Goal: Transaction & Acquisition: Book appointment/travel/reservation

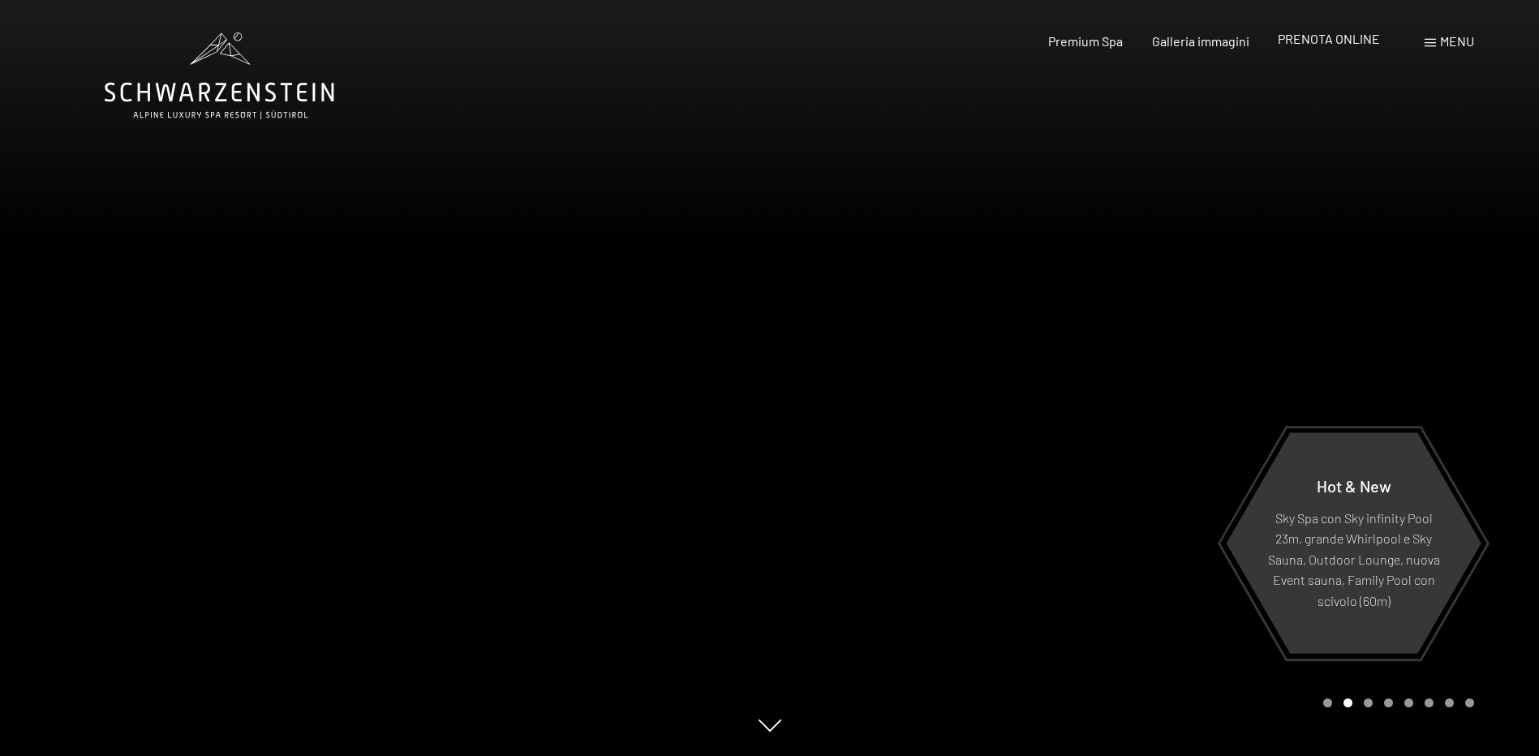
click at [1316, 41] on span "PRENOTA ONLINE" at bounding box center [1329, 38] width 102 height 15
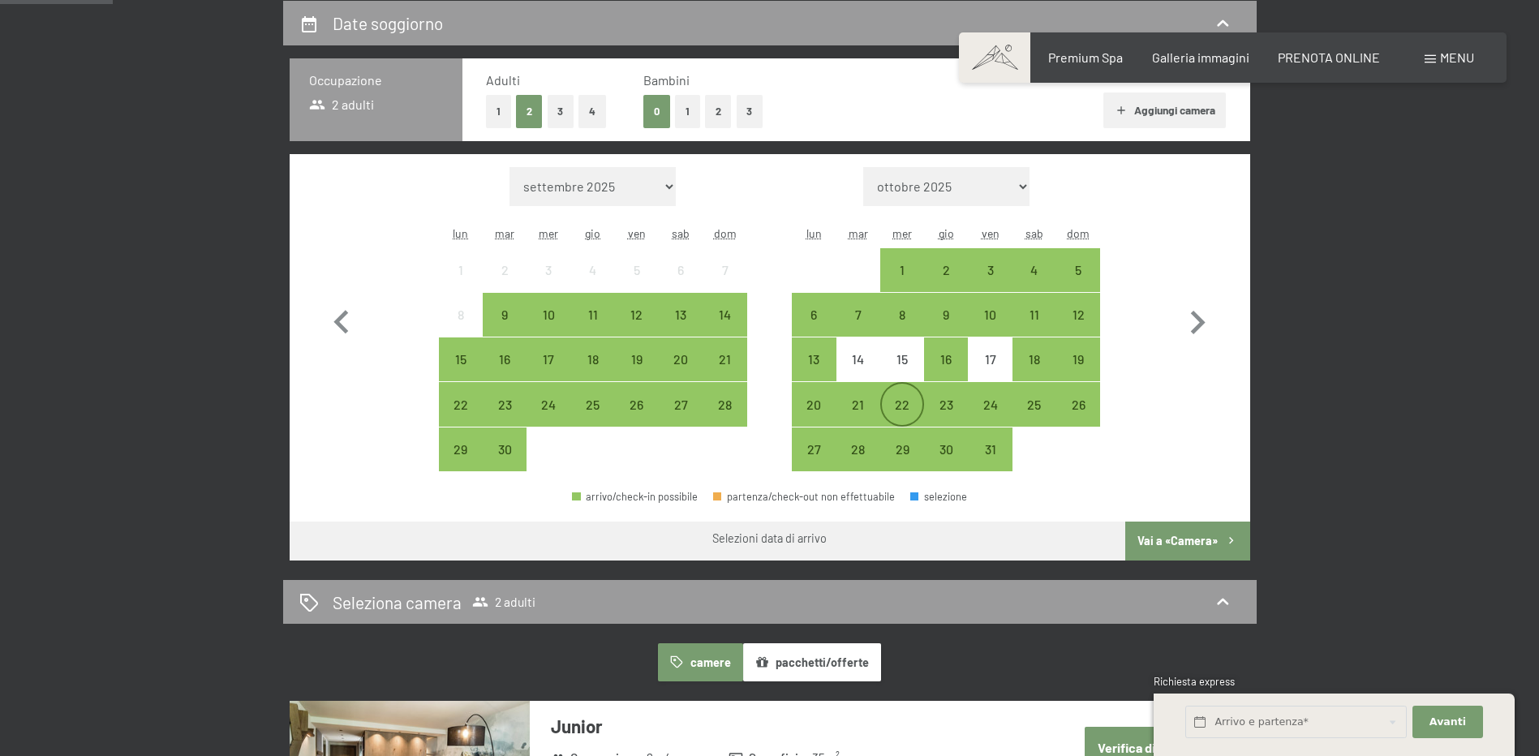
scroll to position [406, 0]
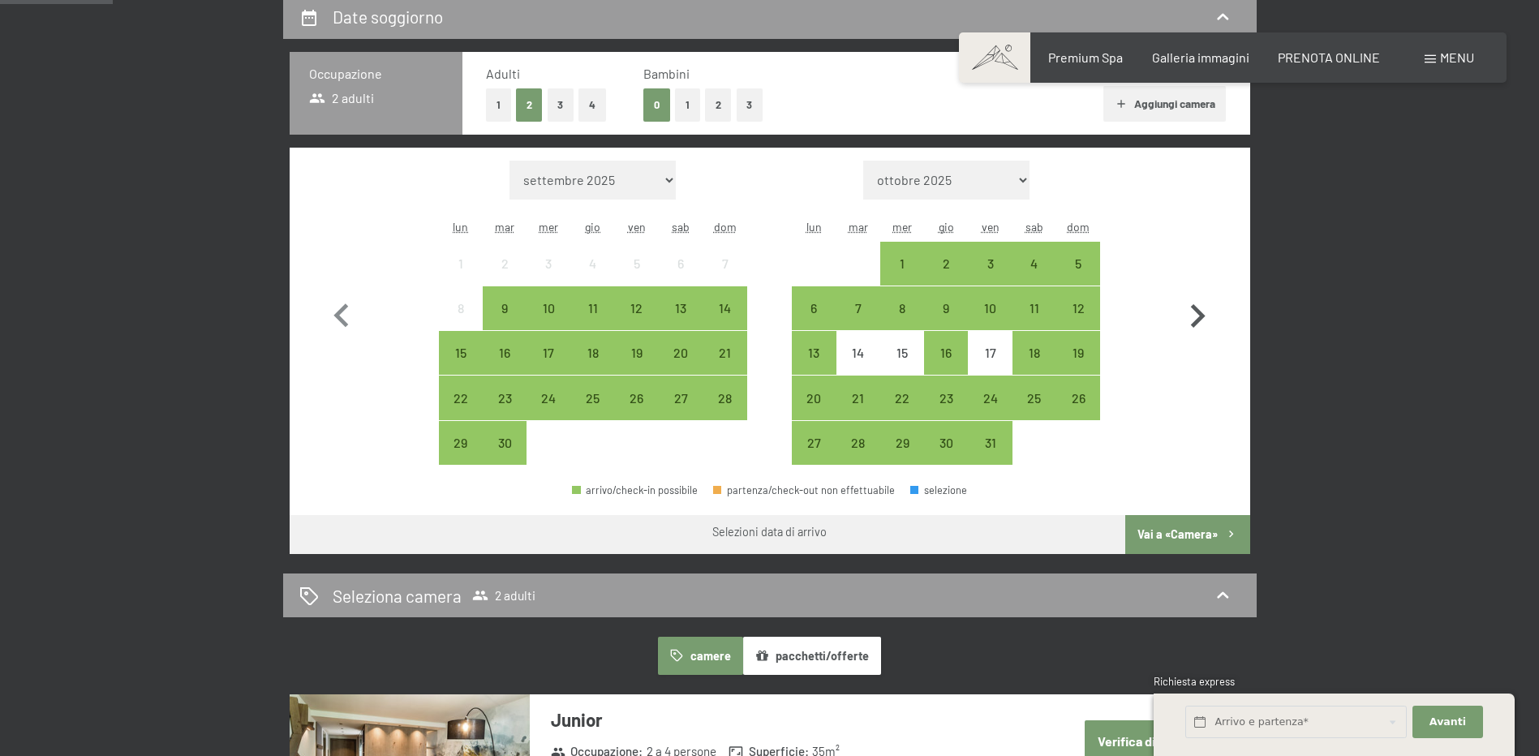
click at [1198, 313] on icon "button" at bounding box center [1198, 316] width 15 height 24
select select "2025-10-01"
select select "2025-11-01"
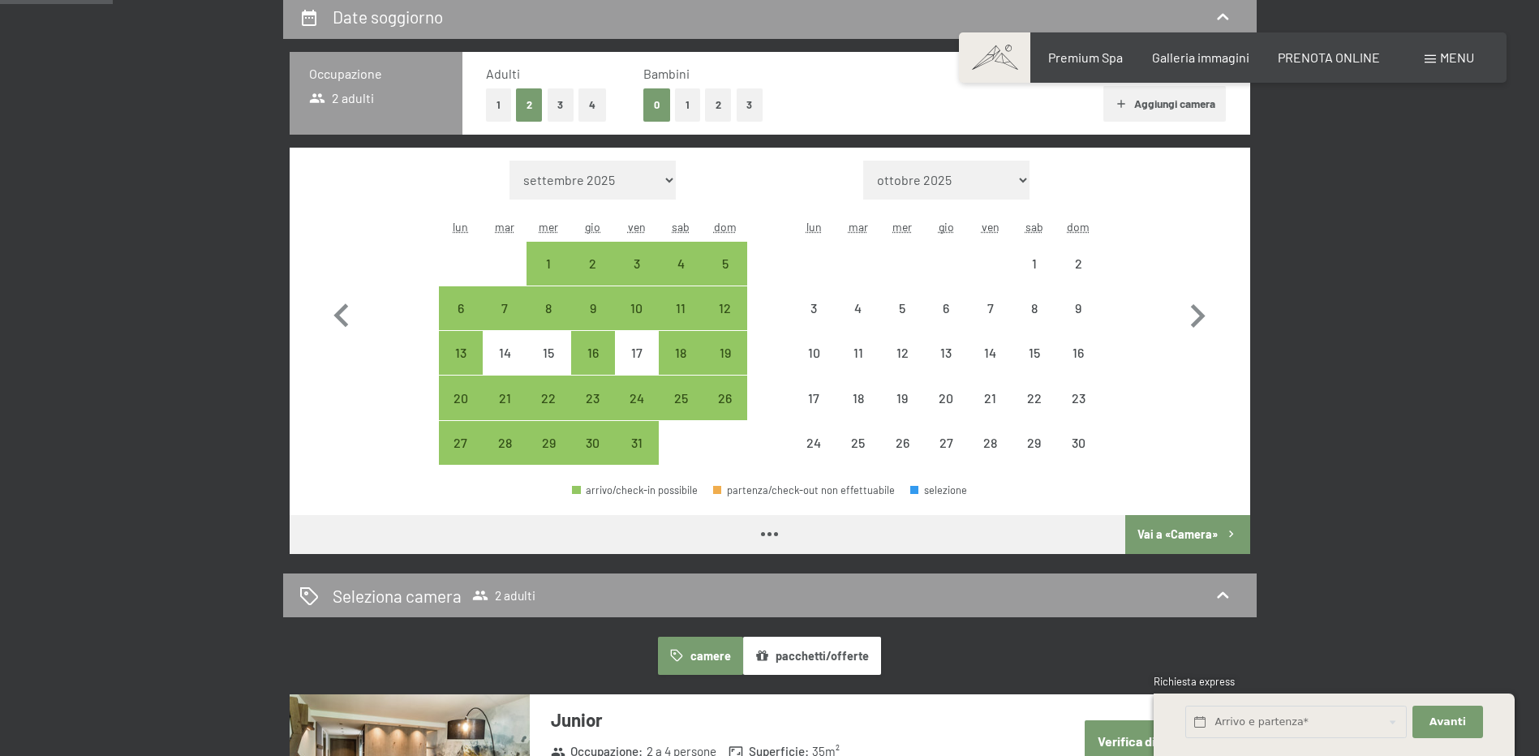
select select "2025-10-01"
select select "2025-11-01"
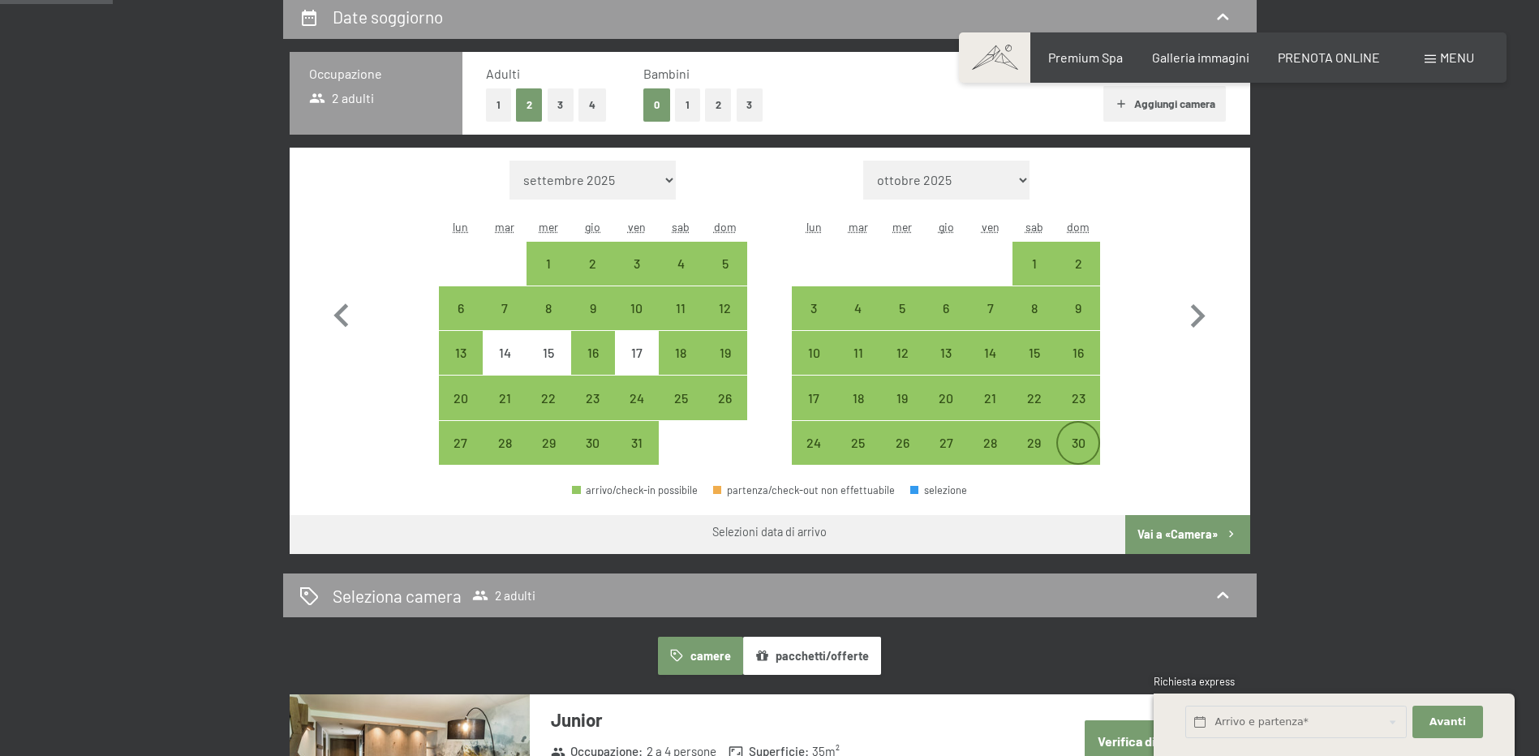
click at [1074, 445] on div "30" at bounding box center [1078, 456] width 41 height 41
select select "2025-10-01"
select select "2025-11-01"
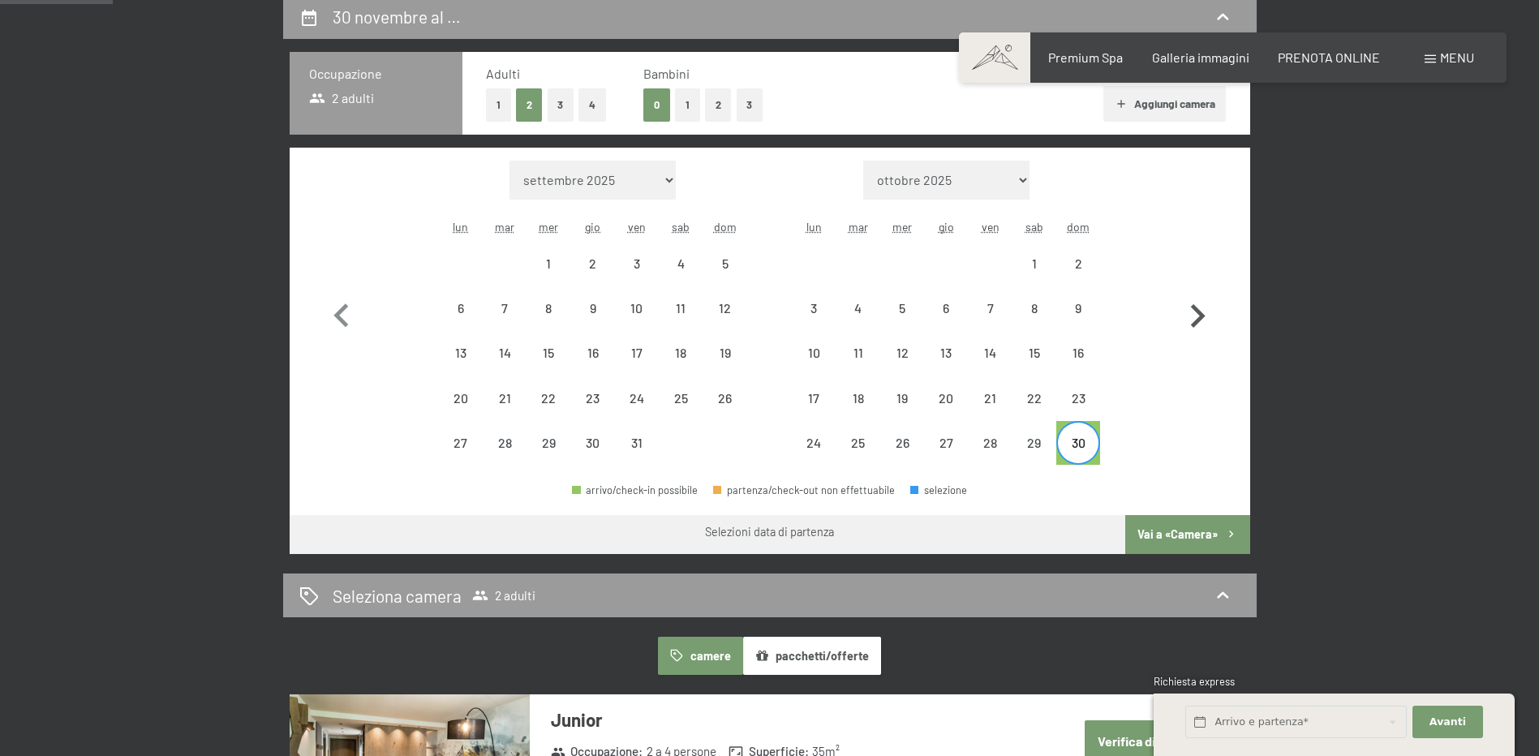
click at [1200, 314] on icon "button" at bounding box center [1198, 316] width 15 height 24
select select "2025-11-01"
select select "2025-12-01"
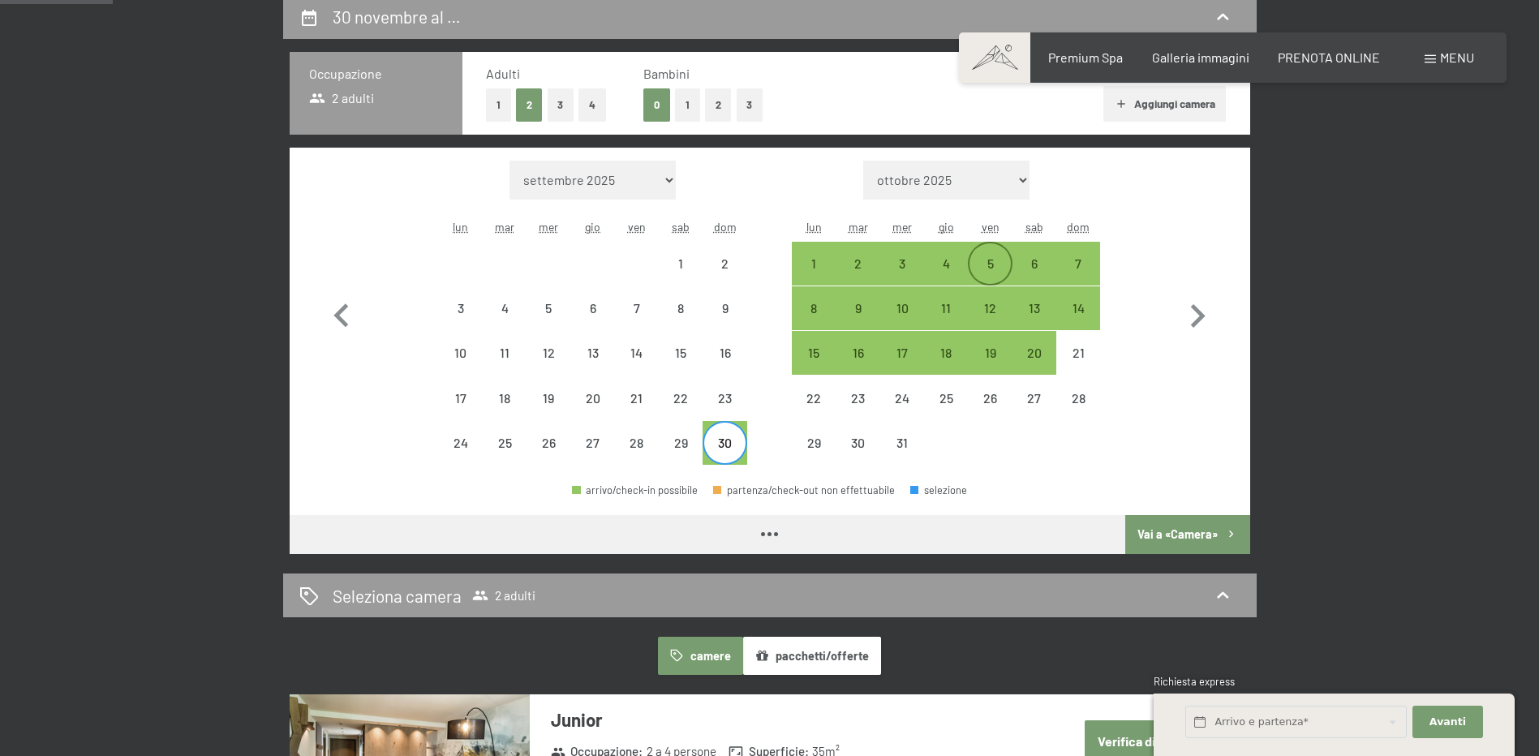
select select "2025-11-01"
select select "2025-12-01"
click at [944, 264] on div "4" at bounding box center [946, 277] width 41 height 41
select select "2025-11-01"
select select "2025-12-01"
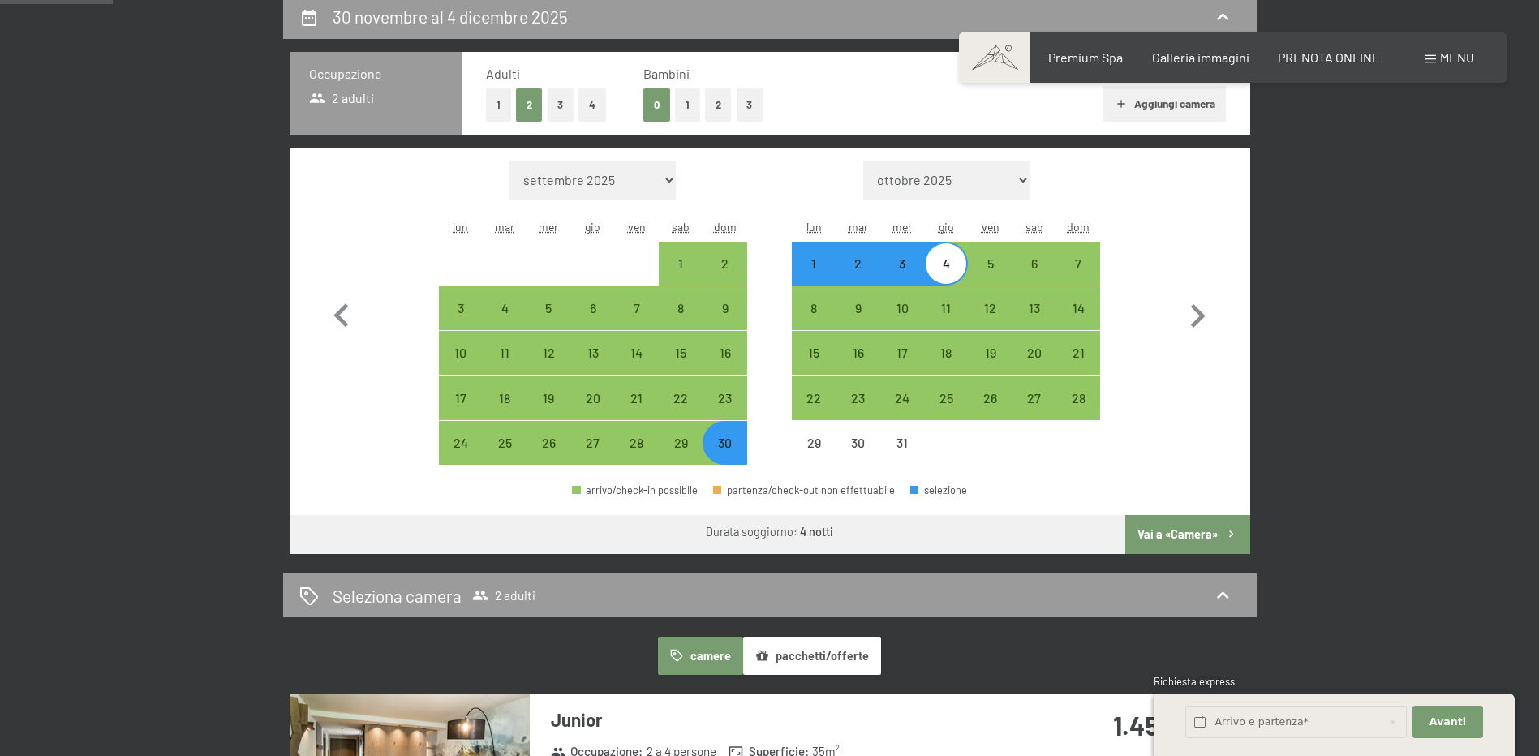
click at [688, 102] on button "1" at bounding box center [687, 104] width 25 height 33
select select "2025-11-01"
select select "2025-12-01"
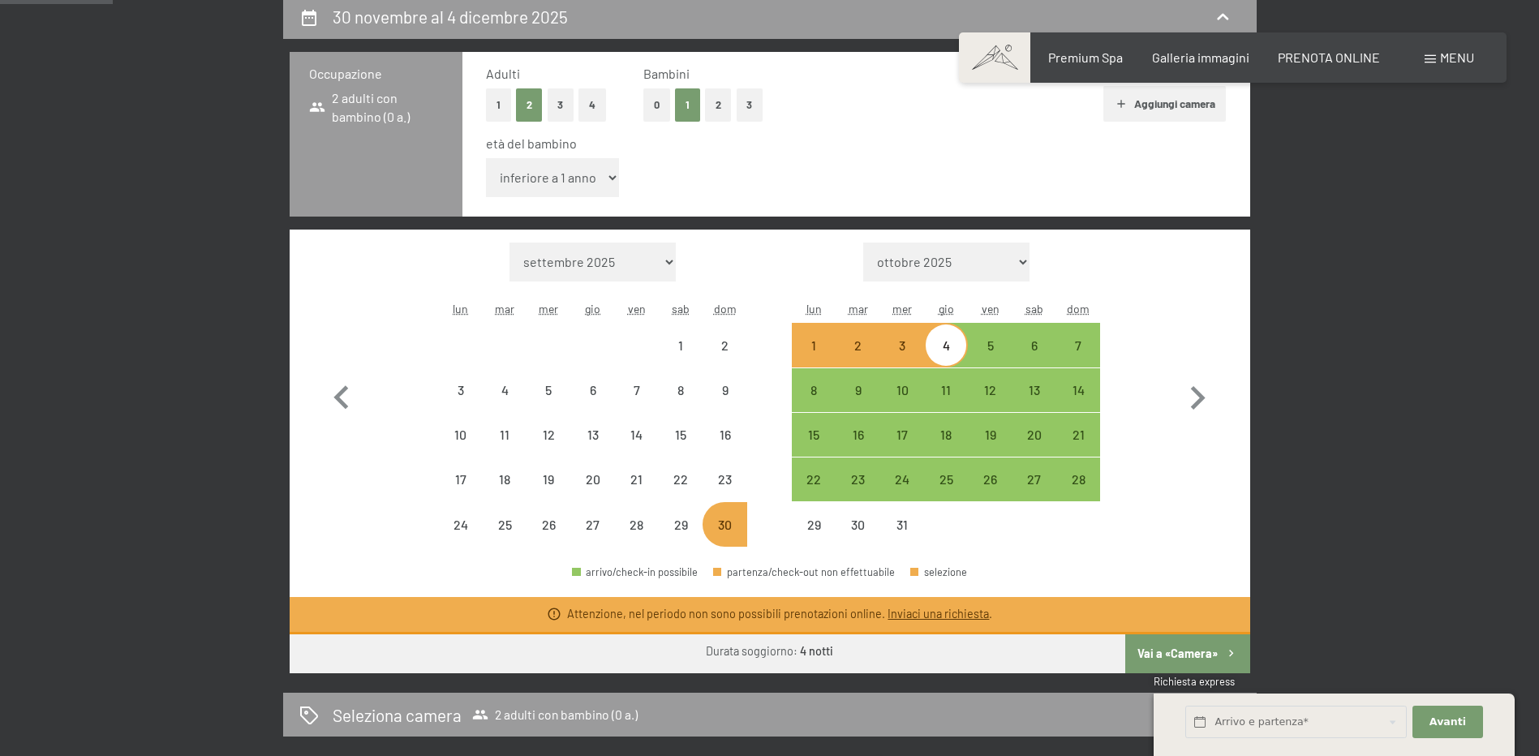
select select "2025-11-01"
select select "2025-12-01"
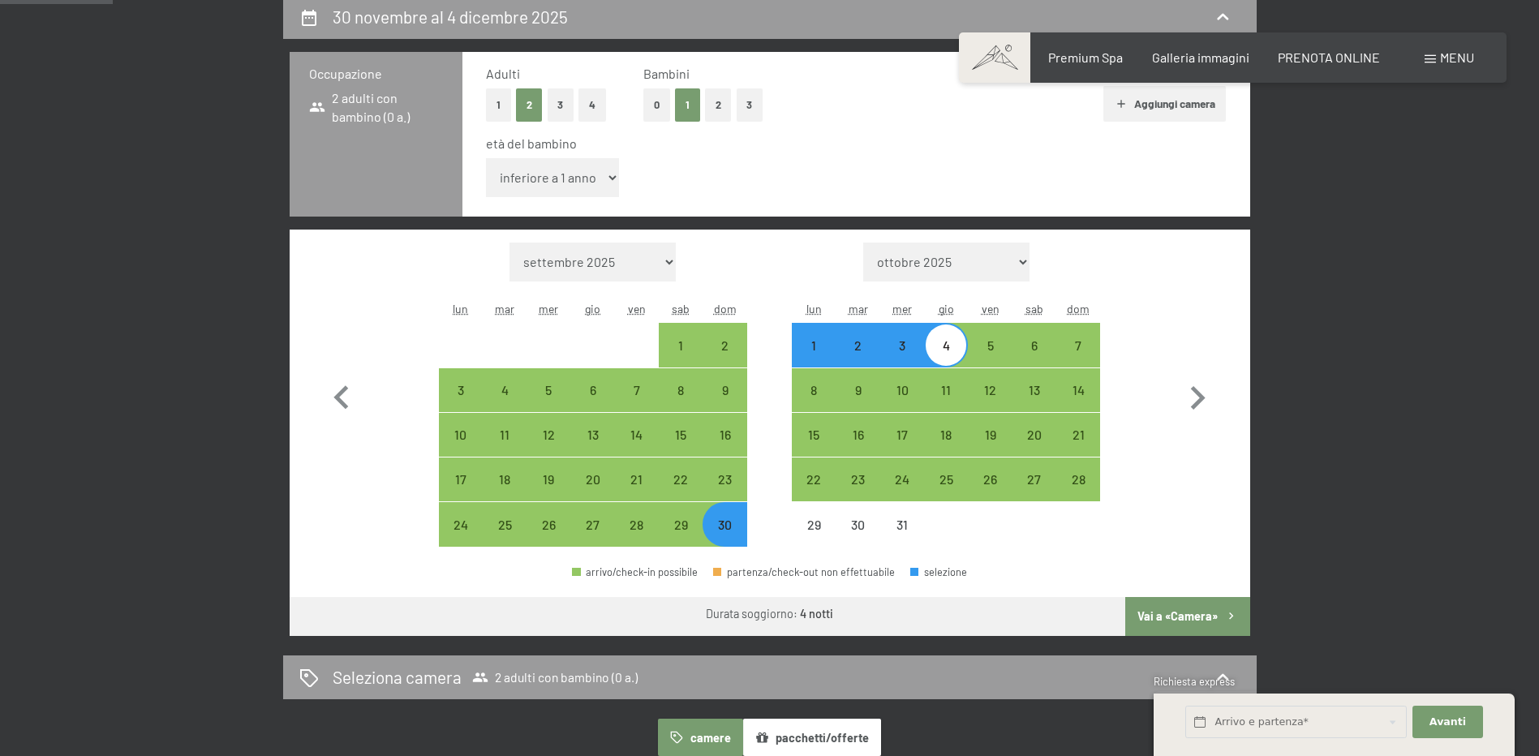
click at [609, 172] on select "inferiore a 1 anno 1 anno 2 anni 3 anni 4 anni 5 anni 6 anni 7 anni 8 anni 9 an…" at bounding box center [553, 177] width 134 height 39
select select "14"
click at [486, 158] on select "inferiore a 1 anno 1 anno 2 anni 3 anni 4 anni 5 anni 6 anni 7 anni 8 anni 9 an…" at bounding box center [553, 177] width 134 height 39
select select "2025-11-01"
select select "2025-12-01"
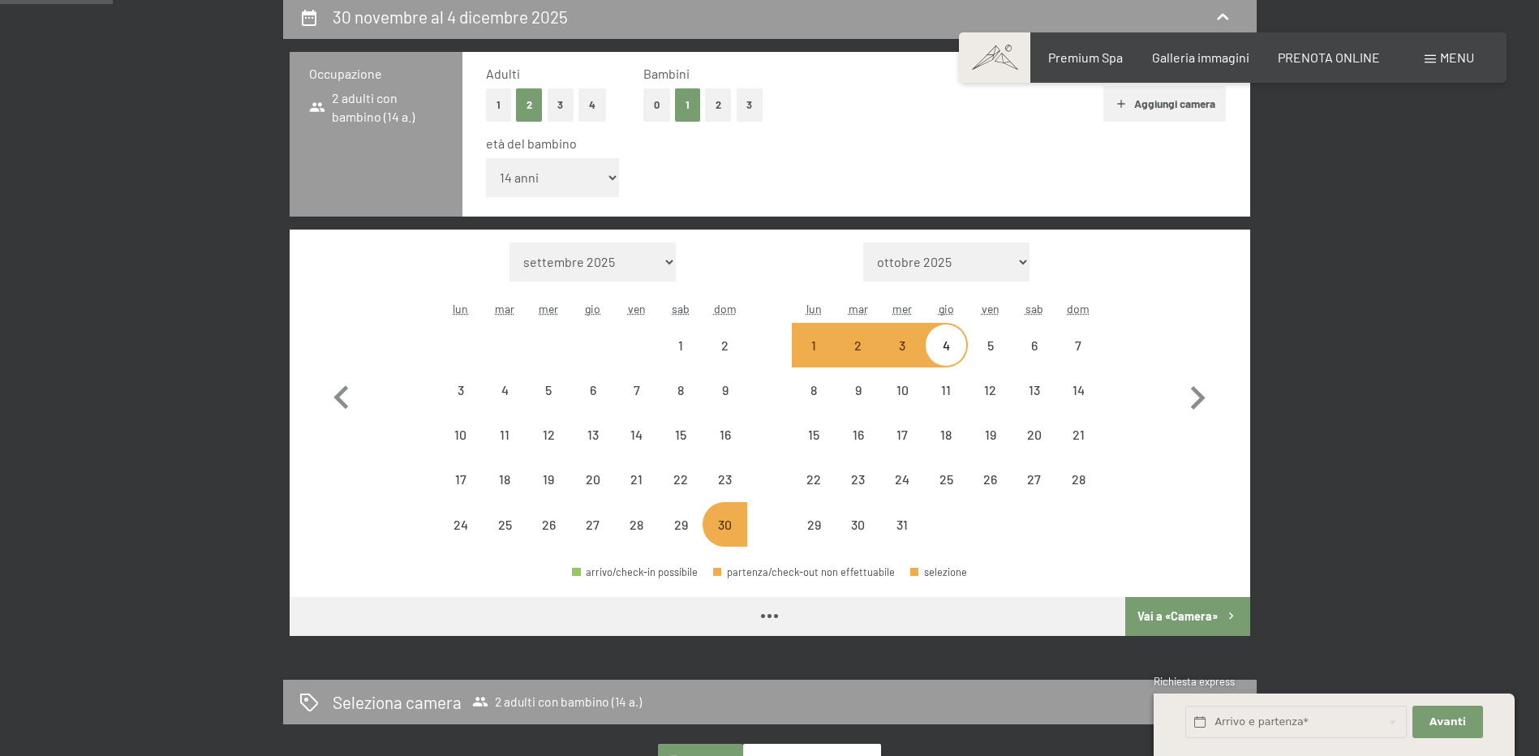
select select "2025-11-01"
select select "2025-12-01"
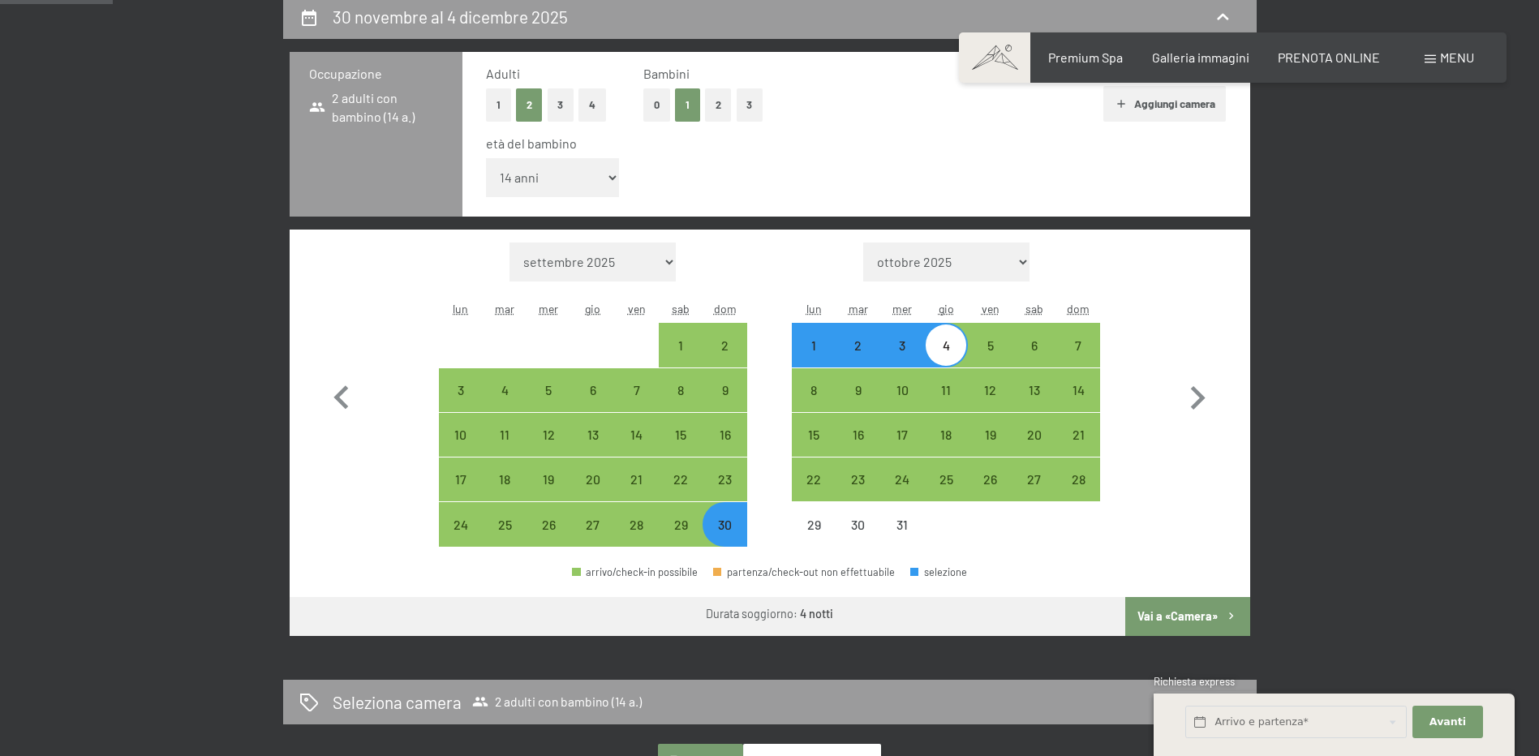
click at [1204, 618] on button "Vai a «Camera»" at bounding box center [1187, 616] width 124 height 39
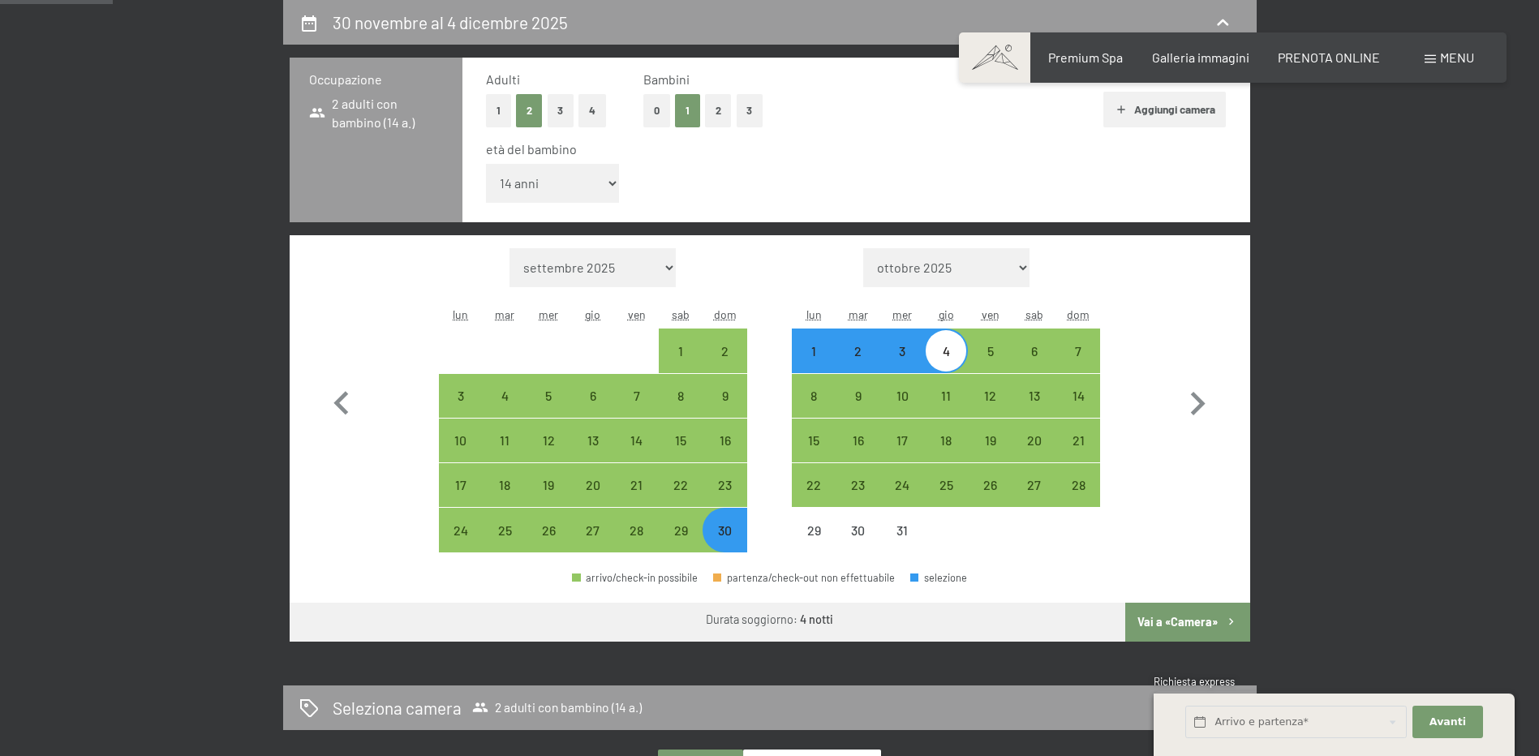
select select "2025-11-01"
select select "2025-12-01"
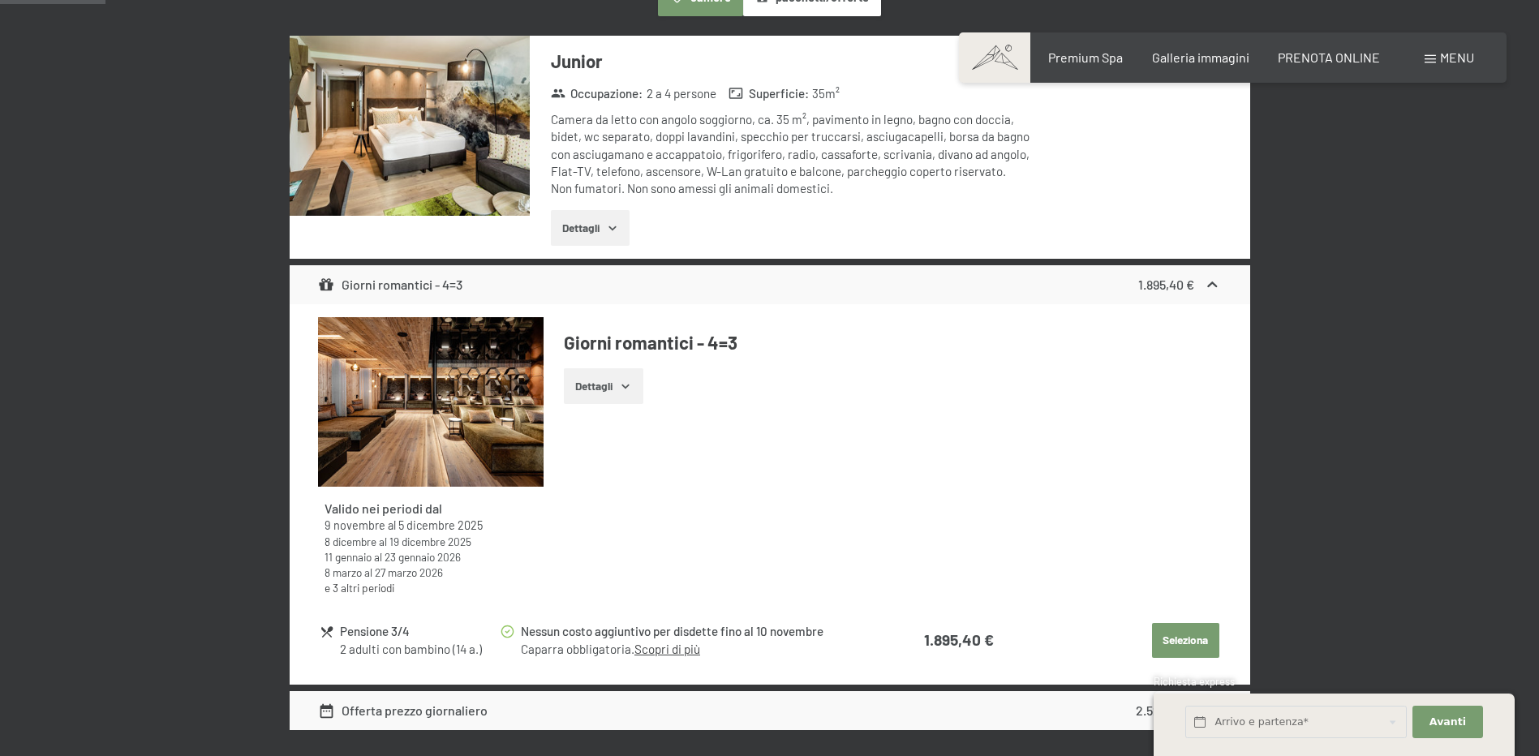
scroll to position [562, 0]
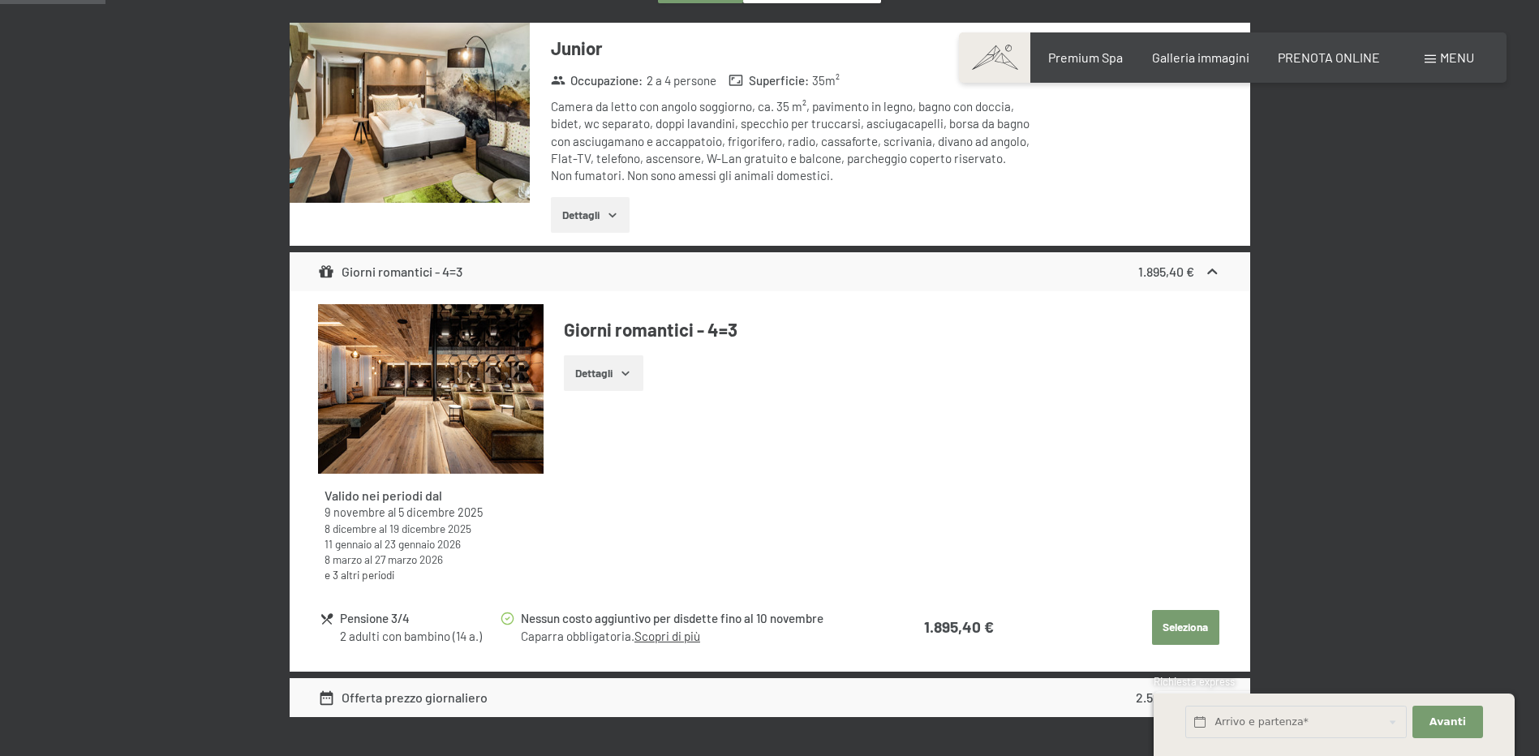
click at [628, 376] on icon "button" at bounding box center [625, 373] width 13 height 13
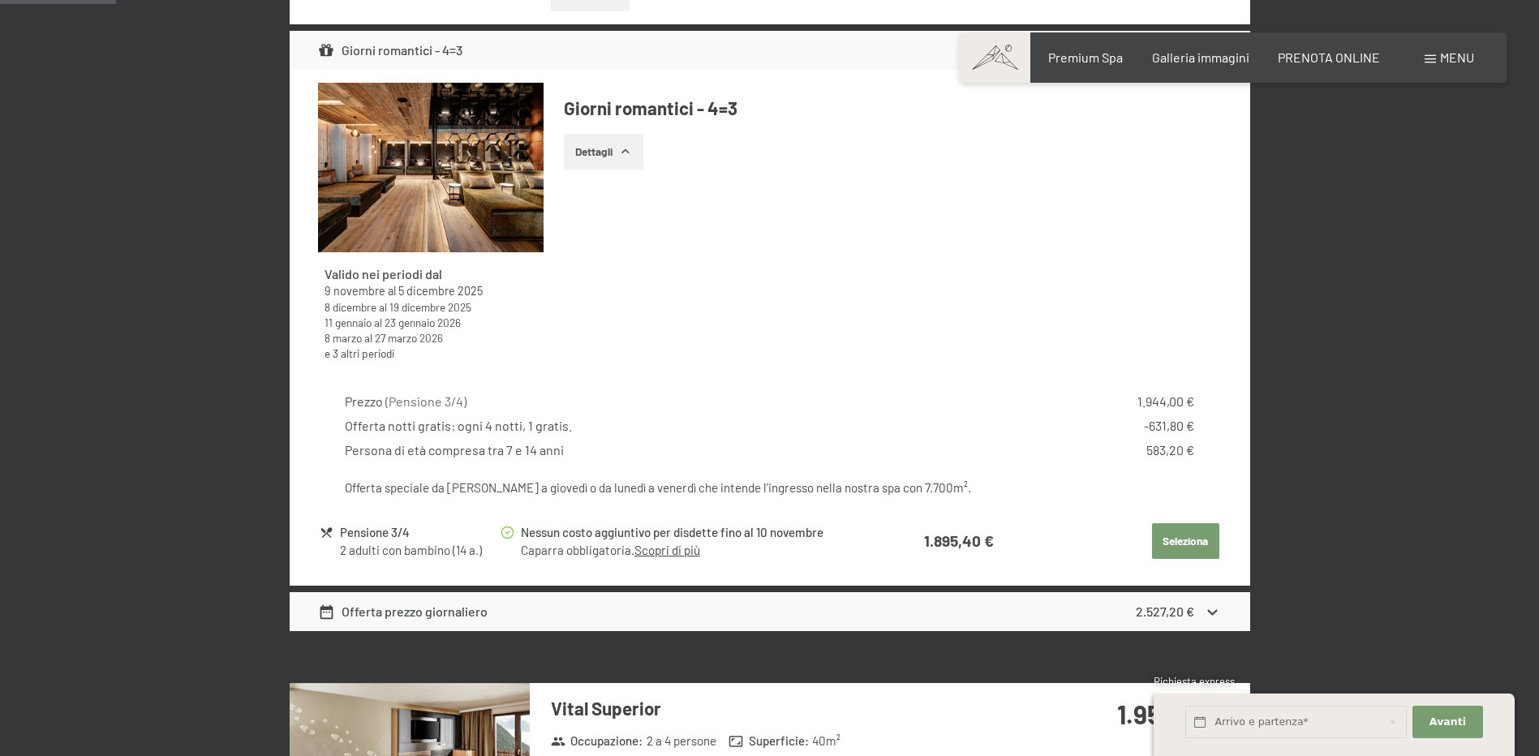
scroll to position [805, 0]
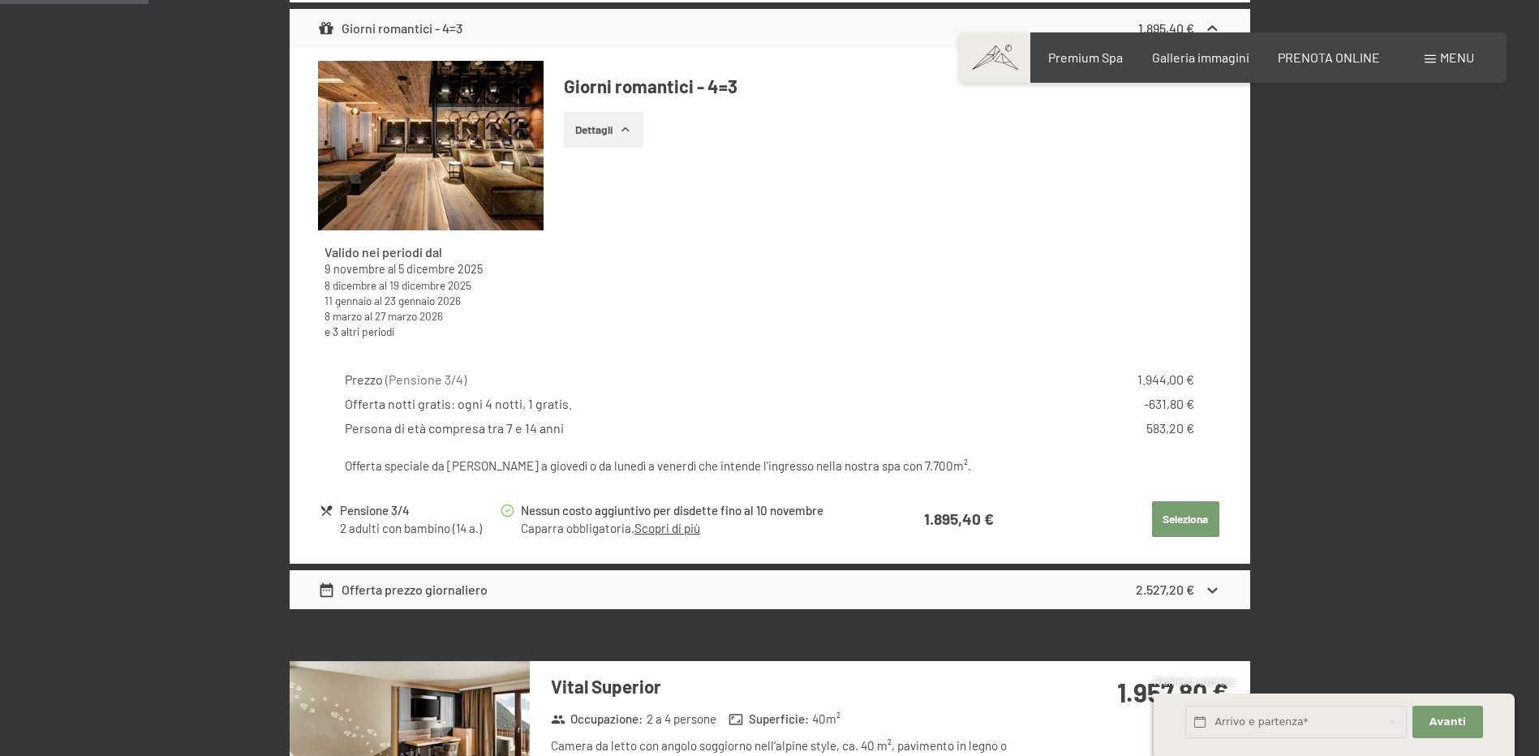
click at [1182, 519] on button "Seleziona" at bounding box center [1185, 519] width 67 height 36
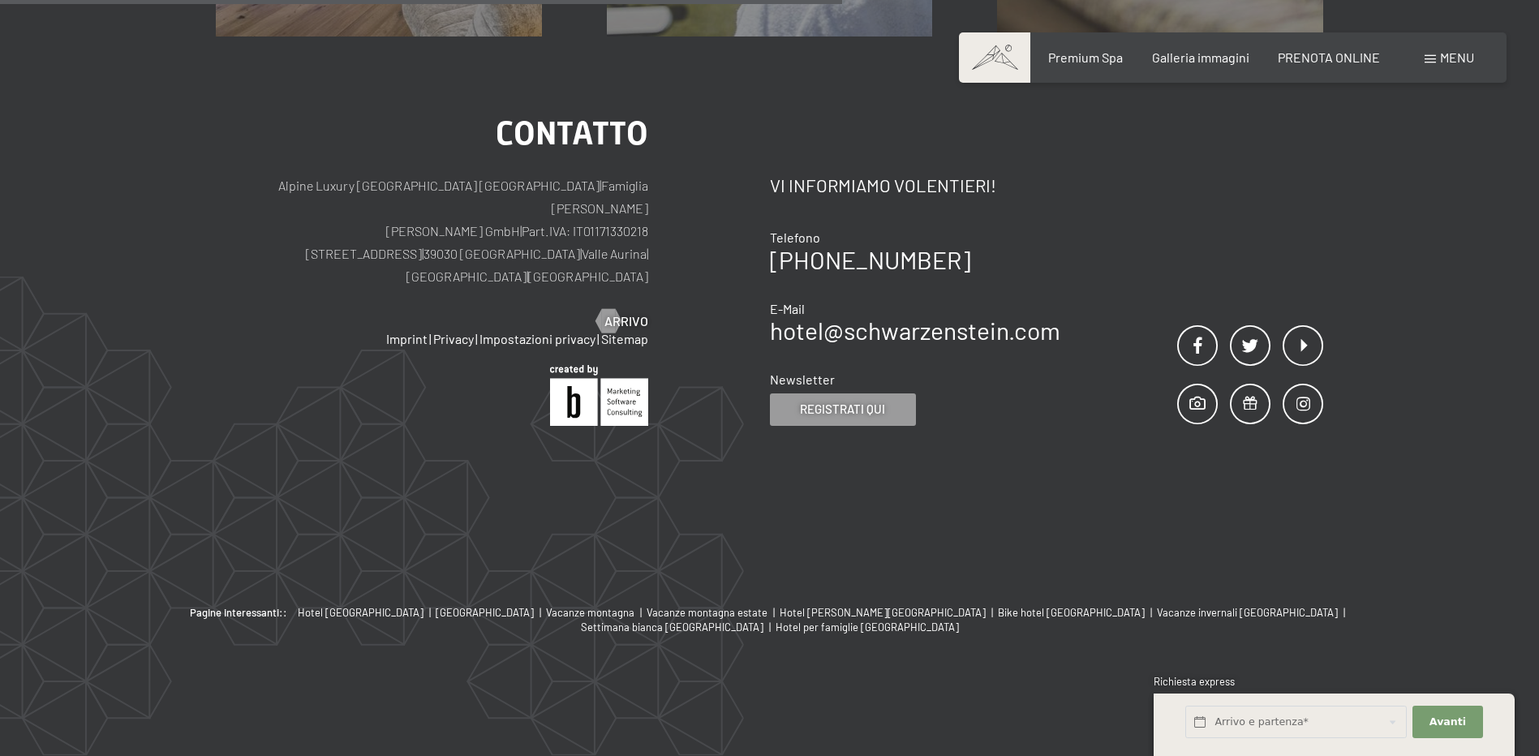
scroll to position [400, 0]
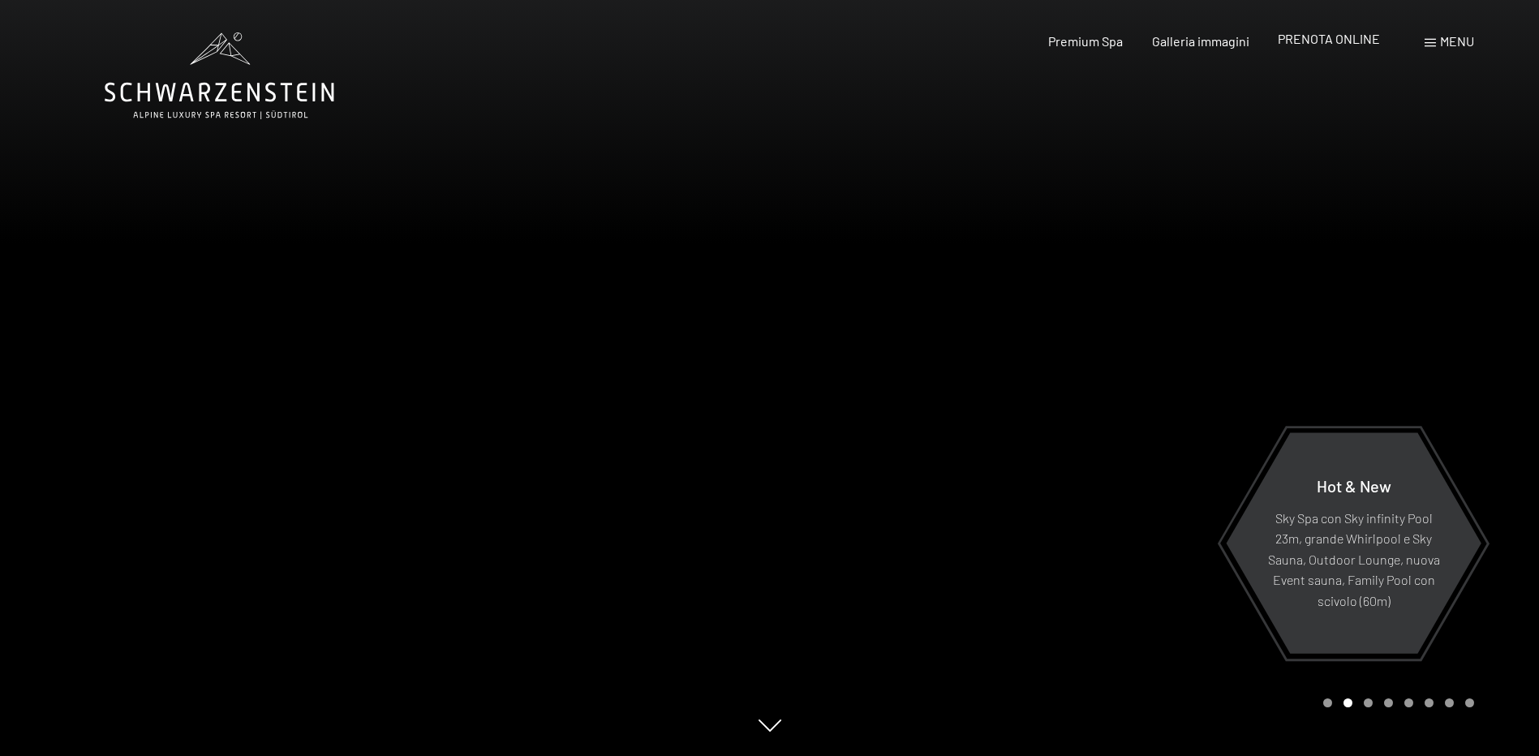
click at [1347, 41] on span "PRENOTA ONLINE" at bounding box center [1329, 38] width 102 height 15
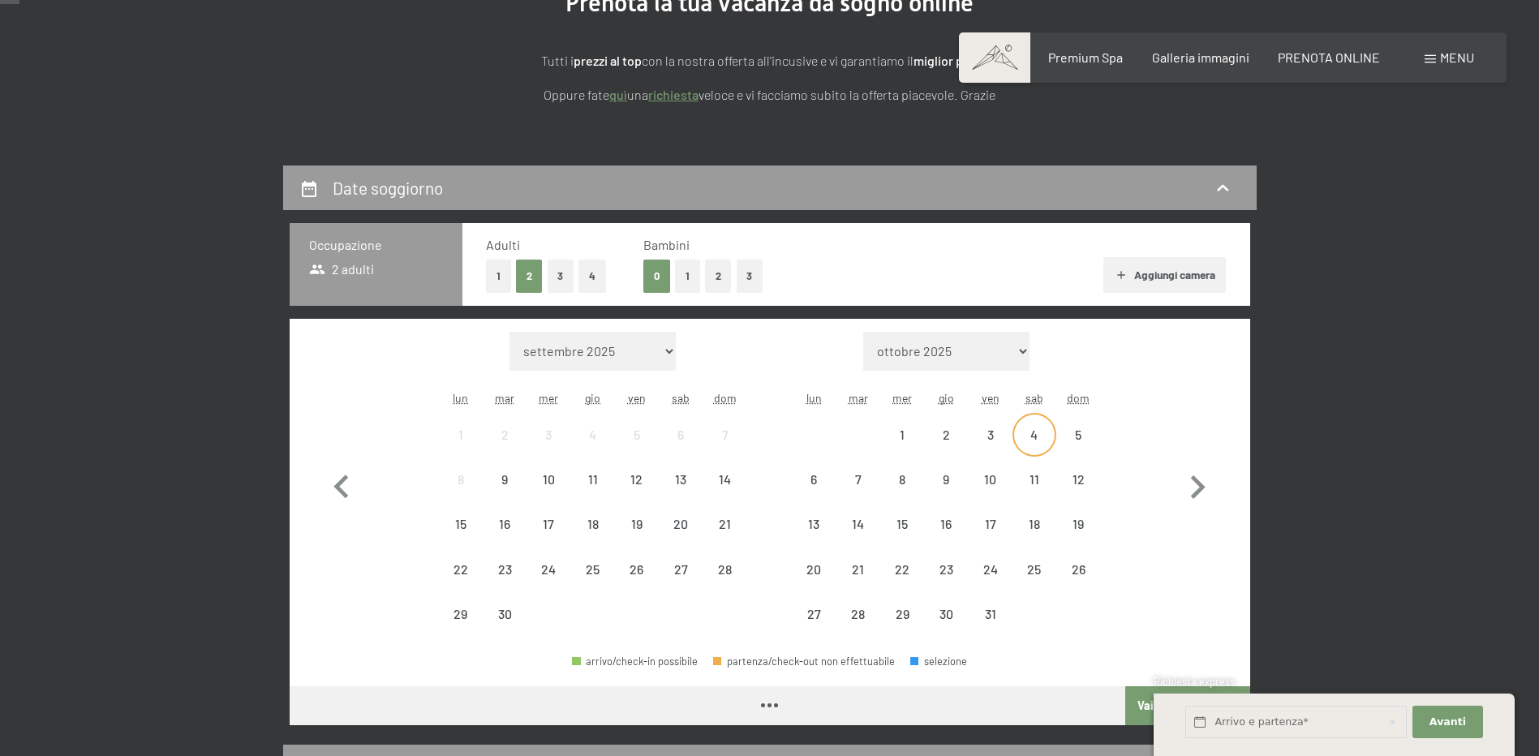
scroll to position [243, 0]
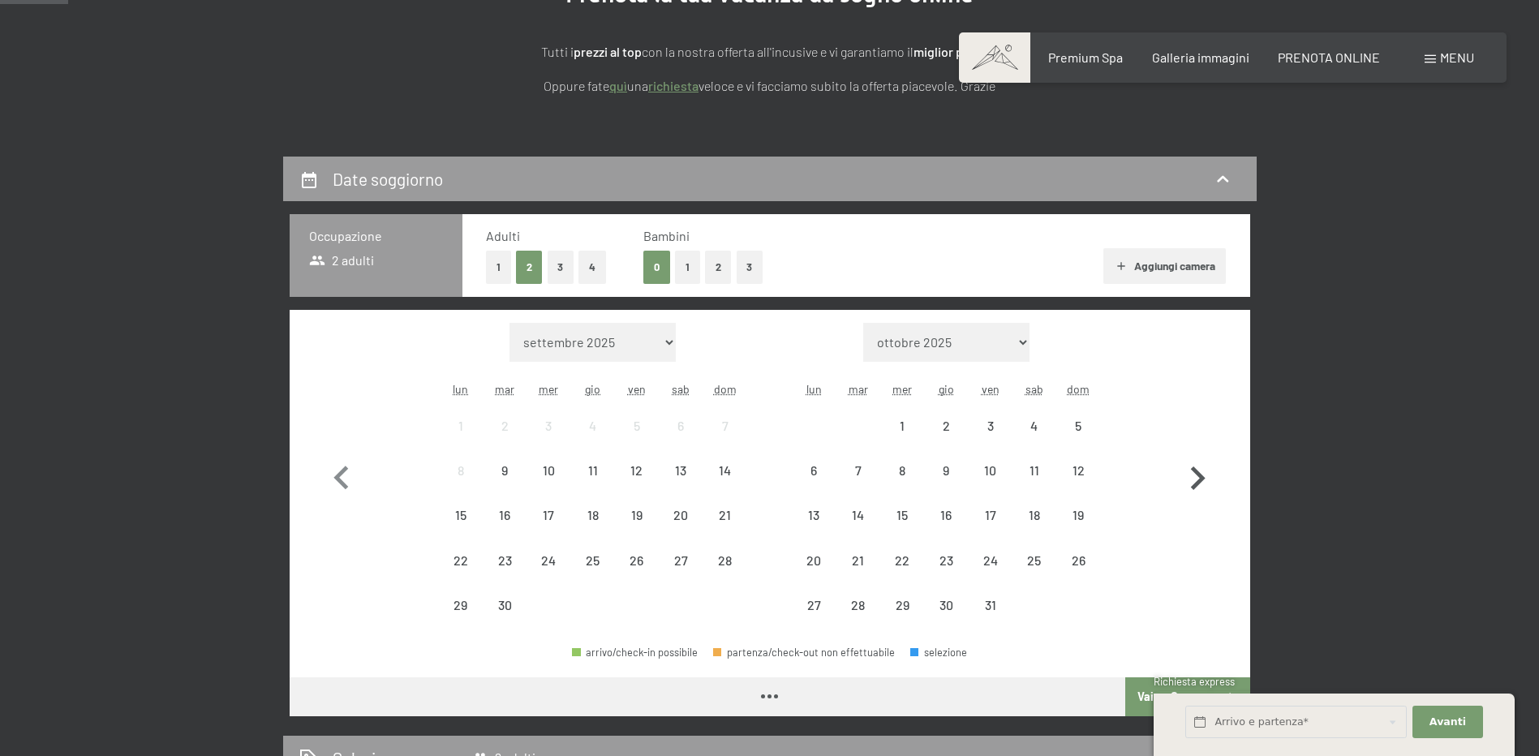
click at [1195, 483] on icon "button" at bounding box center [1198, 478] width 15 height 24
select select "[DATE]"
select select "2025-11-01"
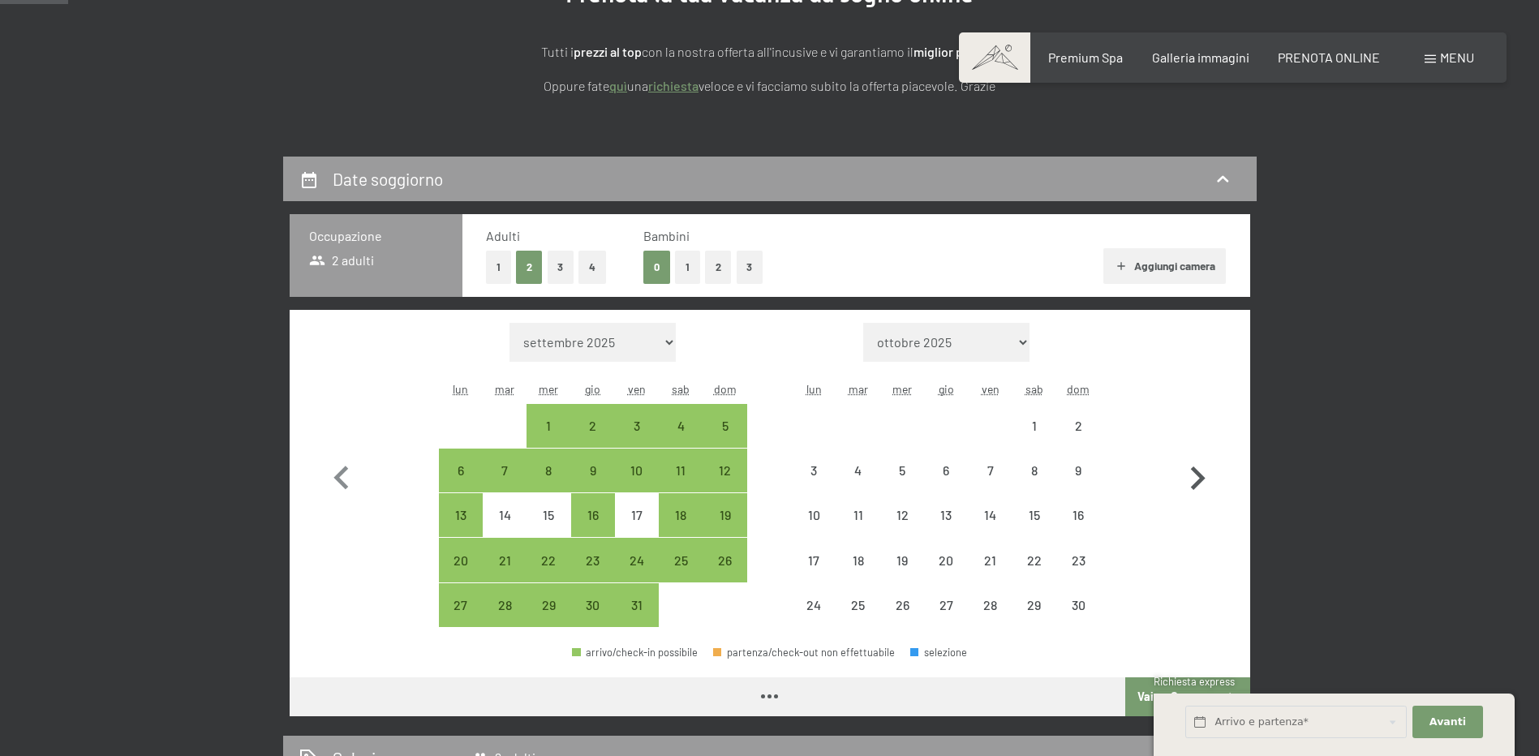
select select "2025-10-01"
select select "2025-11-01"
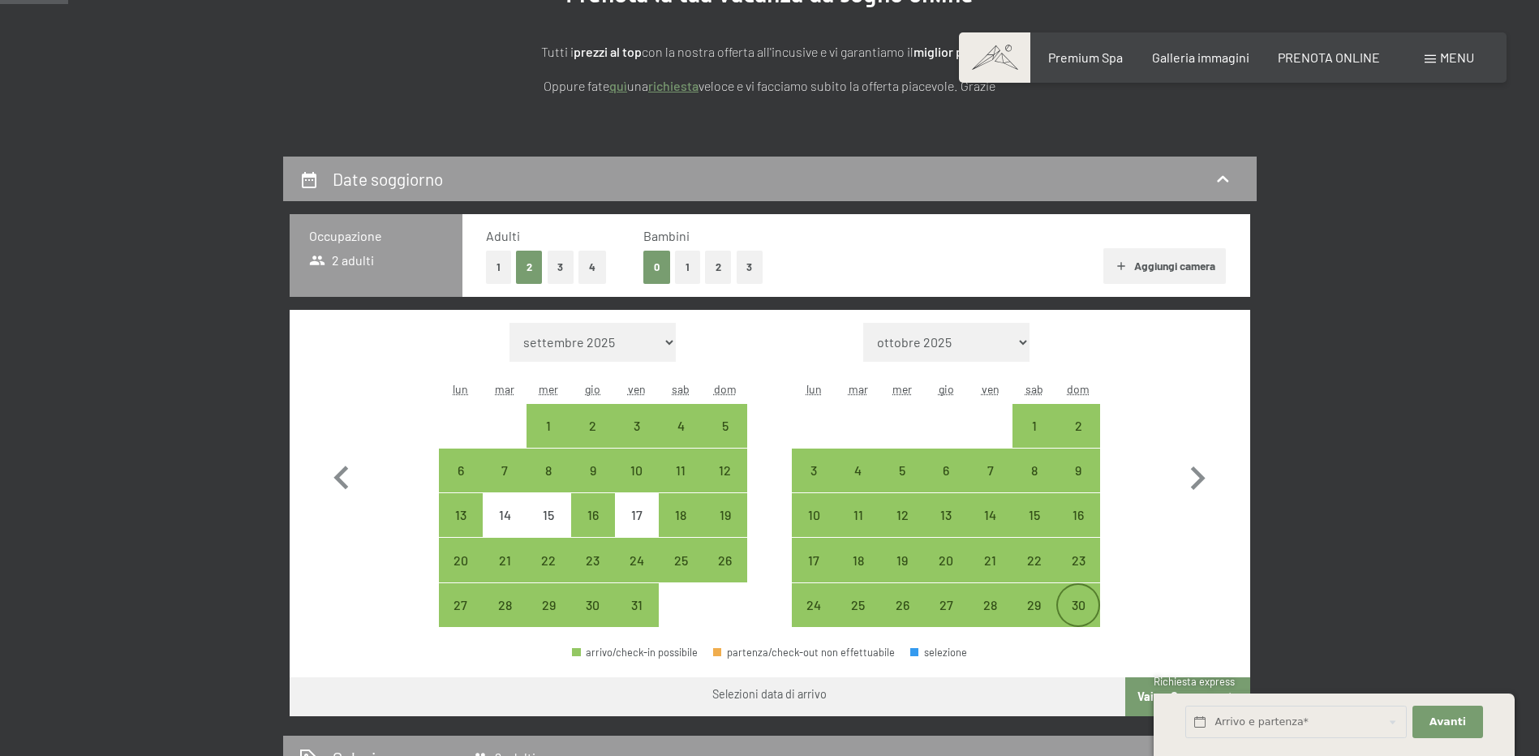
click at [1078, 612] on div "30" at bounding box center [1078, 619] width 41 height 41
select select "2025-10-01"
select select "2025-11-01"
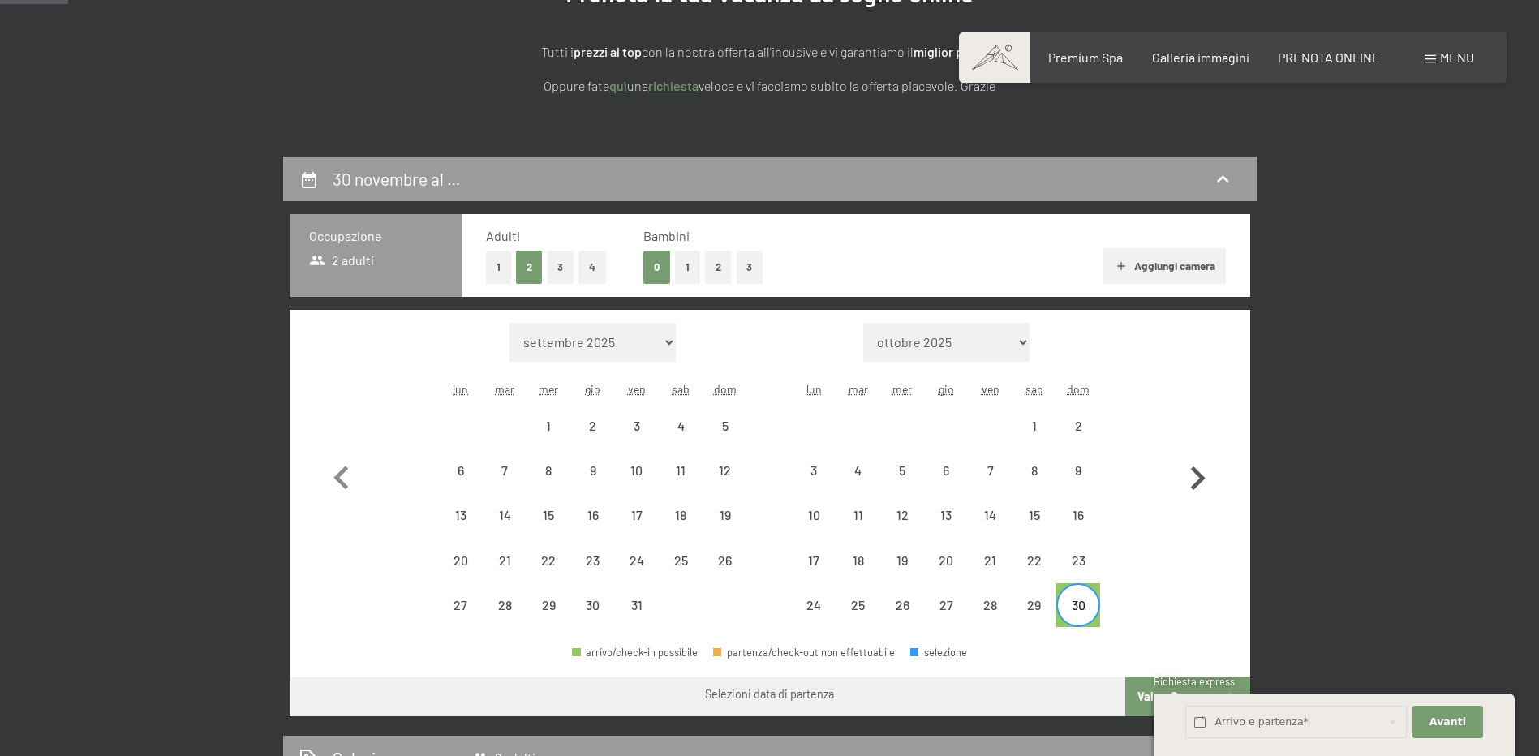
click at [1203, 473] on icon "button" at bounding box center [1197, 478] width 47 height 47
select select "2025-11-01"
select select "2025-12-01"
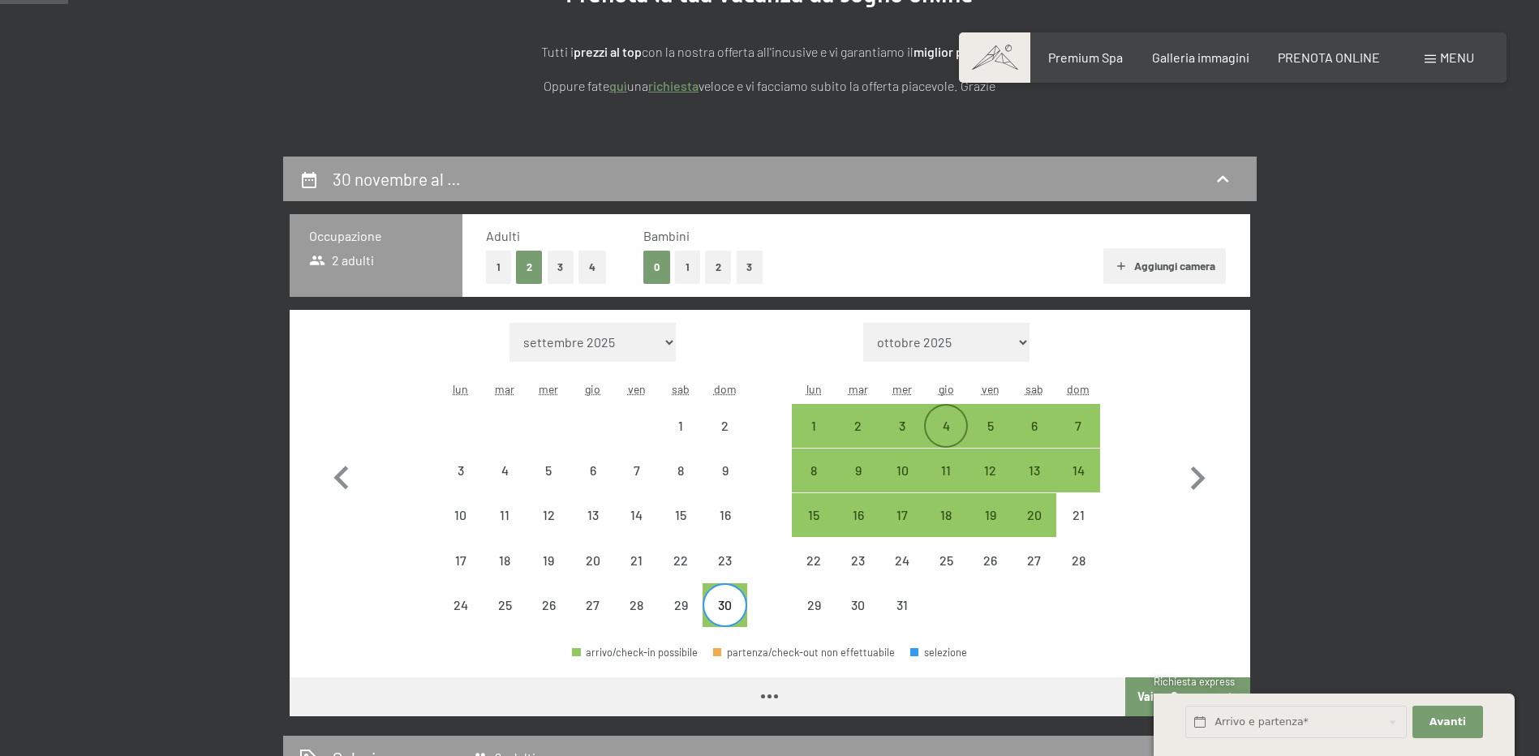
click at [943, 423] on div "4" at bounding box center [946, 439] width 41 height 41
select select "2025-11-01"
select select "2025-12-01"
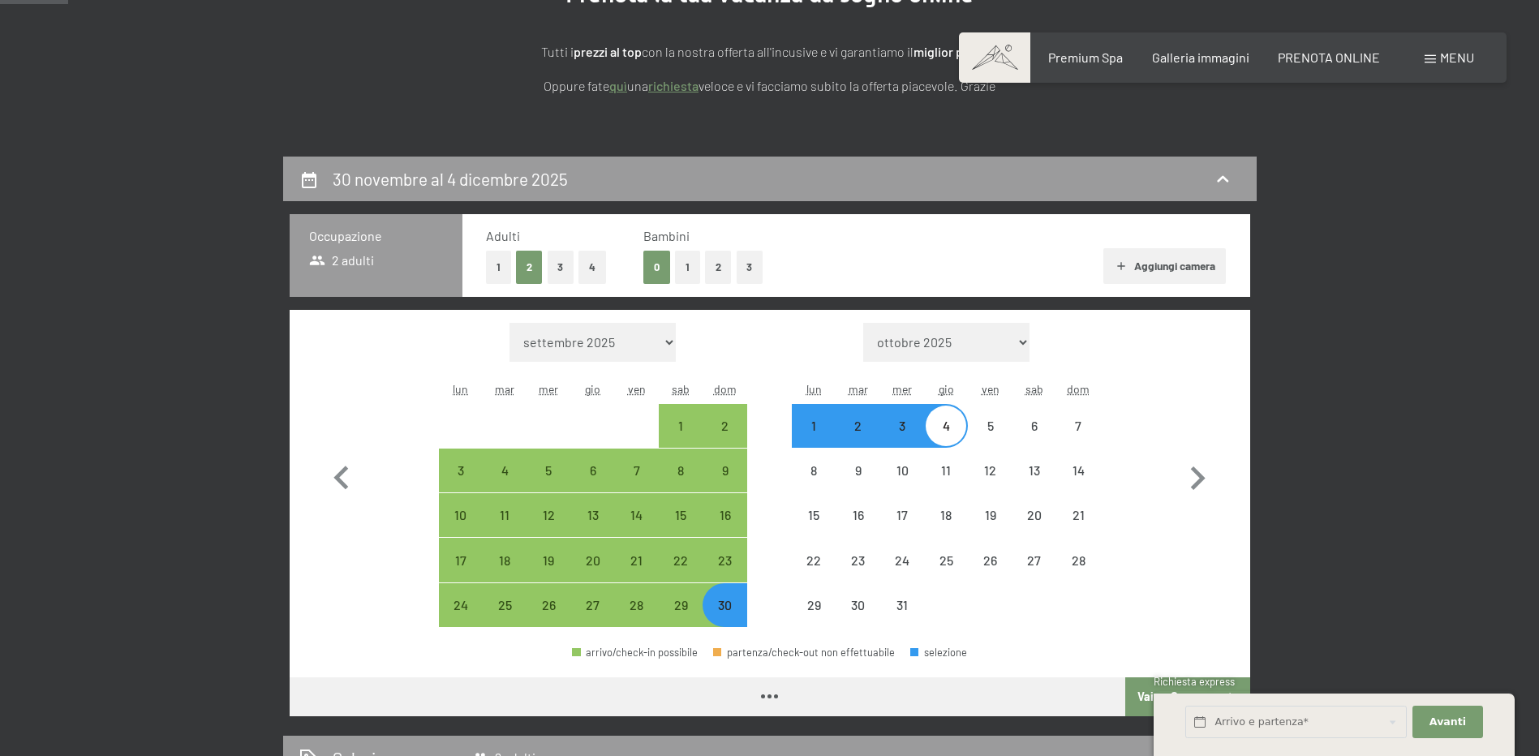
select select "2025-11-01"
select select "2025-12-01"
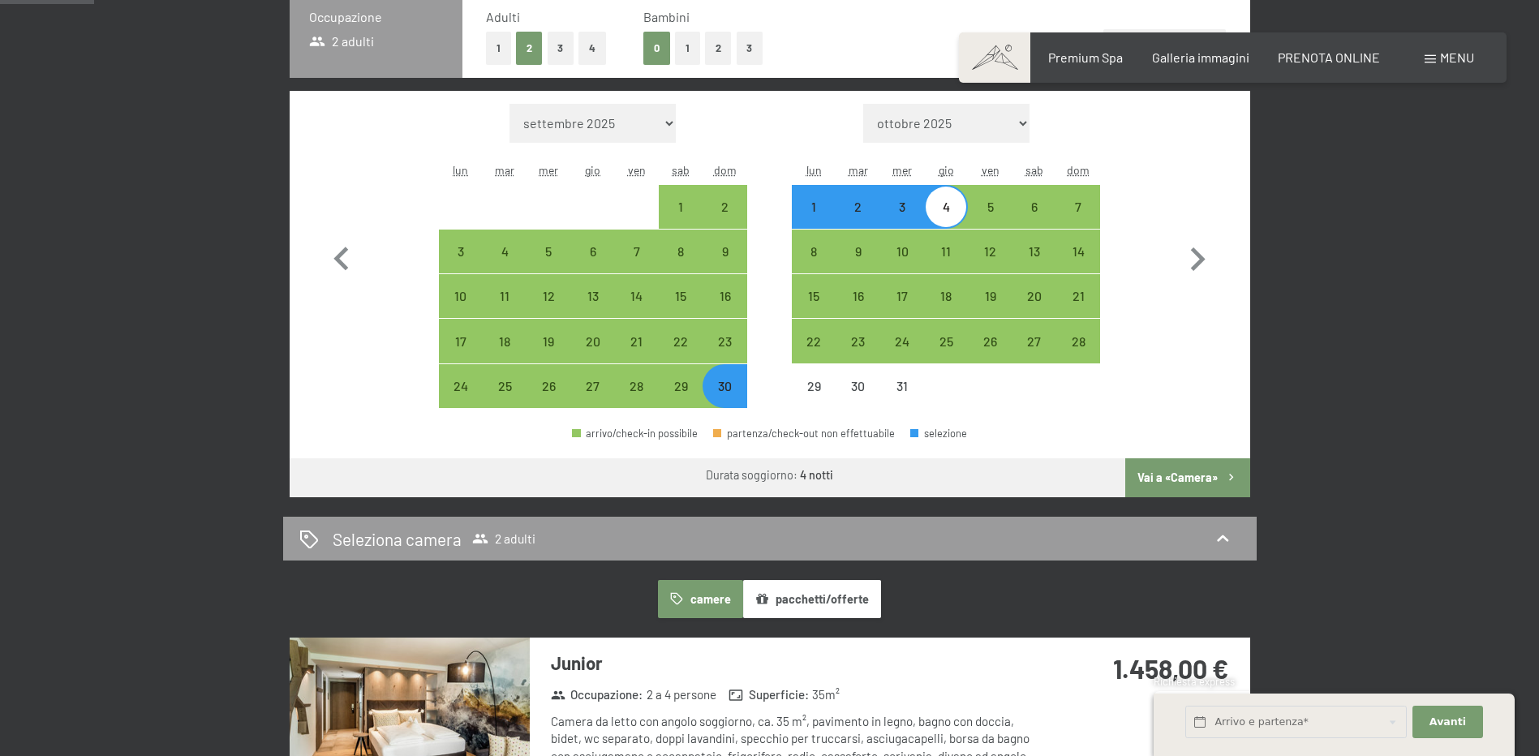
scroll to position [487, 0]
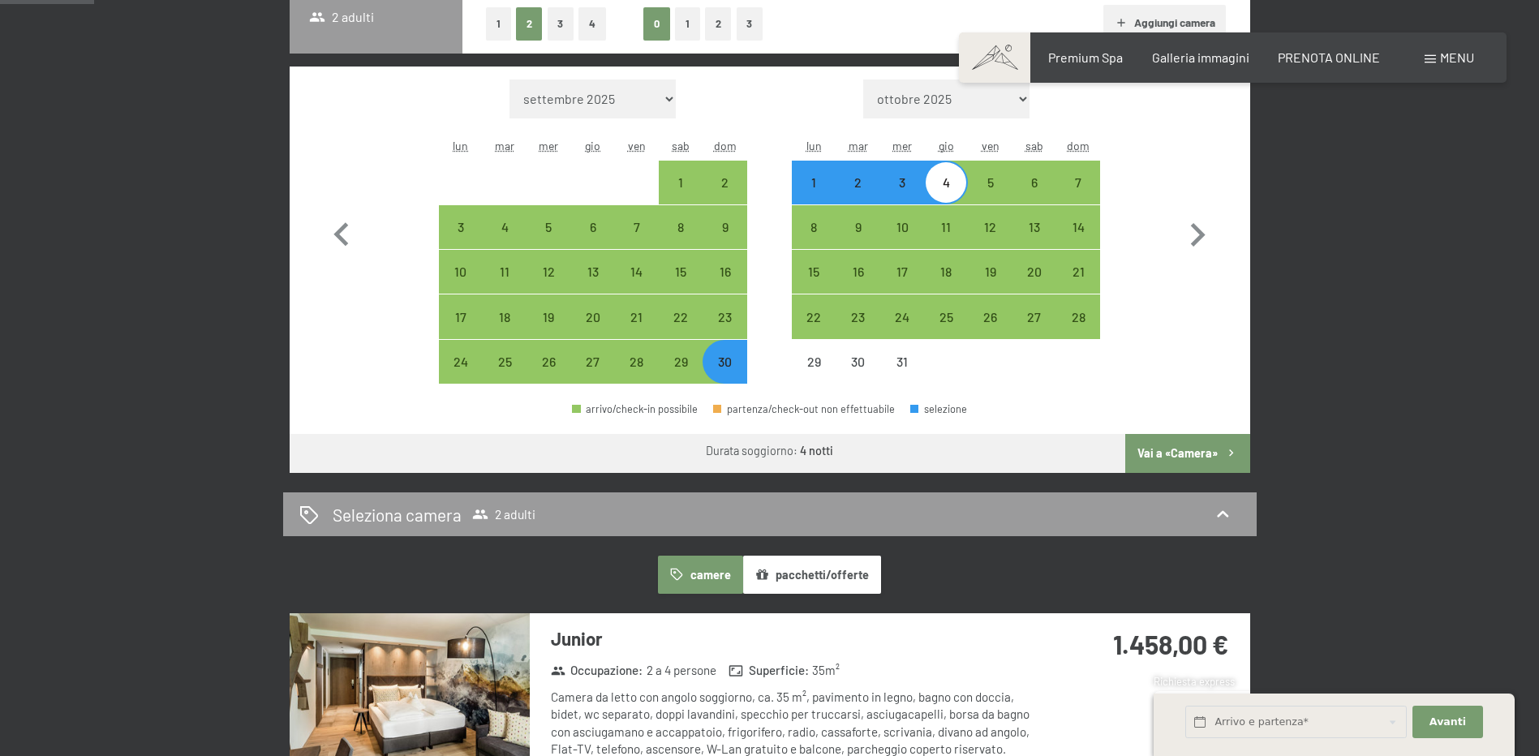
click at [1183, 456] on button "Vai a «Camera»" at bounding box center [1187, 453] width 124 height 39
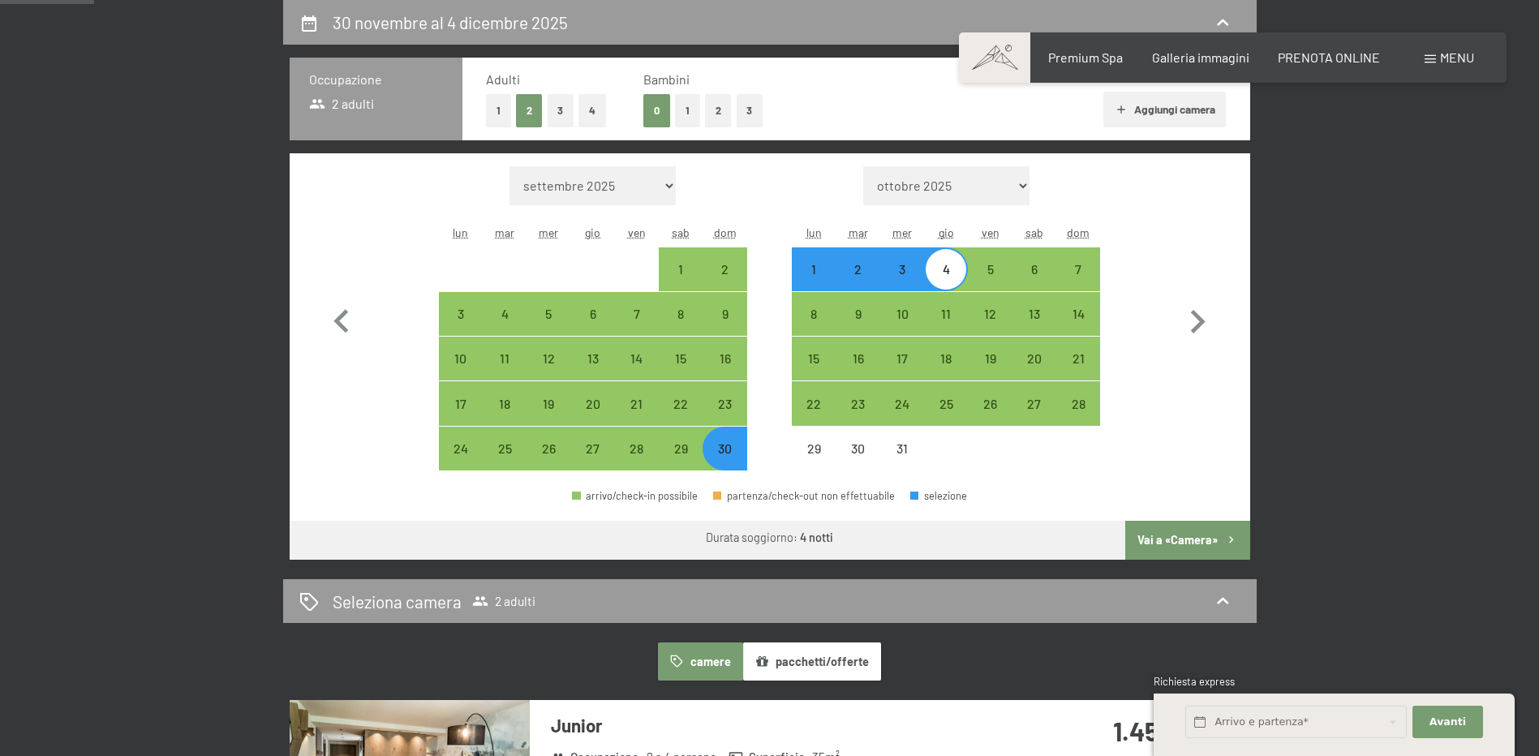
select select "2025-11-01"
select select "2025-12-01"
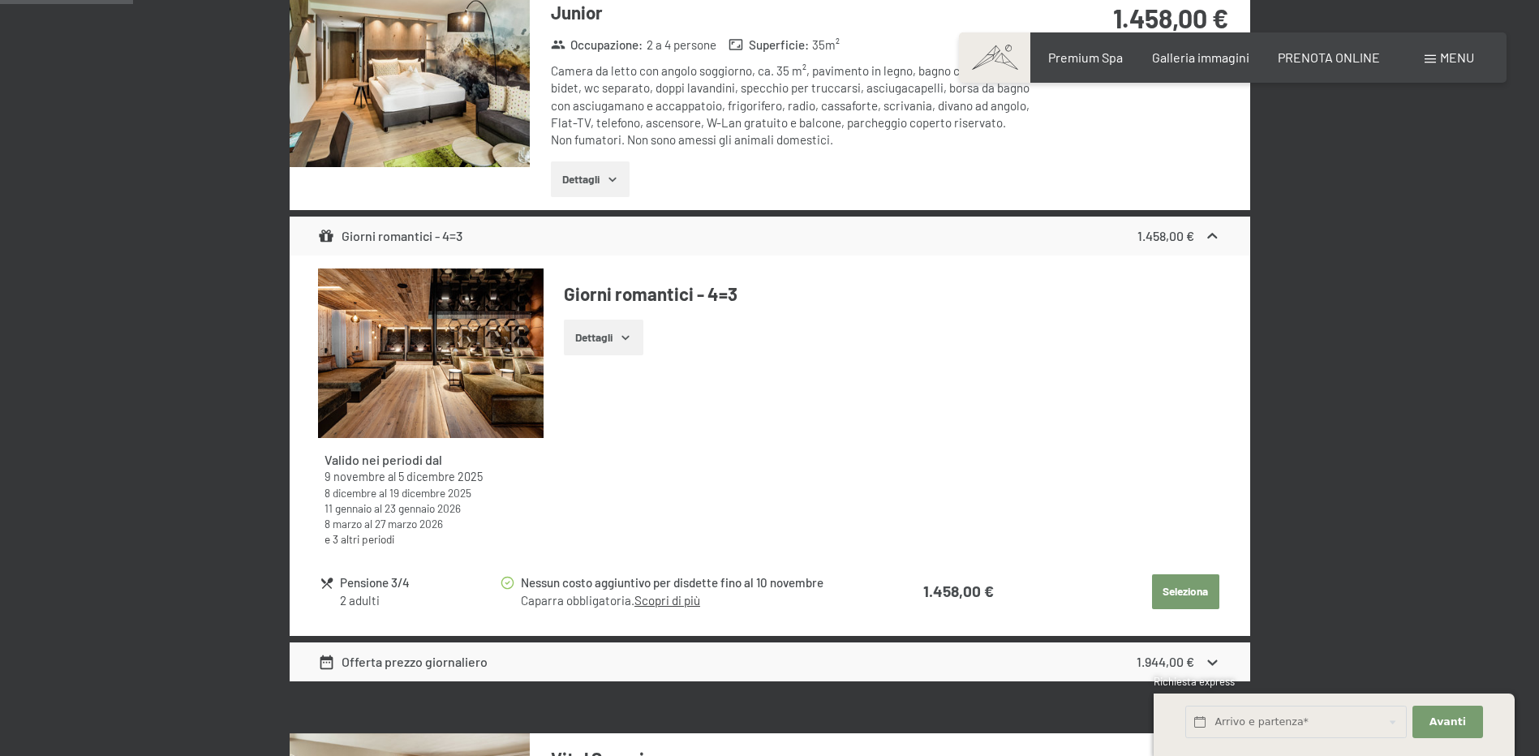
scroll to position [643, 0]
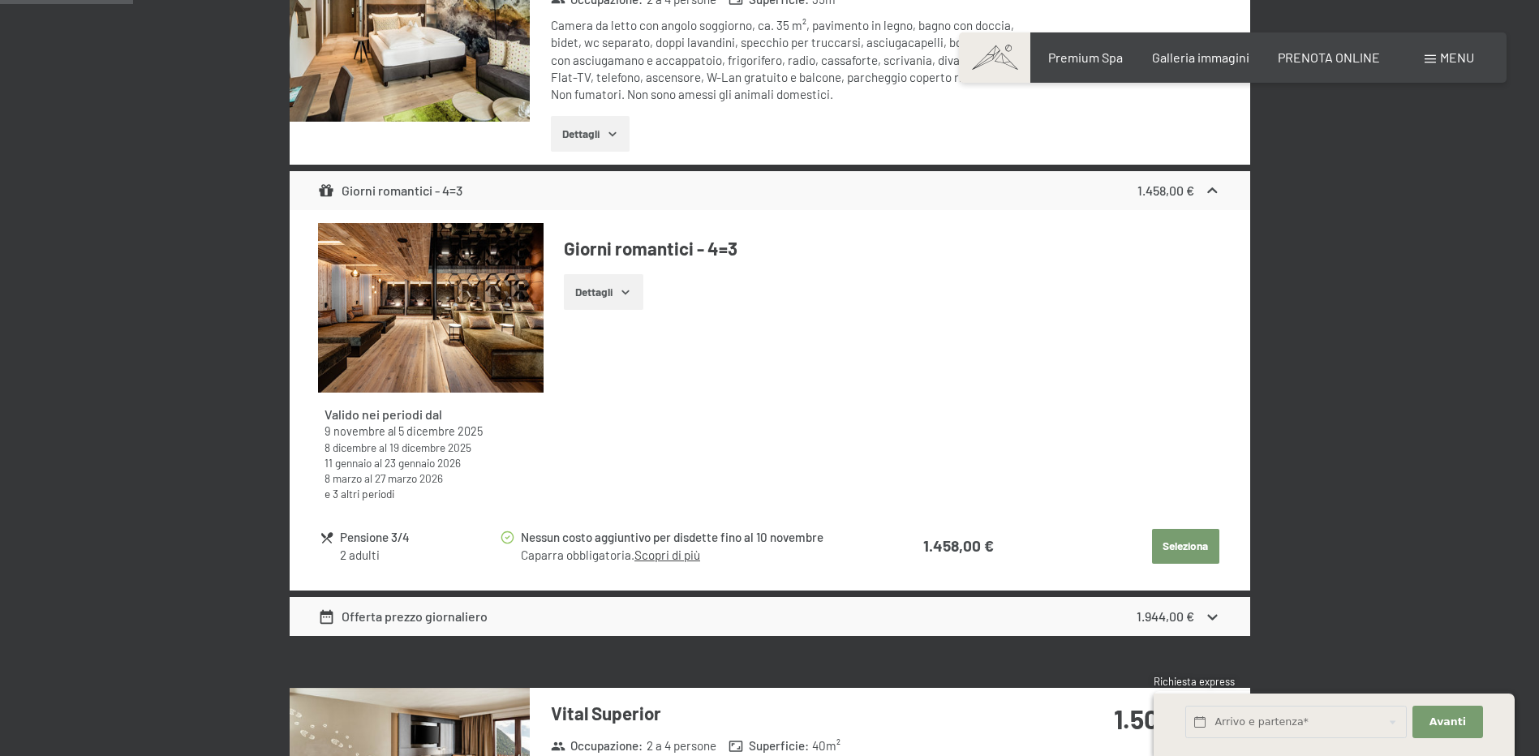
click at [1171, 544] on button "Seleziona" at bounding box center [1185, 547] width 67 height 36
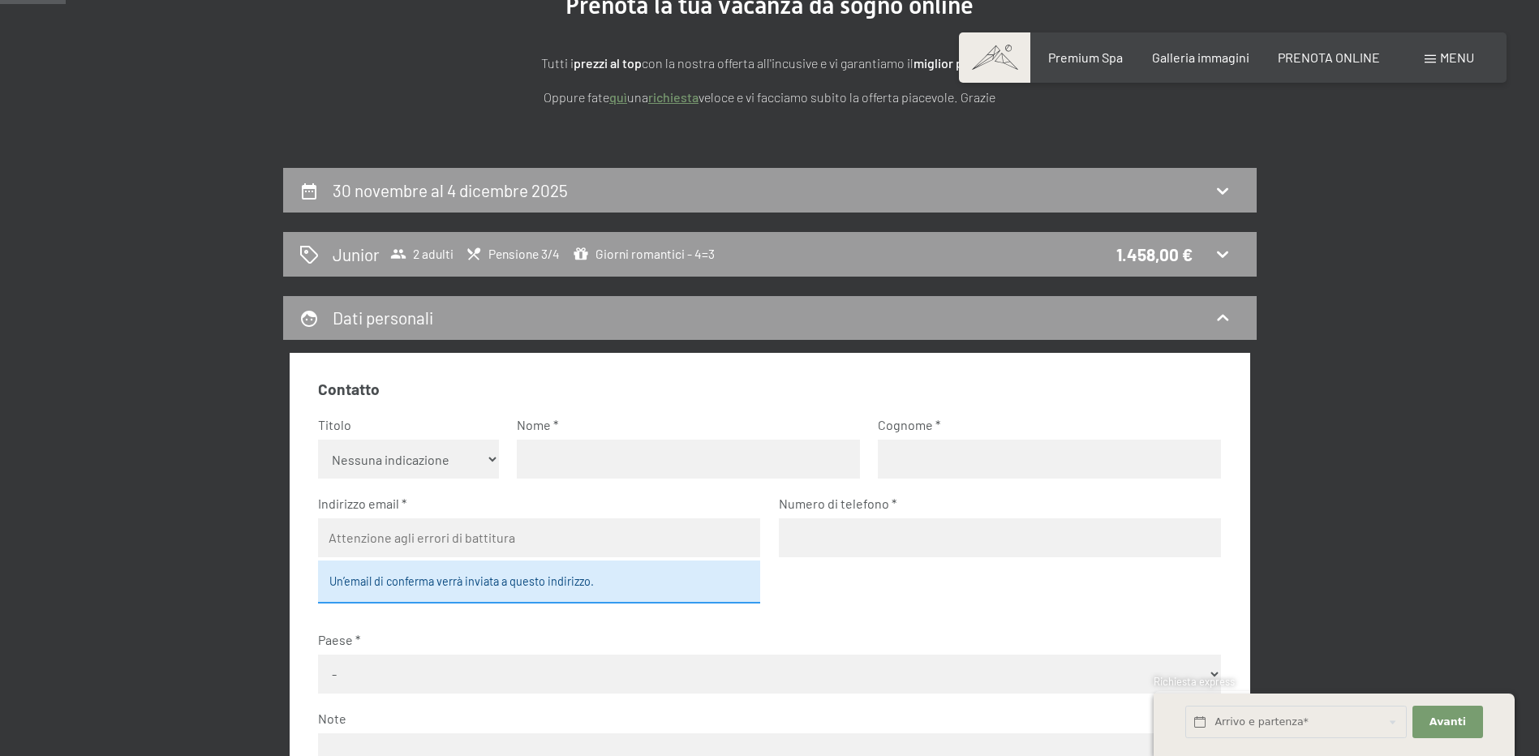
scroll to position [81, 0]
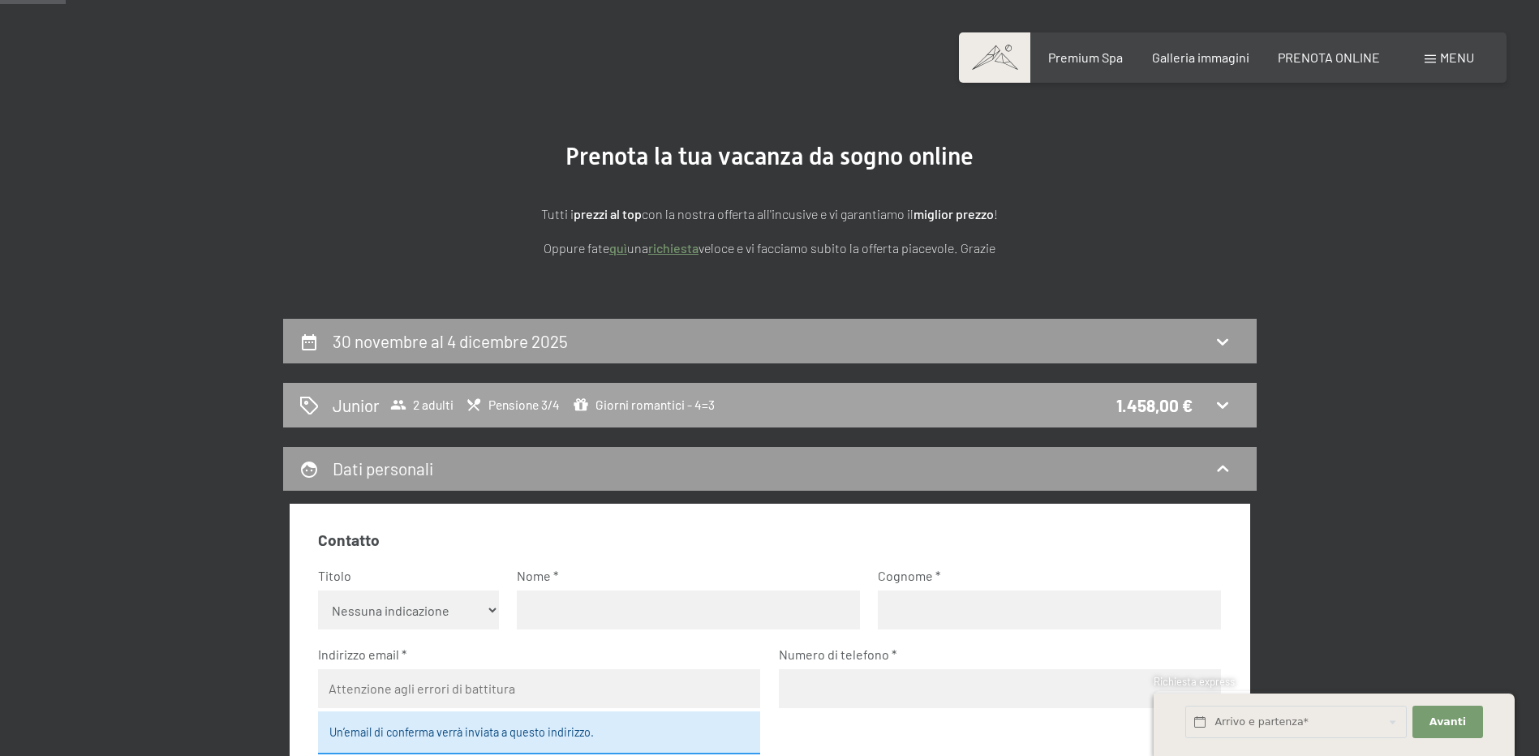
click at [1218, 402] on icon at bounding box center [1222, 404] width 19 height 19
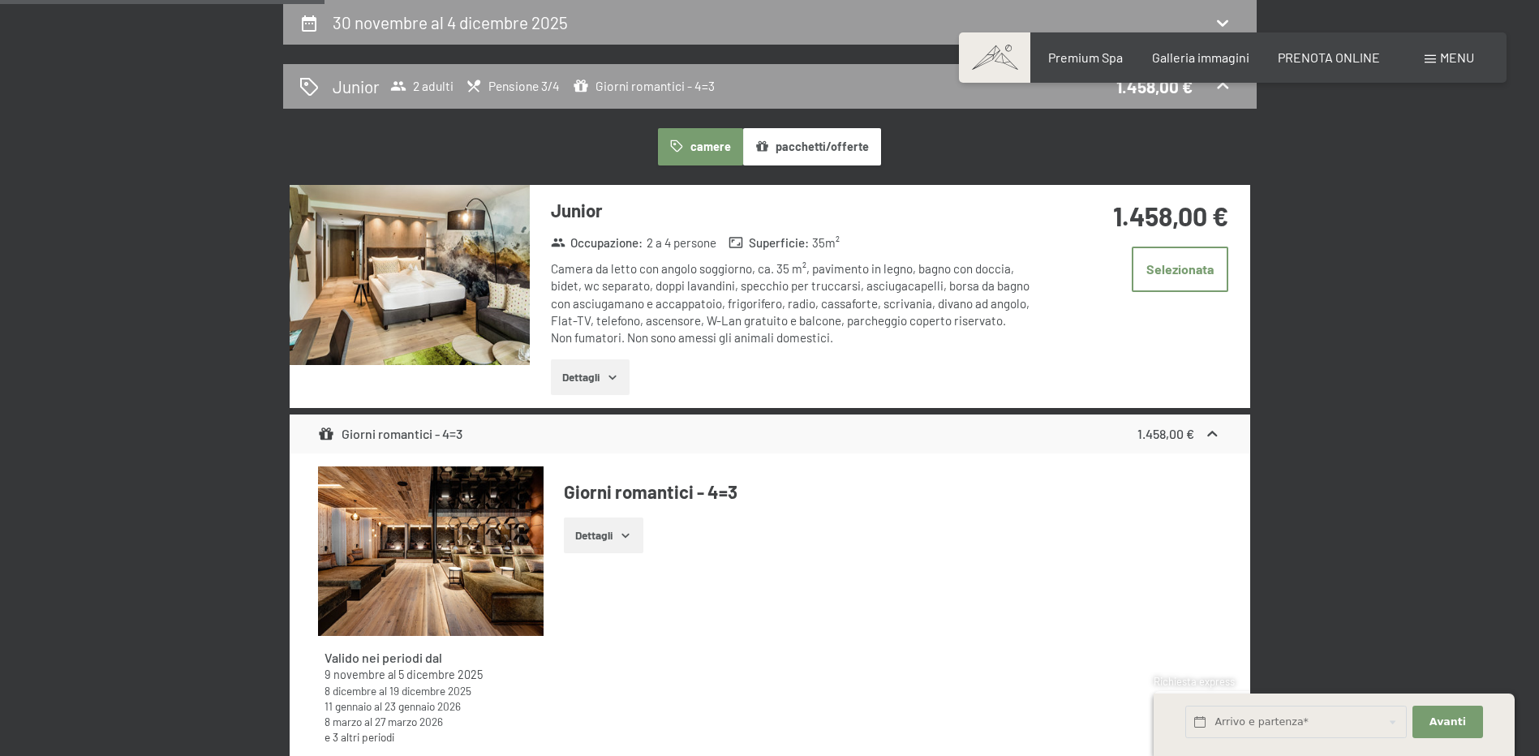
click at [609, 379] on icon "button" at bounding box center [612, 377] width 13 height 13
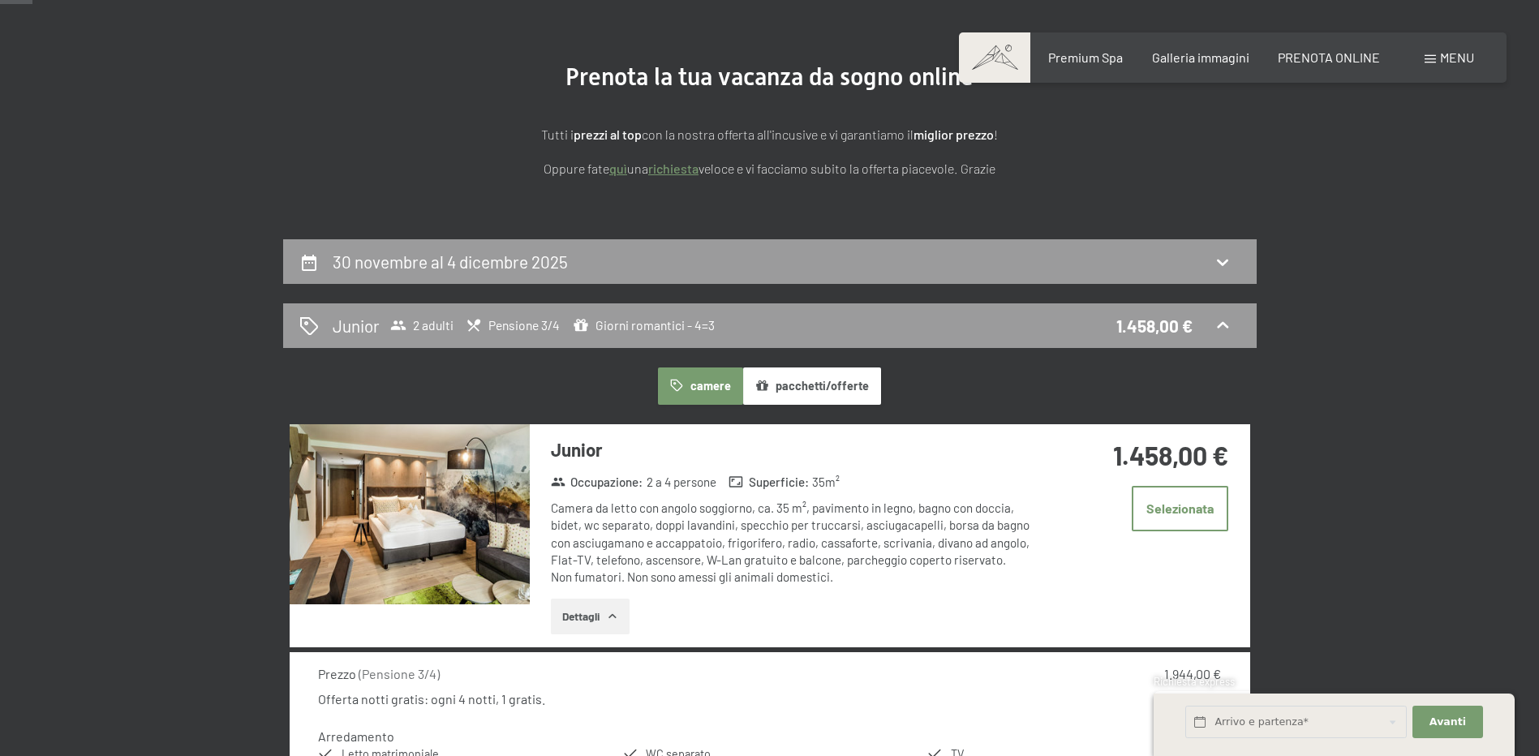
scroll to position [162, 0]
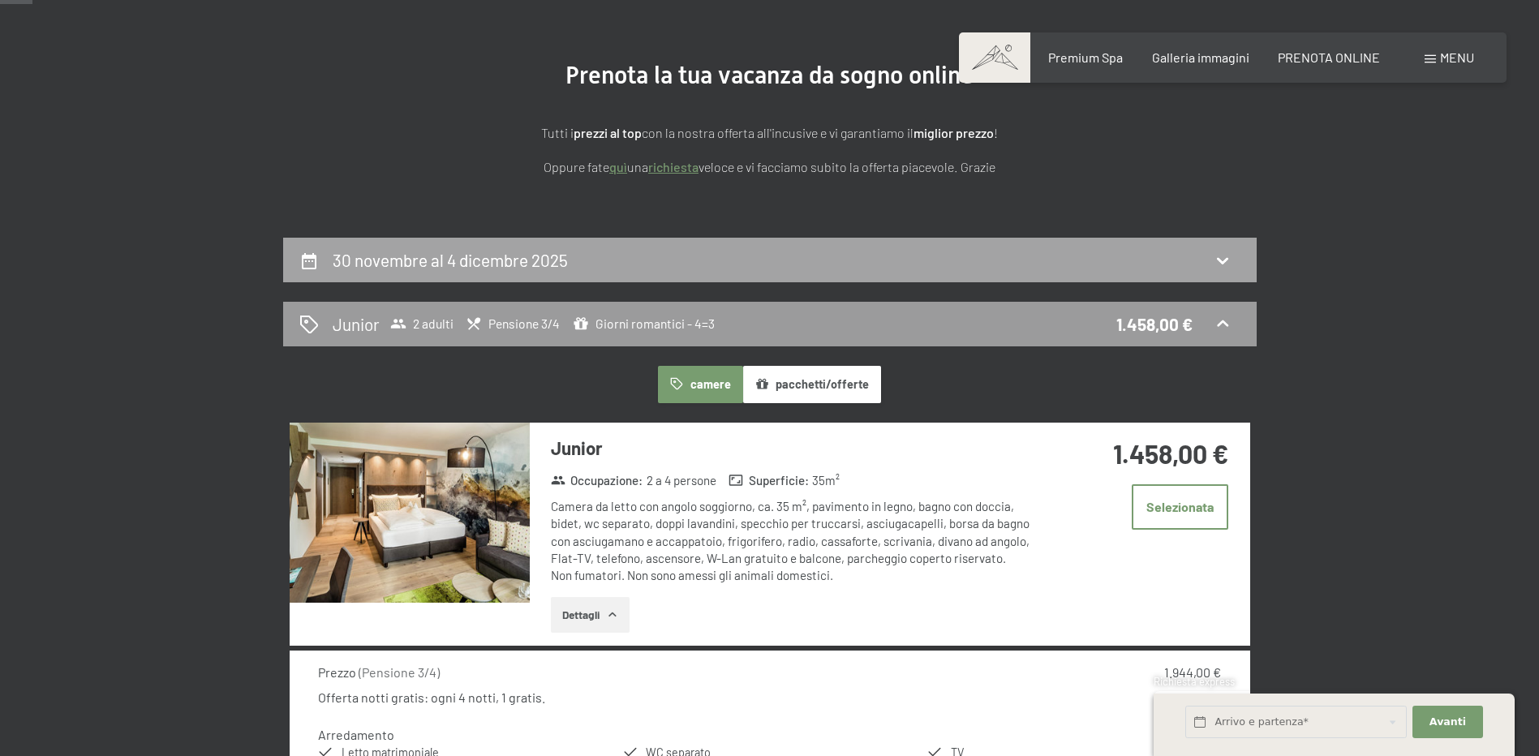
click at [1218, 260] on icon at bounding box center [1222, 261] width 11 height 6
select select "2025-11-01"
select select "2025-12-01"
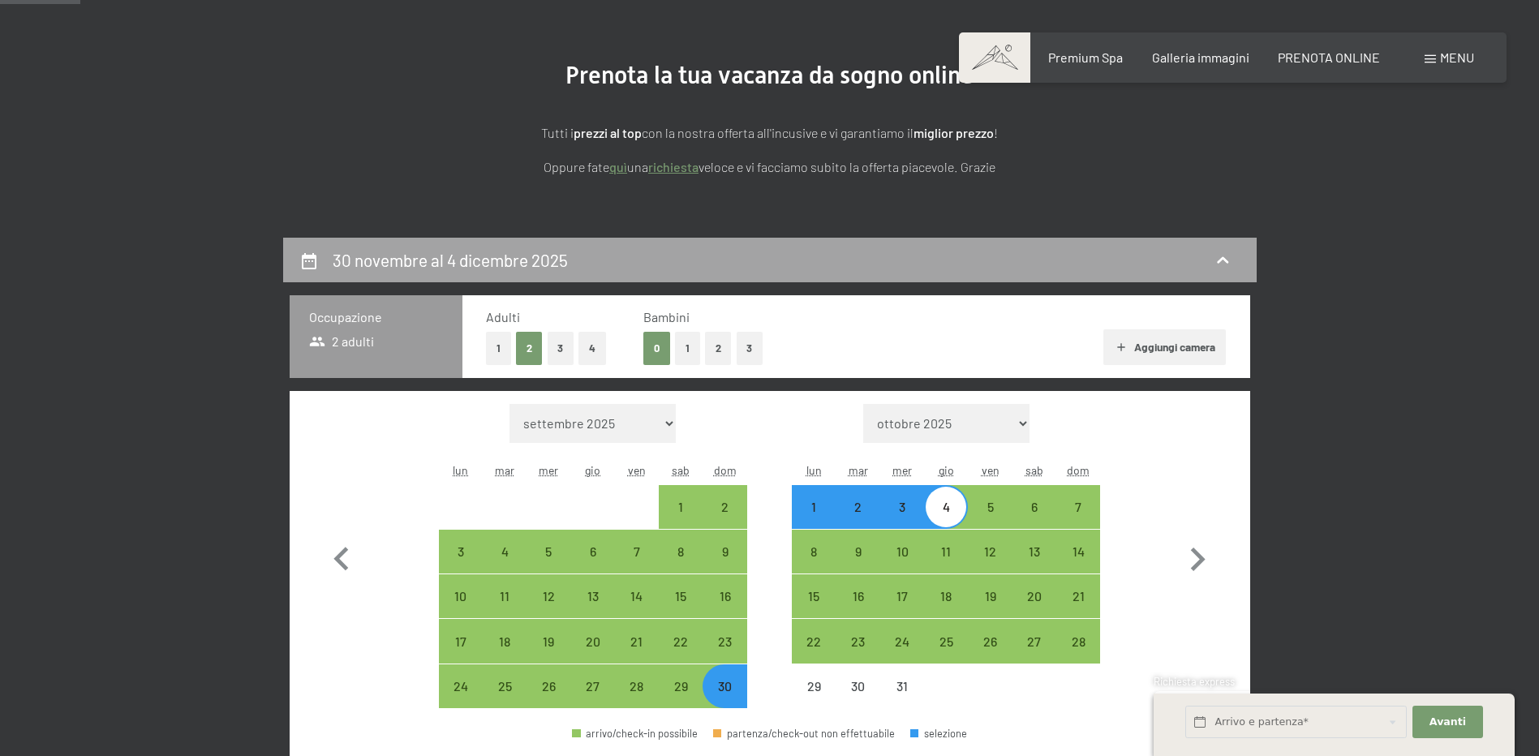
scroll to position [400, 0]
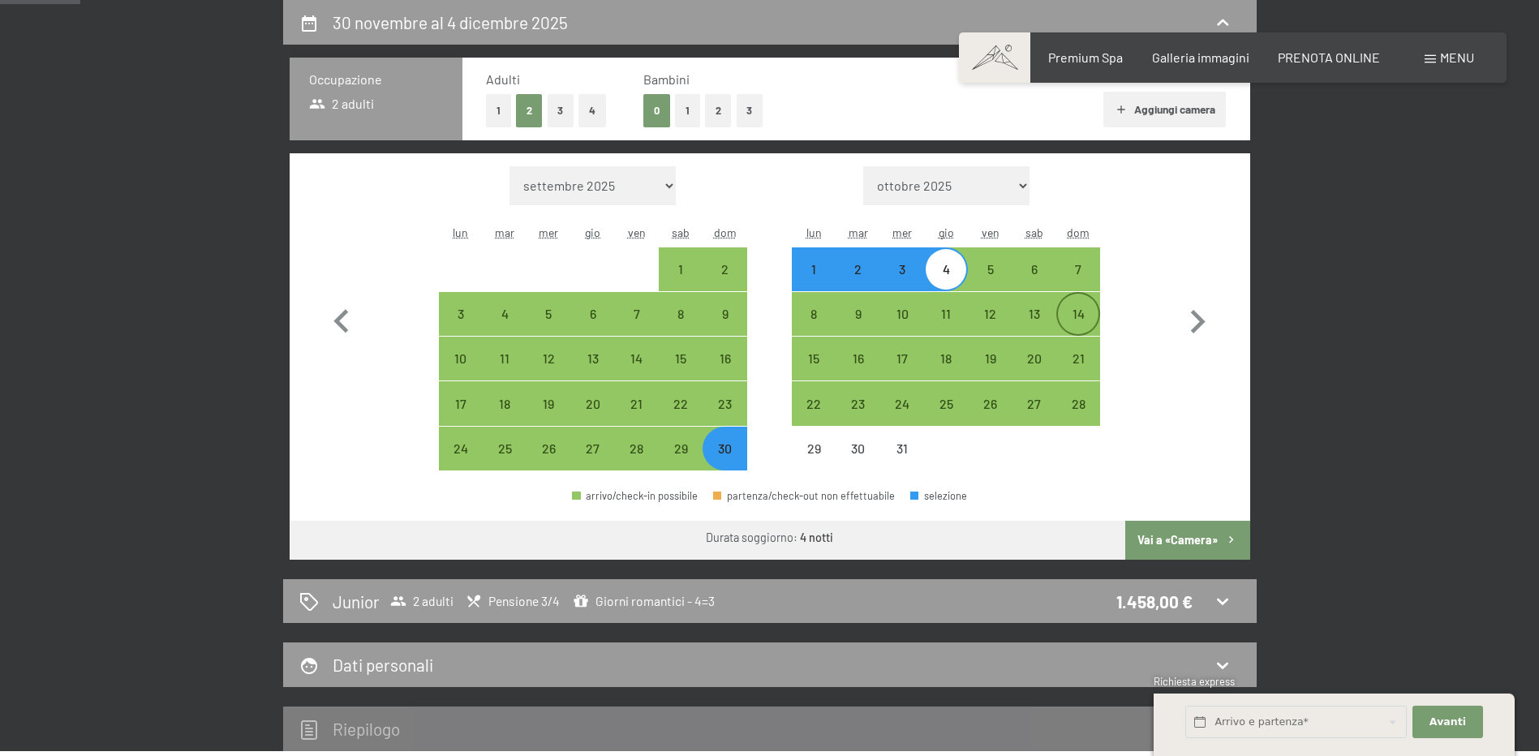
click at [1076, 314] on div "14" at bounding box center [1078, 327] width 41 height 41
select select "2025-11-01"
select select "2025-12-01"
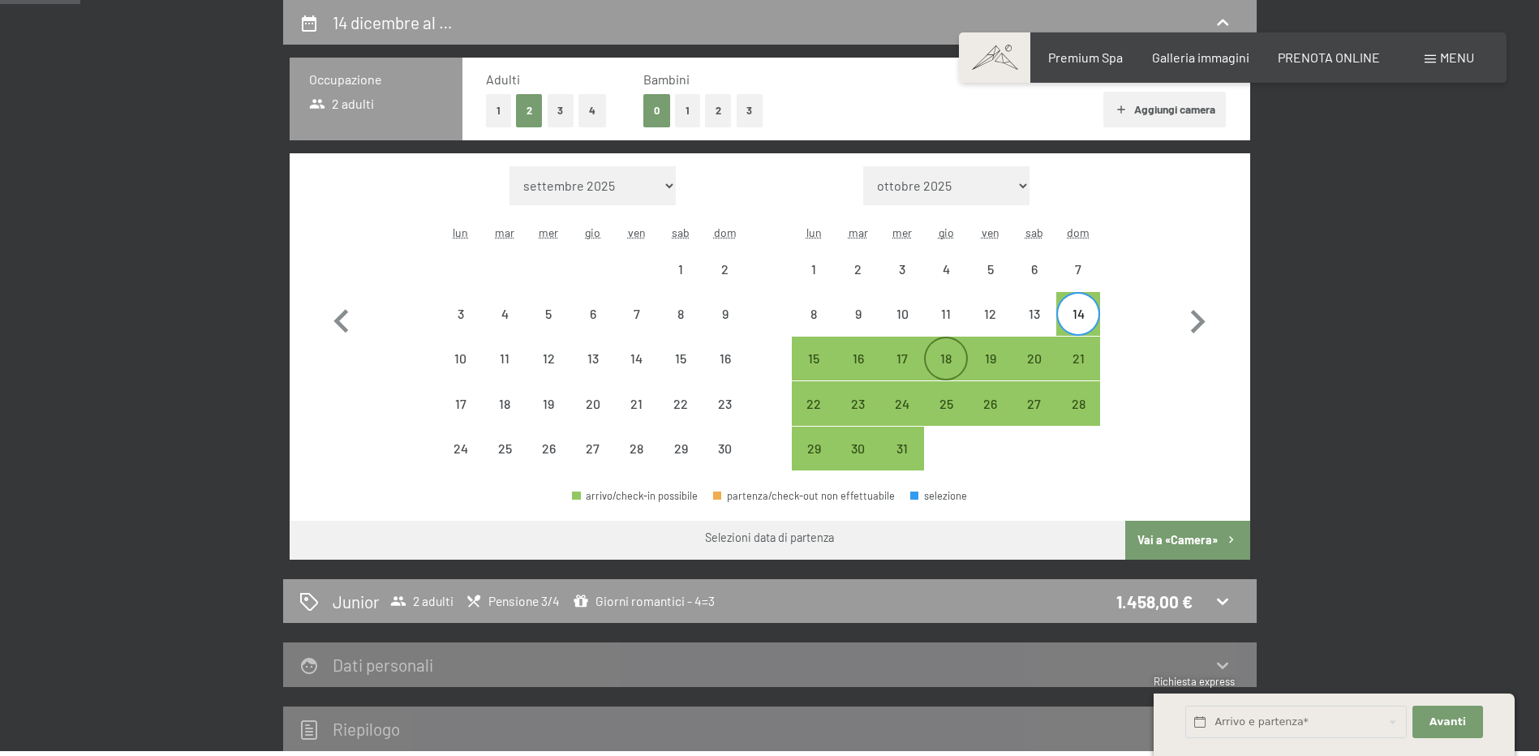
click at [948, 358] on div "18" at bounding box center [946, 372] width 41 height 41
select select "2025-11-01"
select select "2025-12-01"
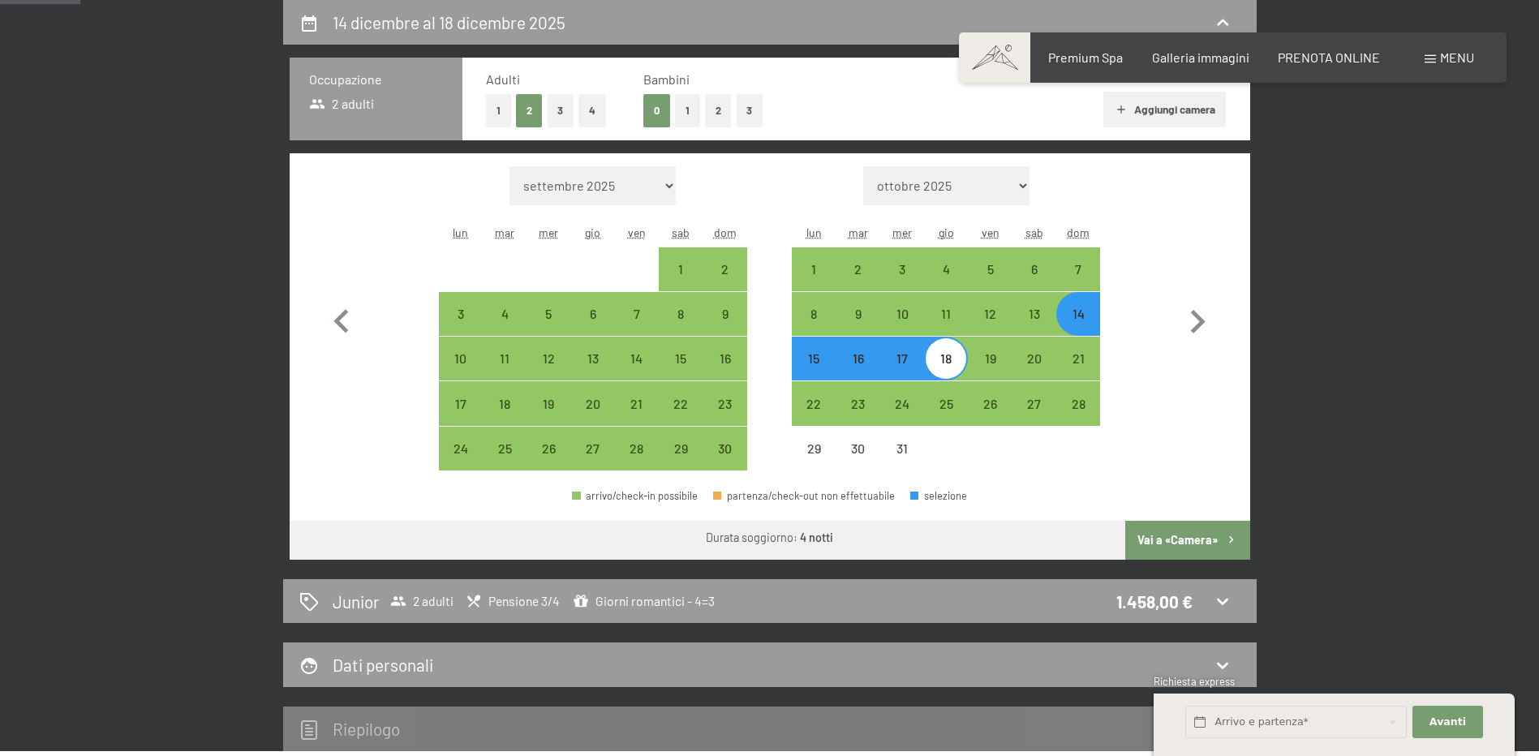
click at [680, 114] on button "1" at bounding box center [687, 110] width 25 height 33
select select "2025-11-01"
select select "2025-12-01"
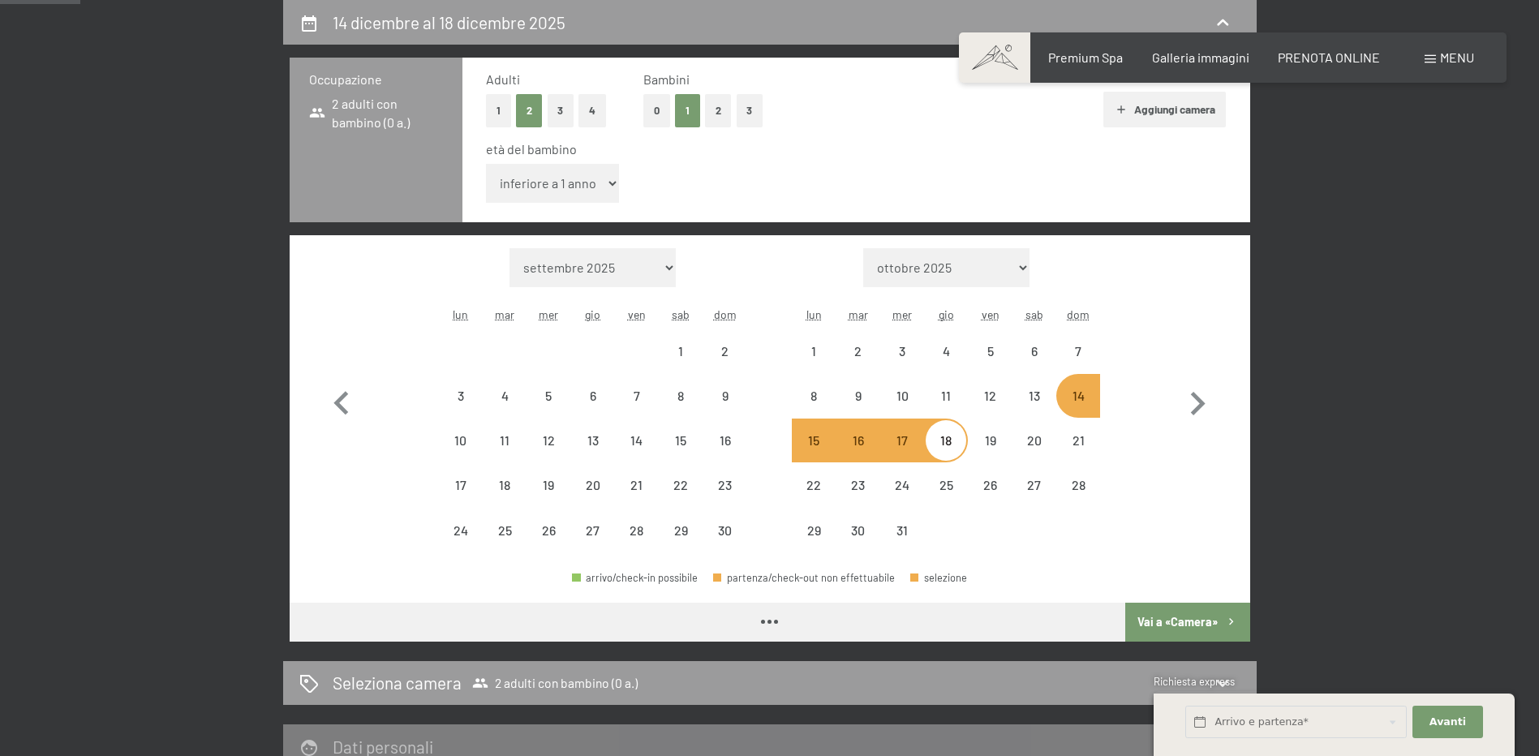
click at [608, 185] on select "inferiore a 1 anno 1 anno 2 anni 3 anni 4 anni 5 anni 6 anni 7 anni 8 anni 9 an…" at bounding box center [553, 183] width 134 height 39
select select "2025-11-01"
select select "2025-12-01"
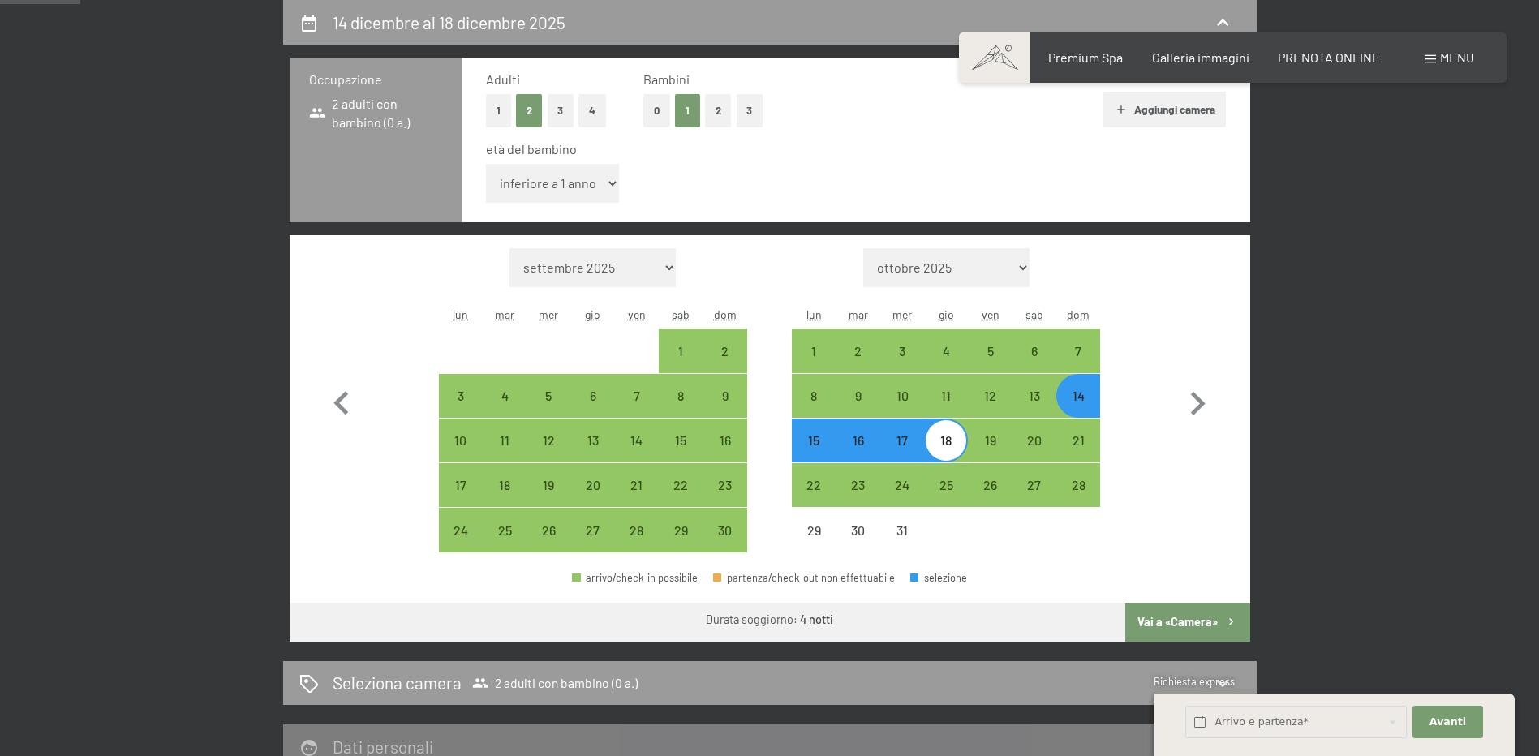
select select "14"
click at [486, 164] on select "inferiore a 1 anno 1 anno 2 anni 3 anni 4 anni 5 anni 6 anni 7 anni 8 anni 9 an…" at bounding box center [553, 183] width 134 height 39
select select "2025-11-01"
select select "2025-12-01"
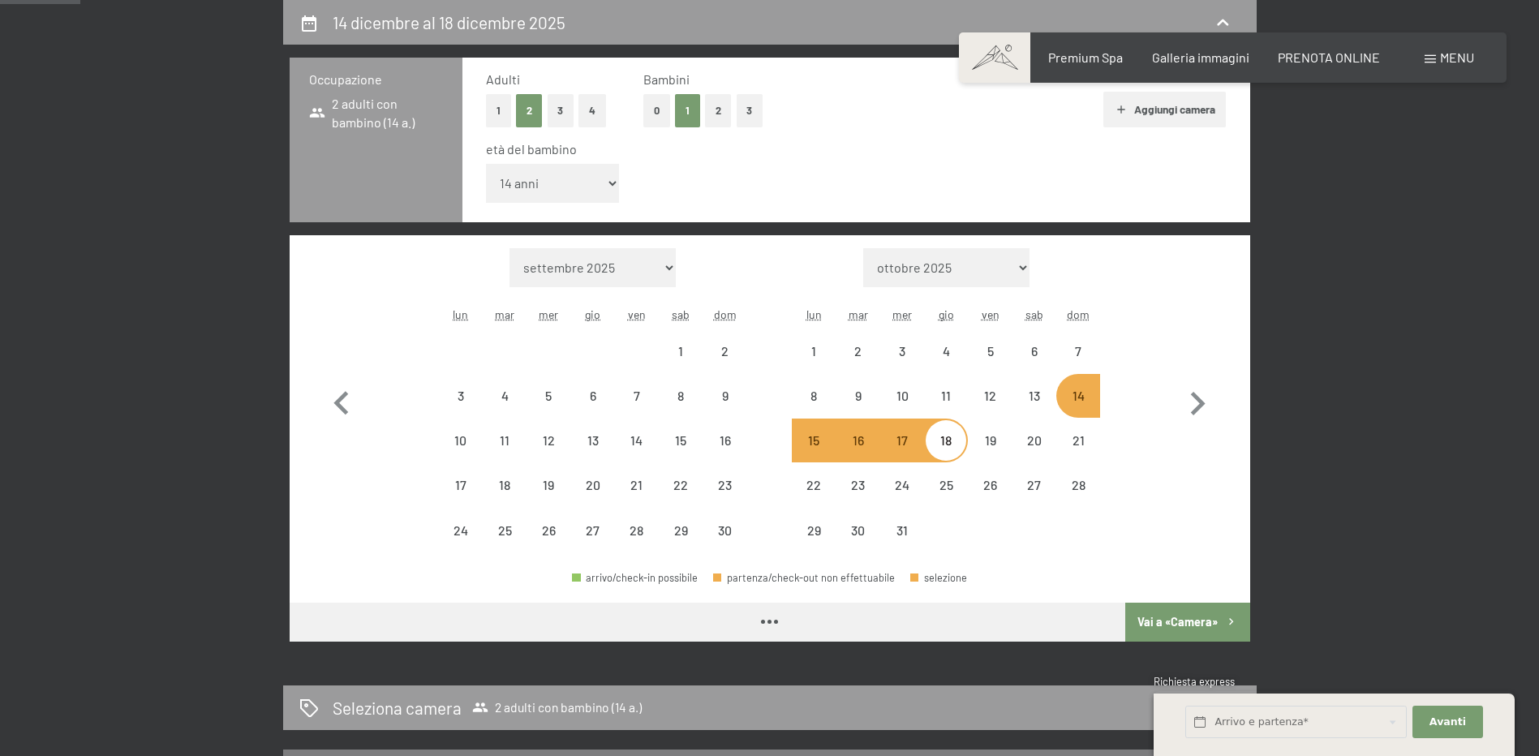
click at [1192, 614] on button "Vai a «Camera»" at bounding box center [1187, 622] width 124 height 39
select select "2025-11-01"
select select "2025-12-01"
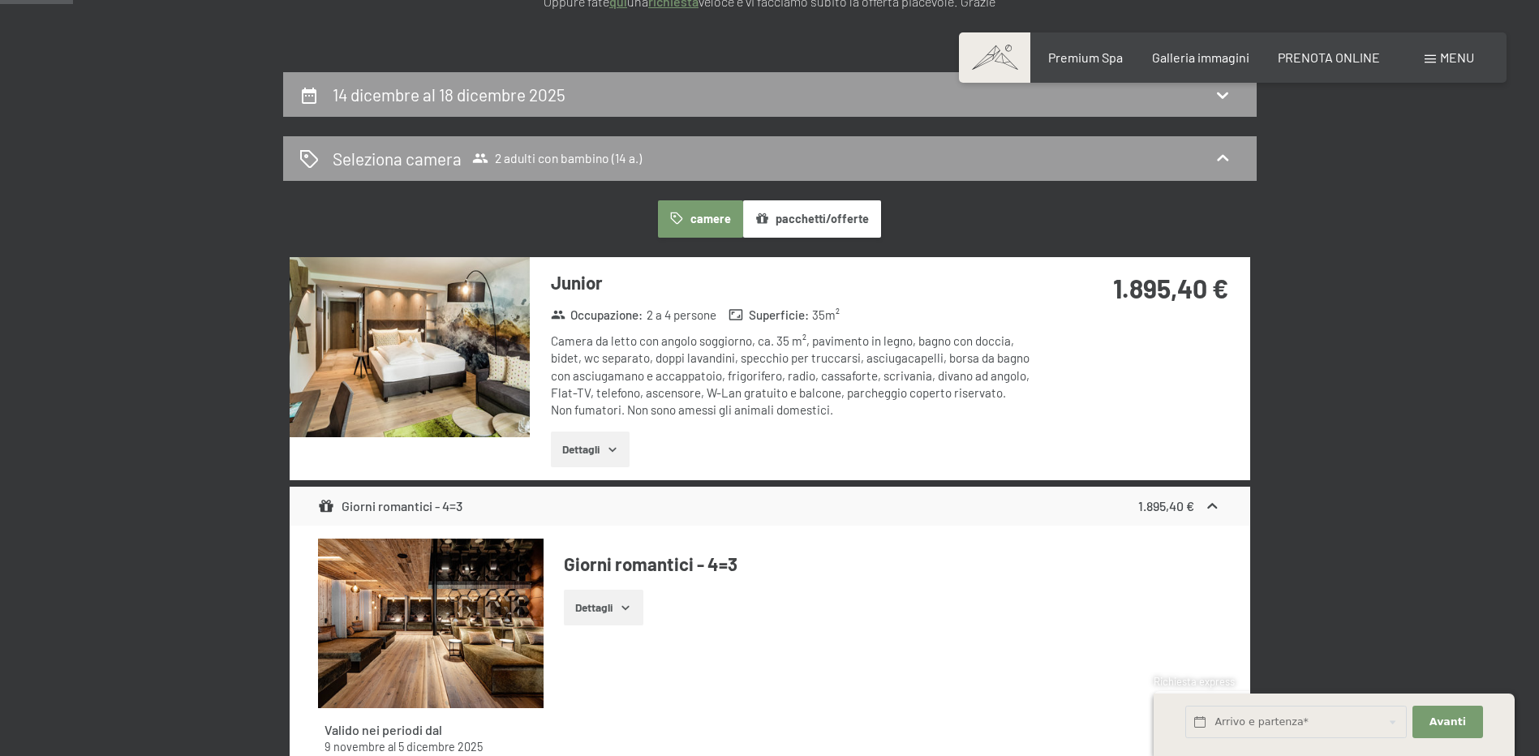
scroll to position [319, 0]
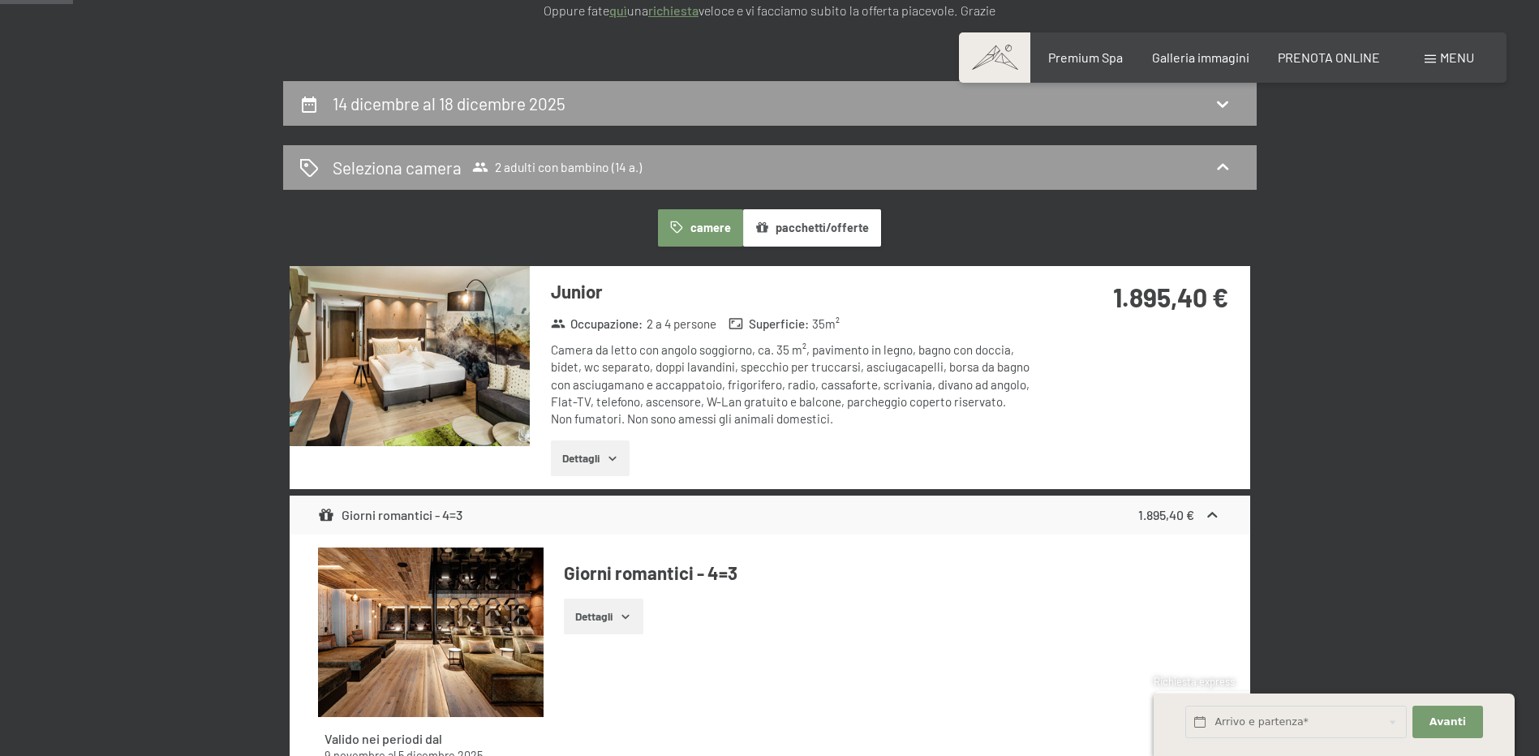
click at [611, 456] on icon "button" at bounding box center [612, 458] width 13 height 13
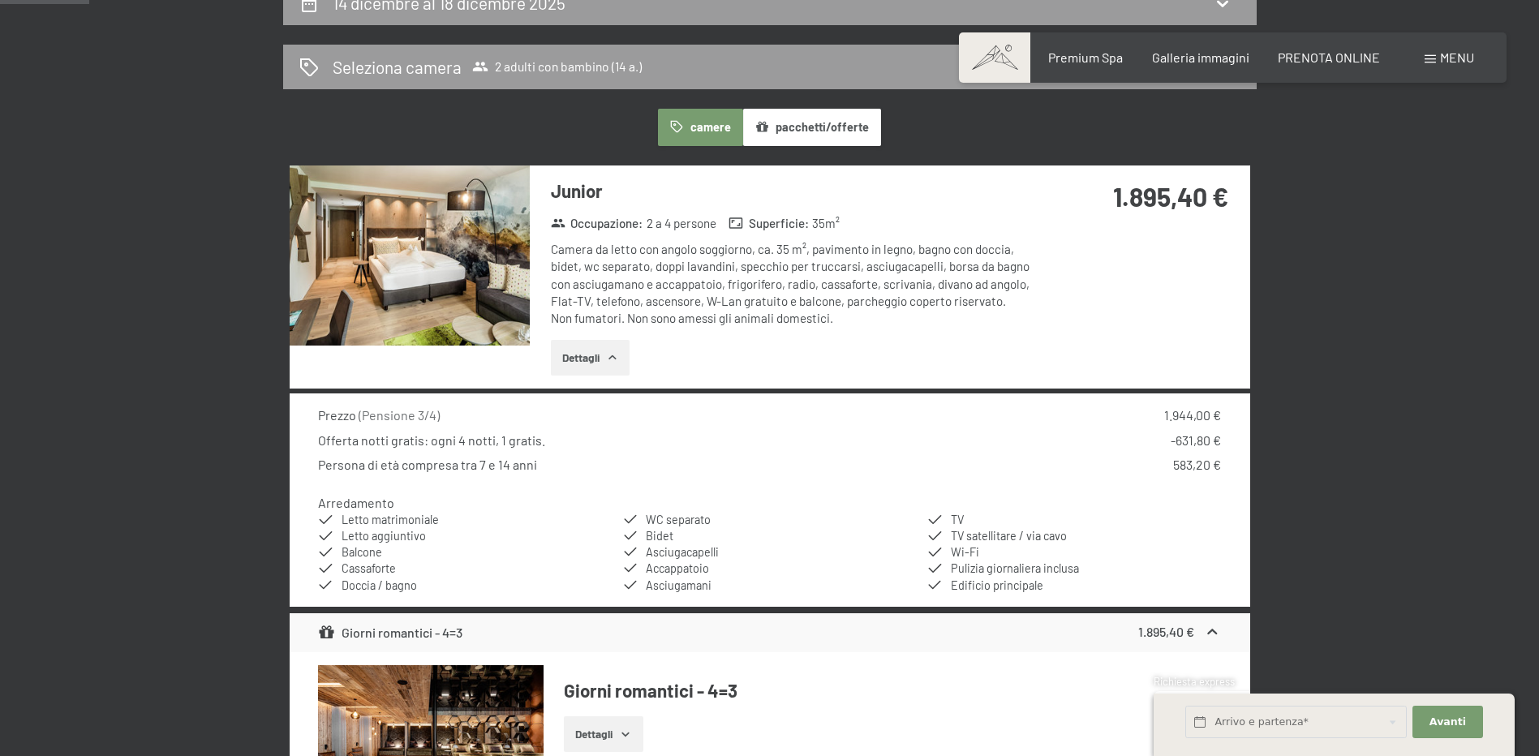
scroll to position [400, 0]
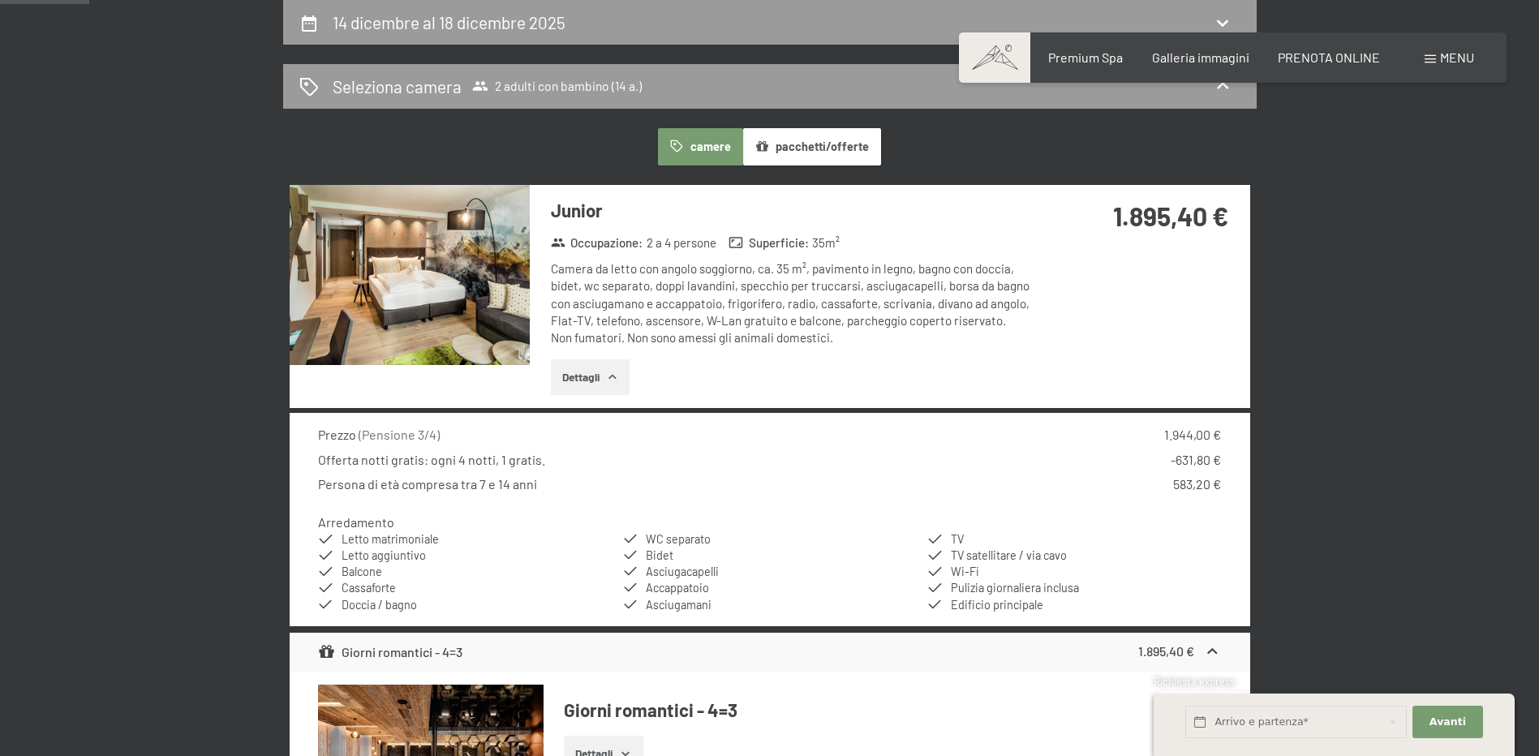
click at [445, 295] on img at bounding box center [410, 275] width 240 height 180
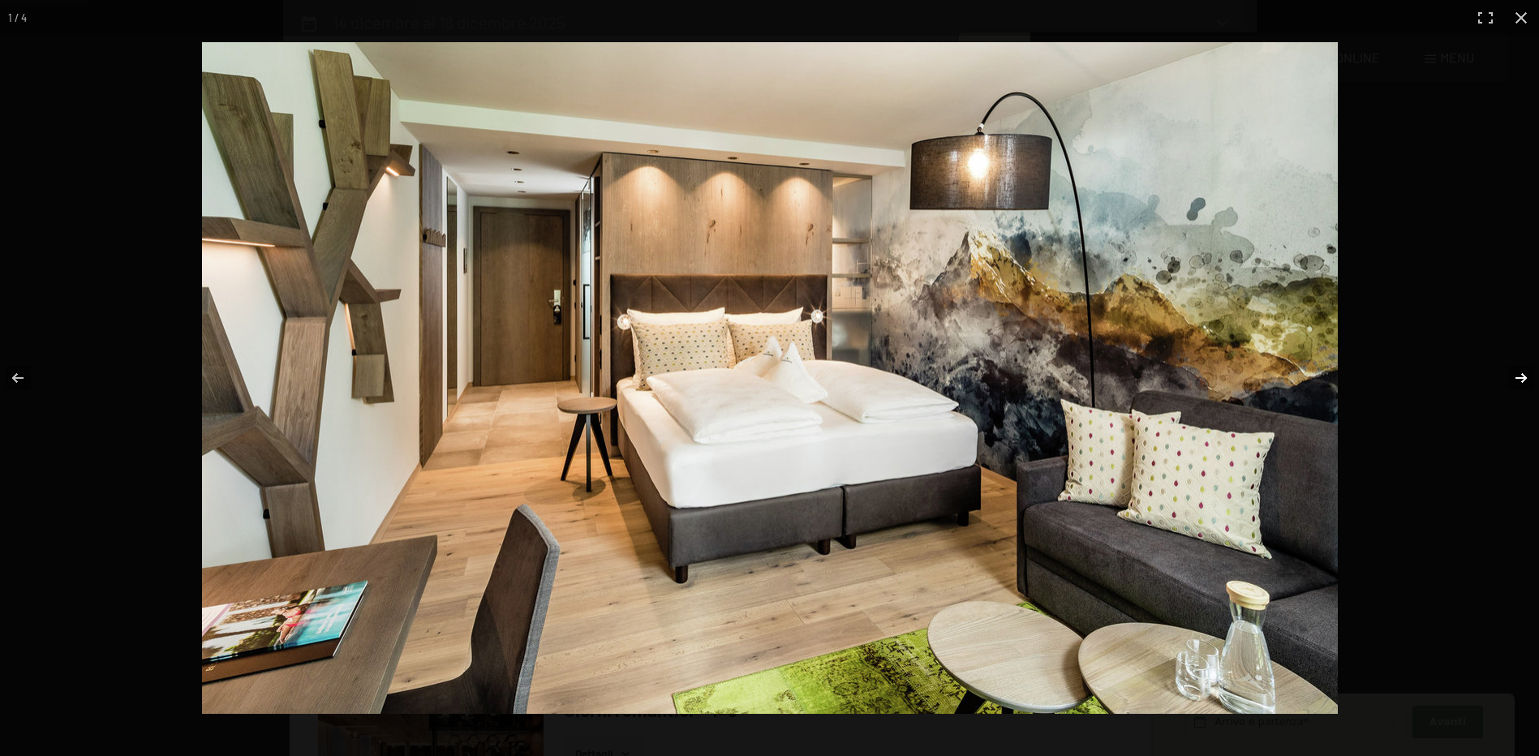
click at [1521, 380] on button "button" at bounding box center [1510, 377] width 57 height 81
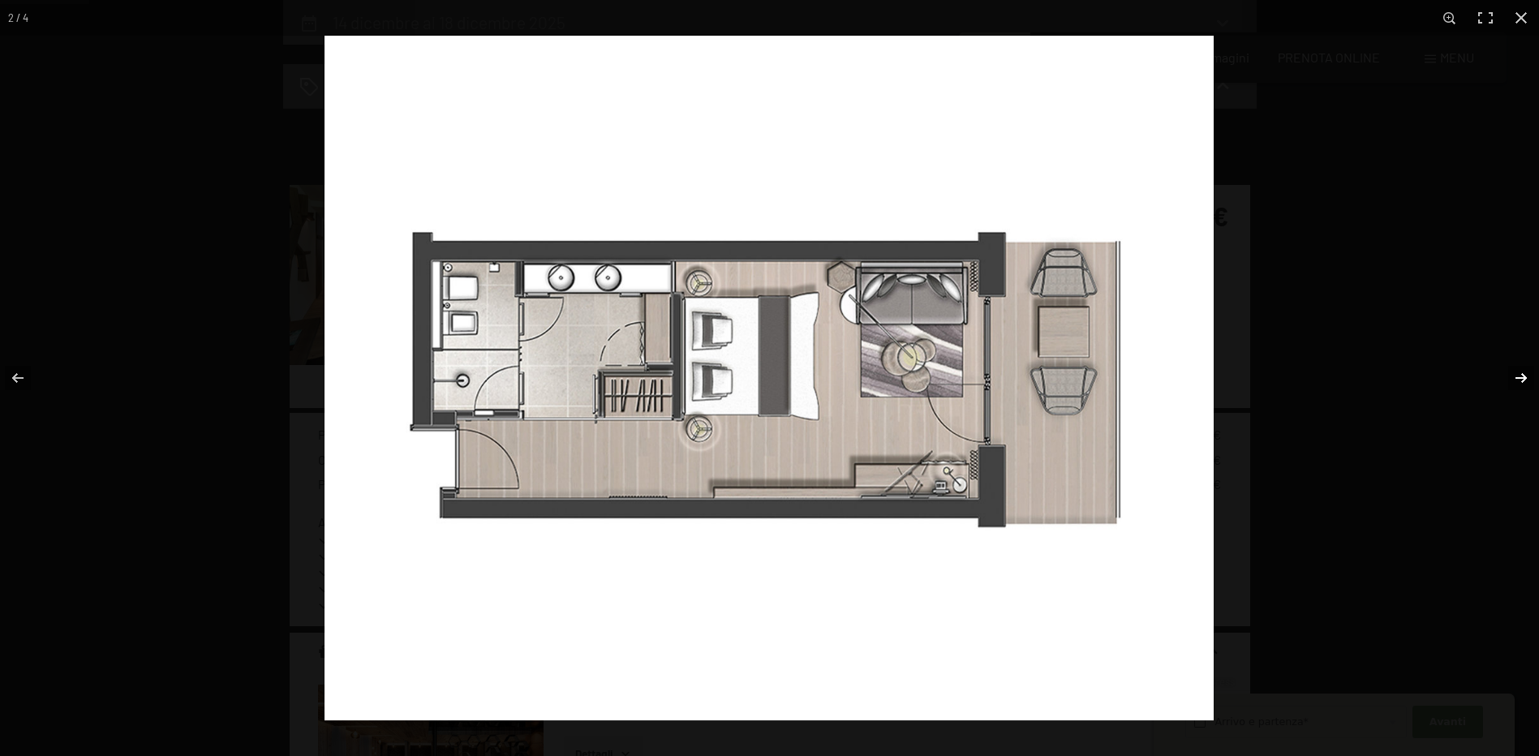
click at [1521, 380] on button "button" at bounding box center [1510, 377] width 57 height 81
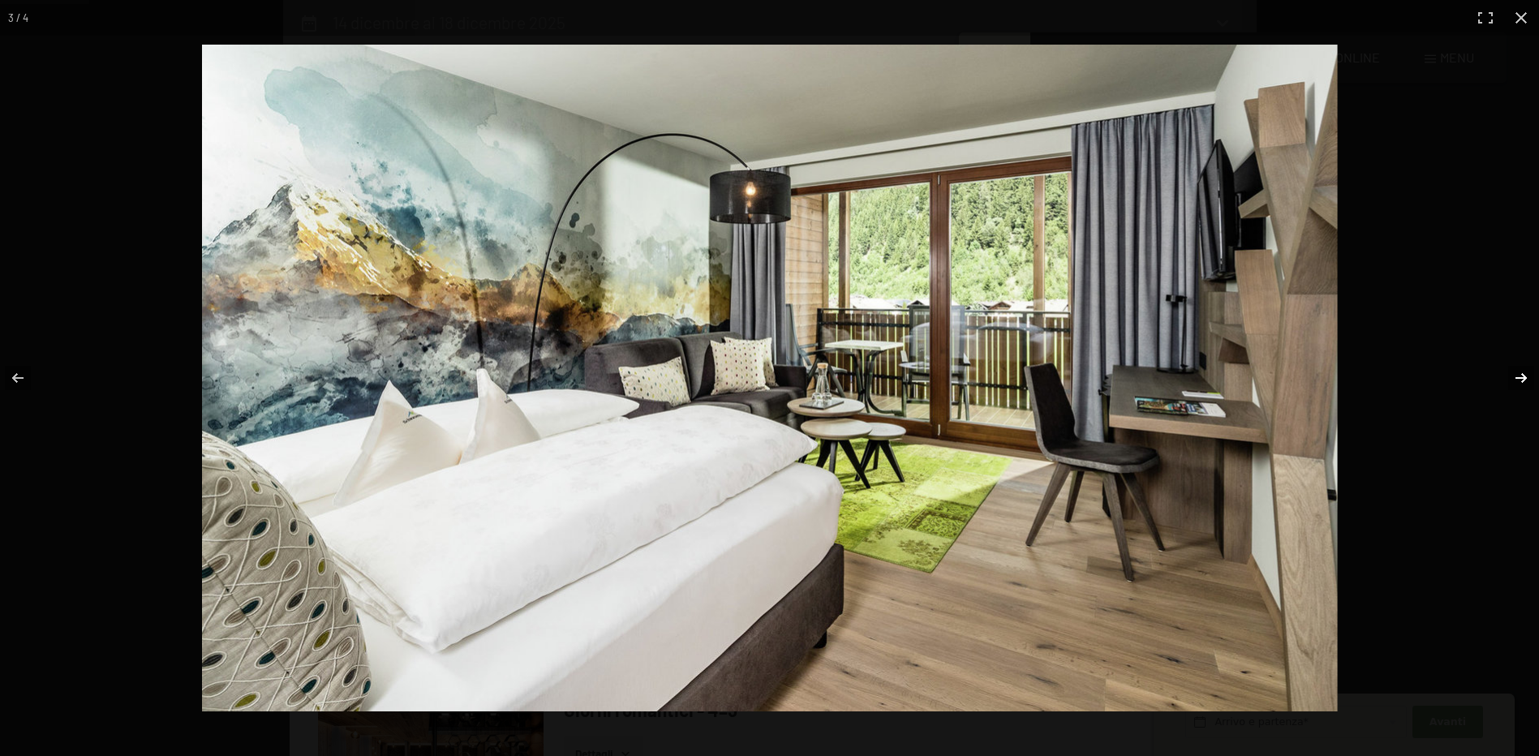
click at [1521, 380] on button "button" at bounding box center [1510, 377] width 57 height 81
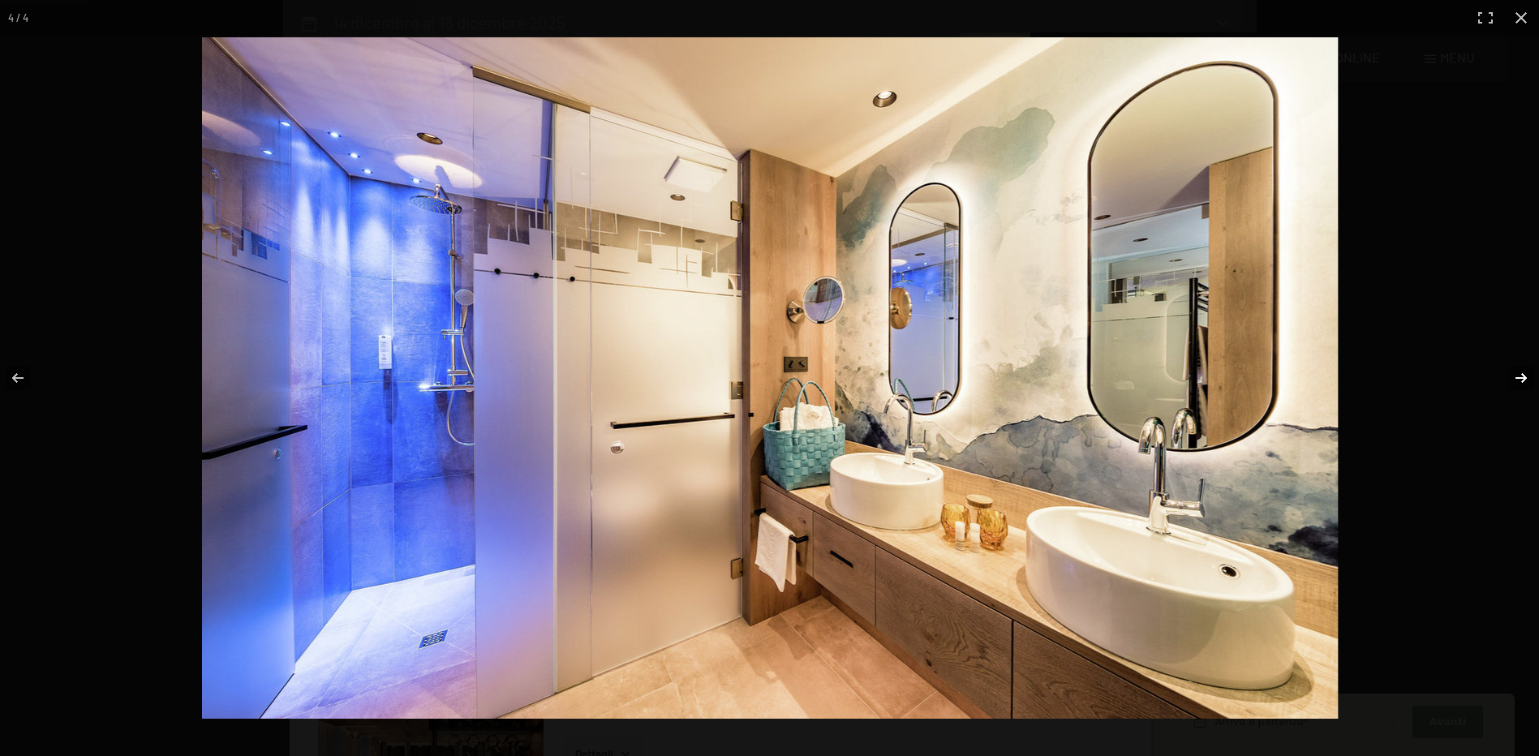
click at [1521, 380] on button "button" at bounding box center [1510, 377] width 57 height 81
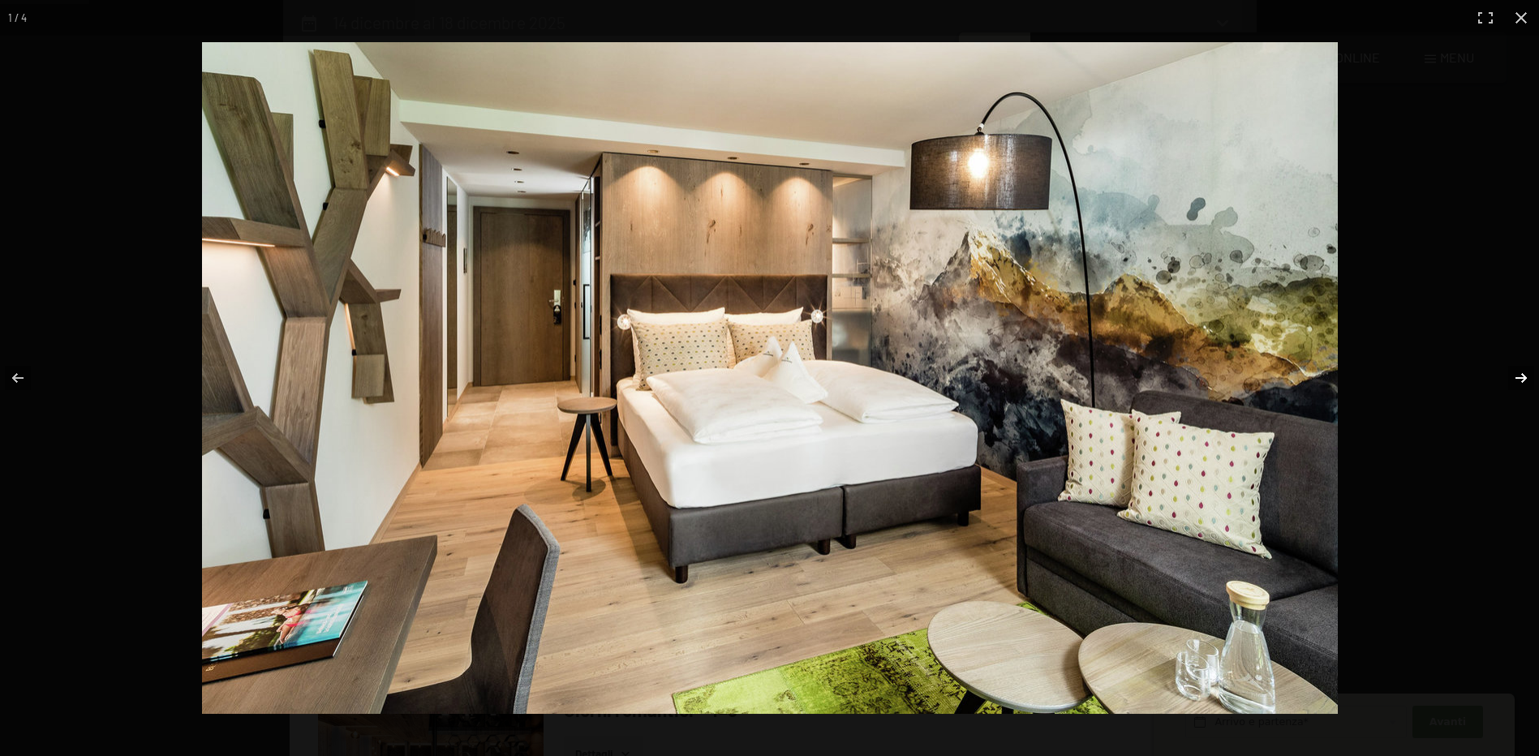
click at [1521, 380] on button "button" at bounding box center [1510, 377] width 57 height 81
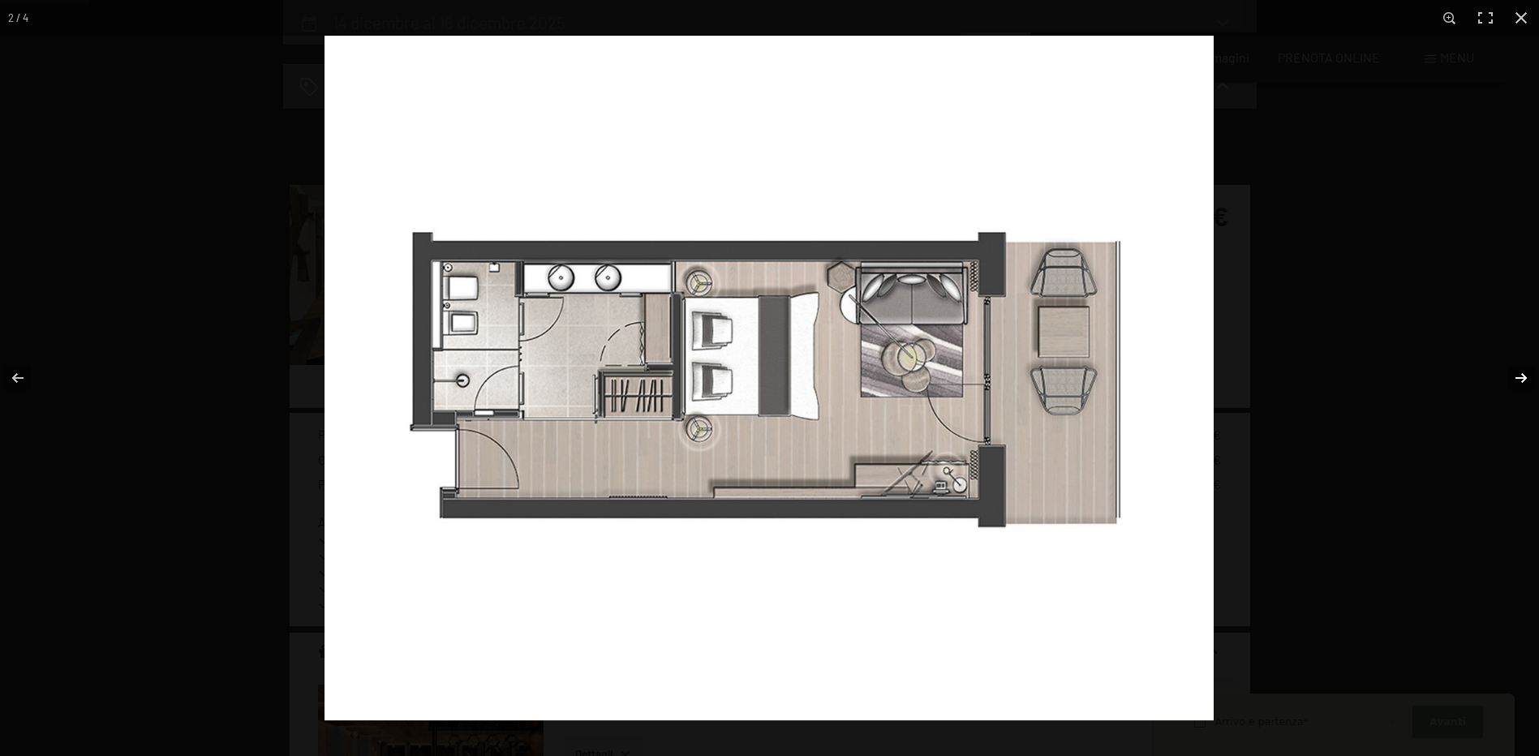
click at [1521, 380] on button "button" at bounding box center [1510, 377] width 57 height 81
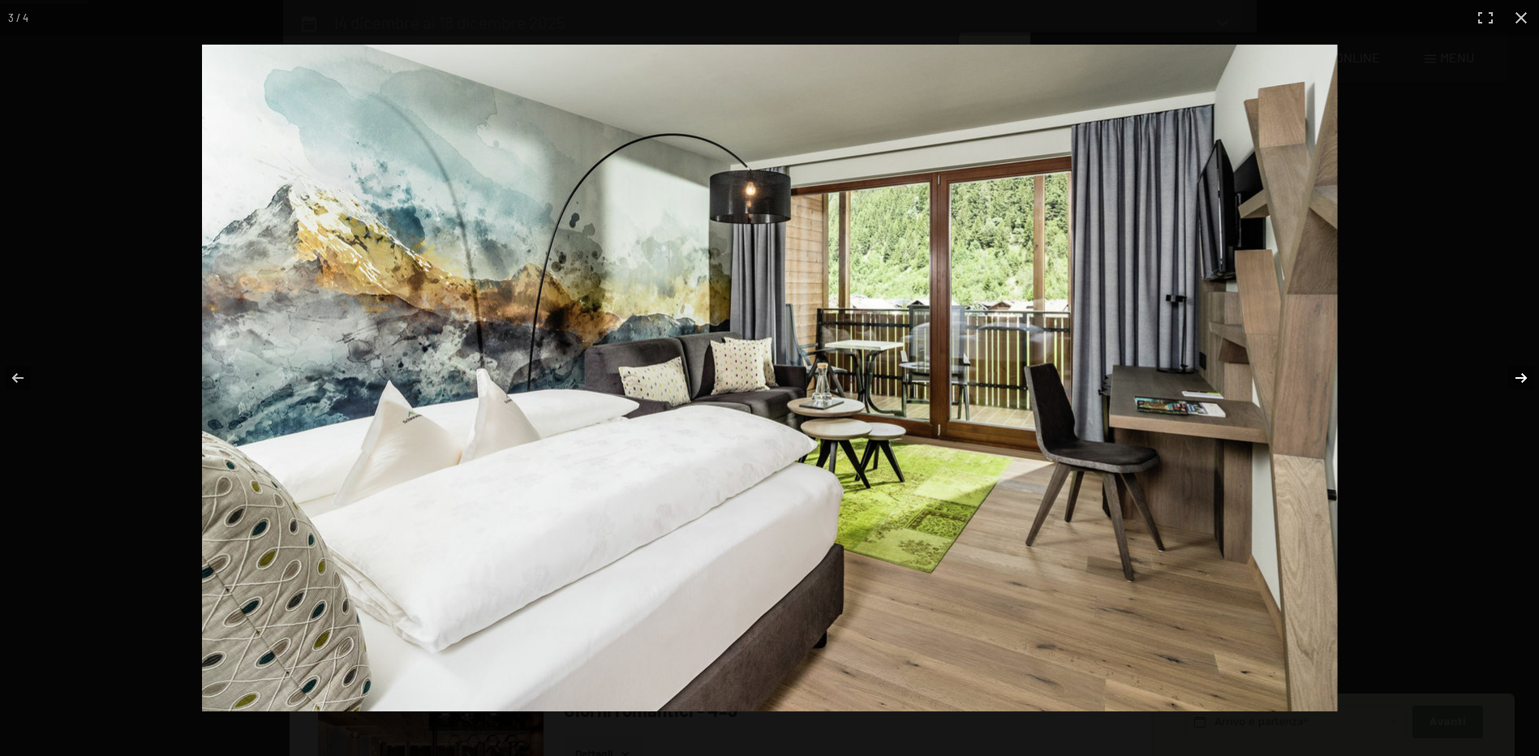
click at [1521, 380] on button "button" at bounding box center [1510, 377] width 57 height 81
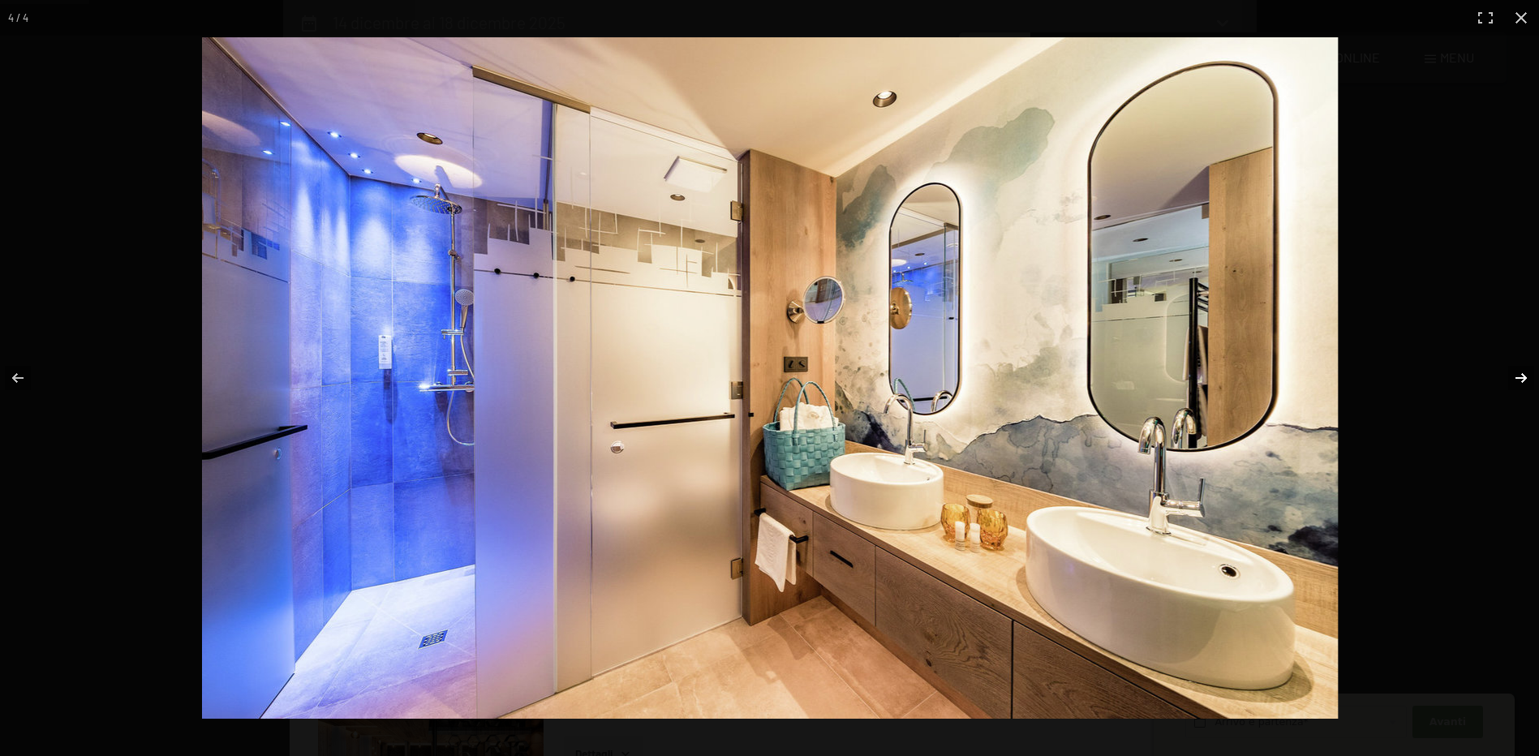
click at [1526, 376] on button "button" at bounding box center [1510, 377] width 57 height 81
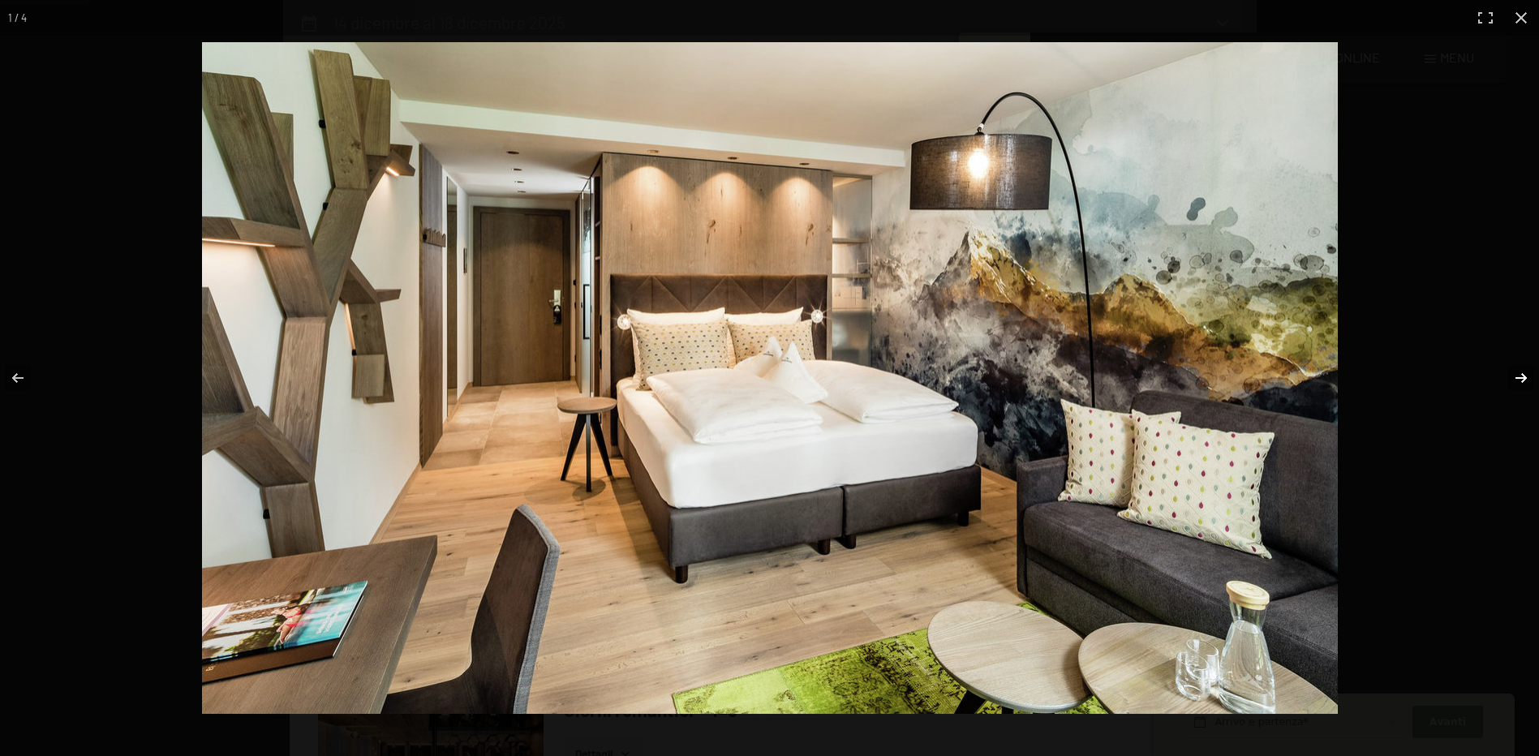
click at [1516, 377] on button "button" at bounding box center [1510, 377] width 57 height 81
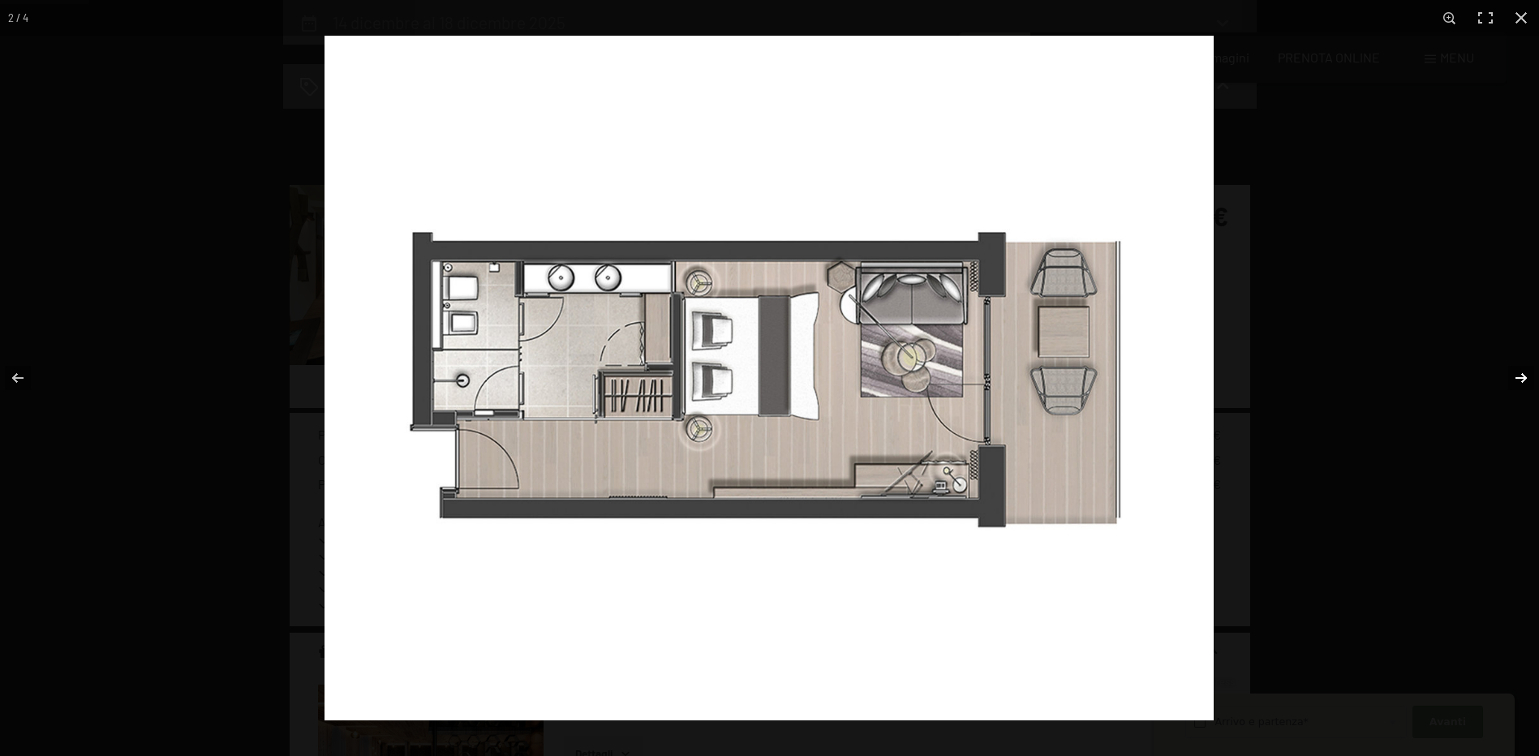
click at [1519, 376] on button "button" at bounding box center [1510, 377] width 57 height 81
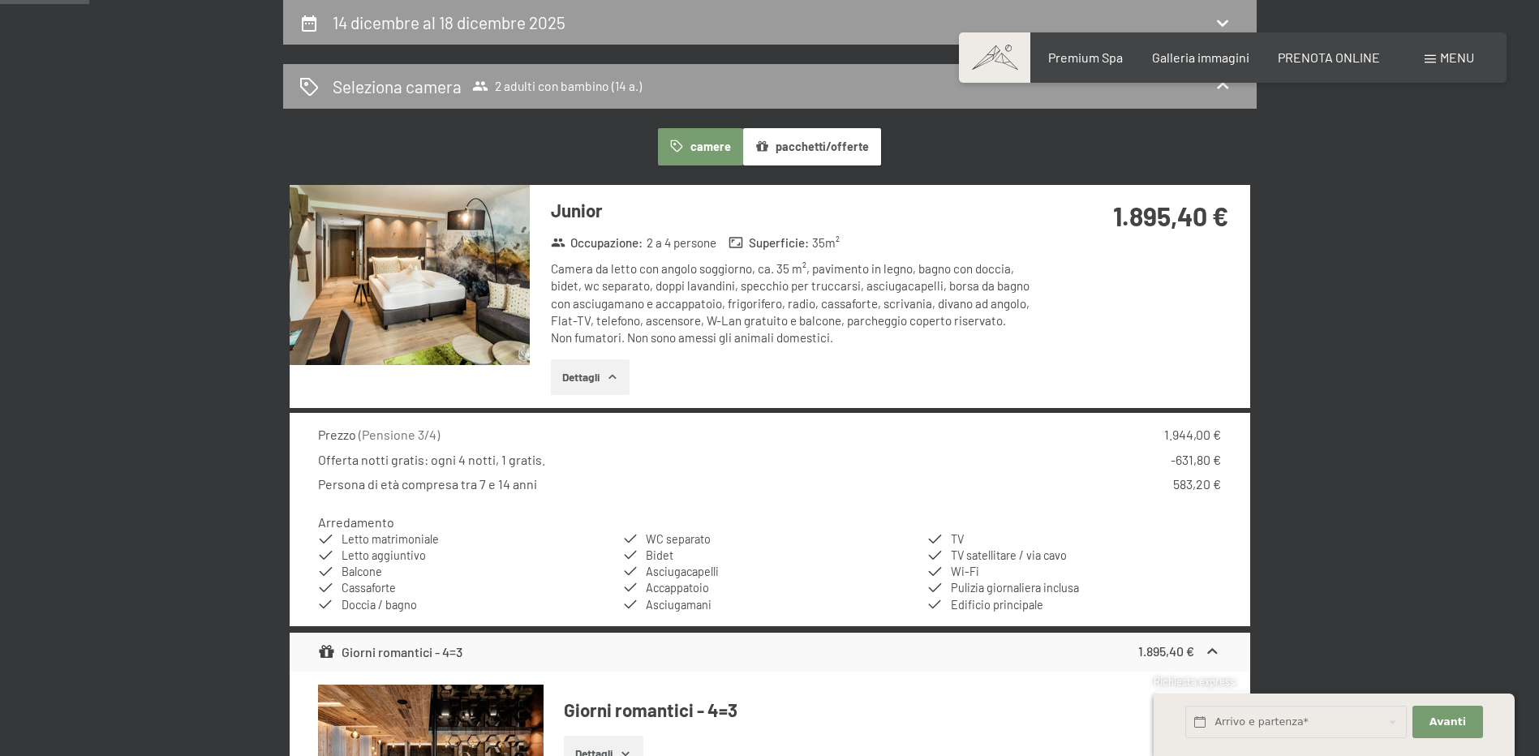
click at [0, 0] on button "button" at bounding box center [0, 0] width 0 height 0
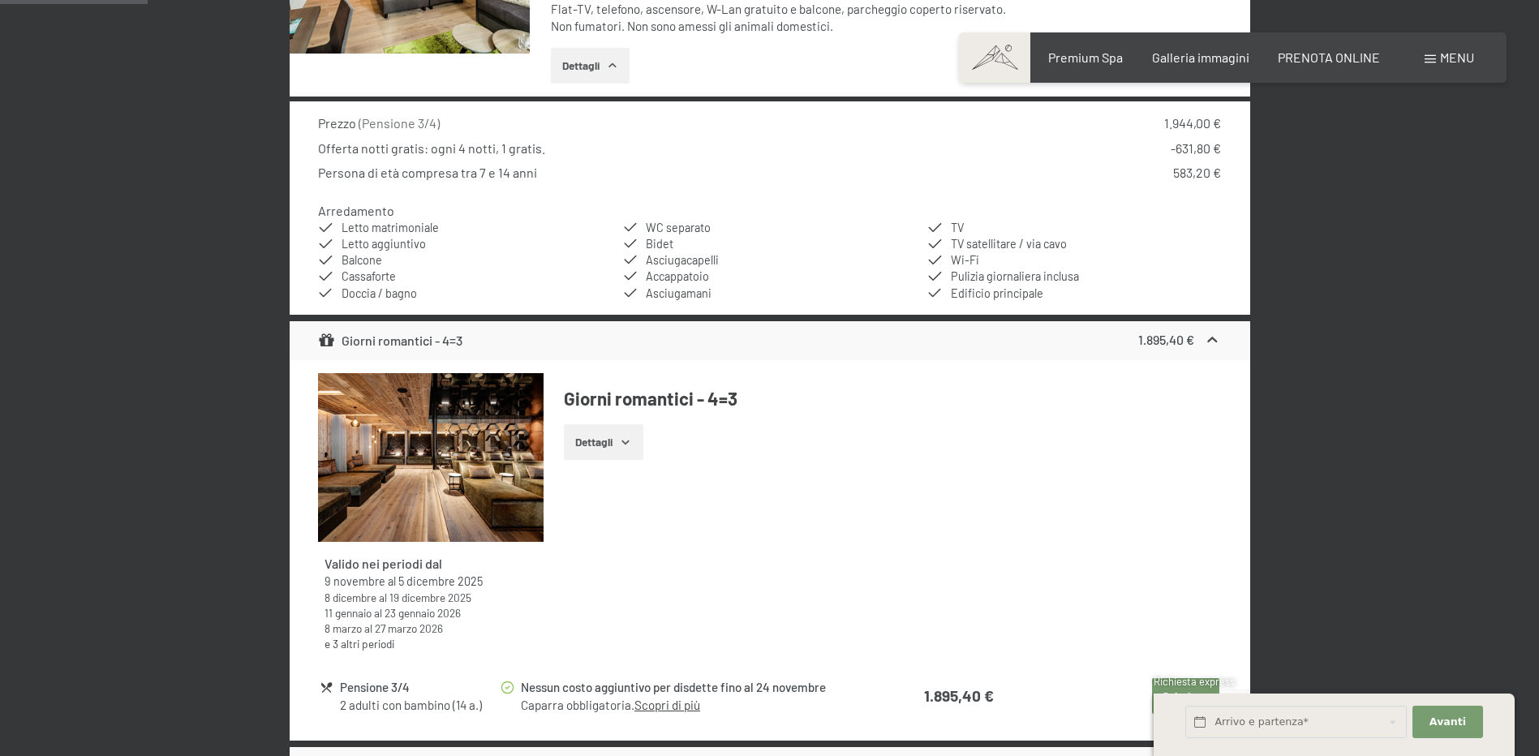
scroll to position [805, 0]
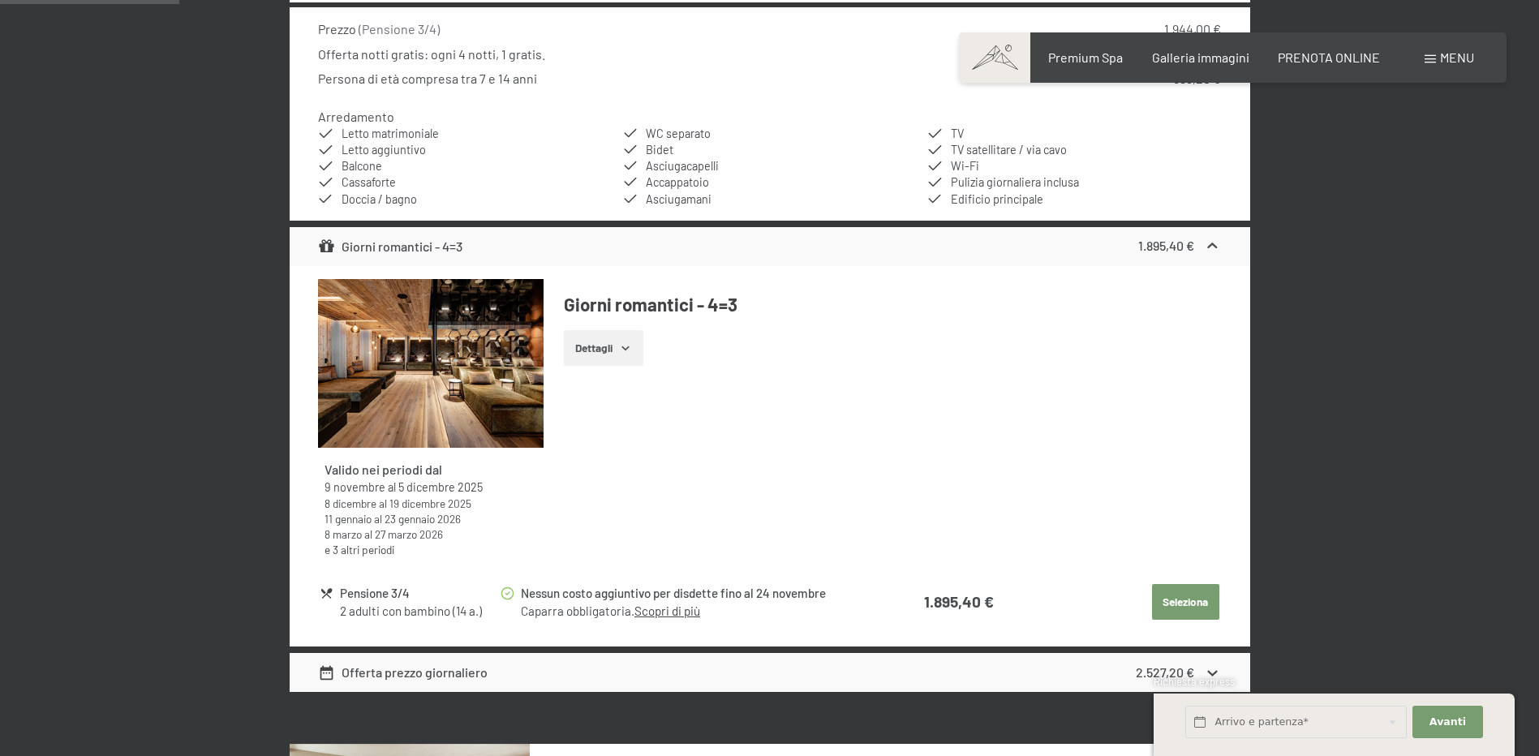
click at [669, 612] on link "Scopri di più" at bounding box center [667, 610] width 66 height 15
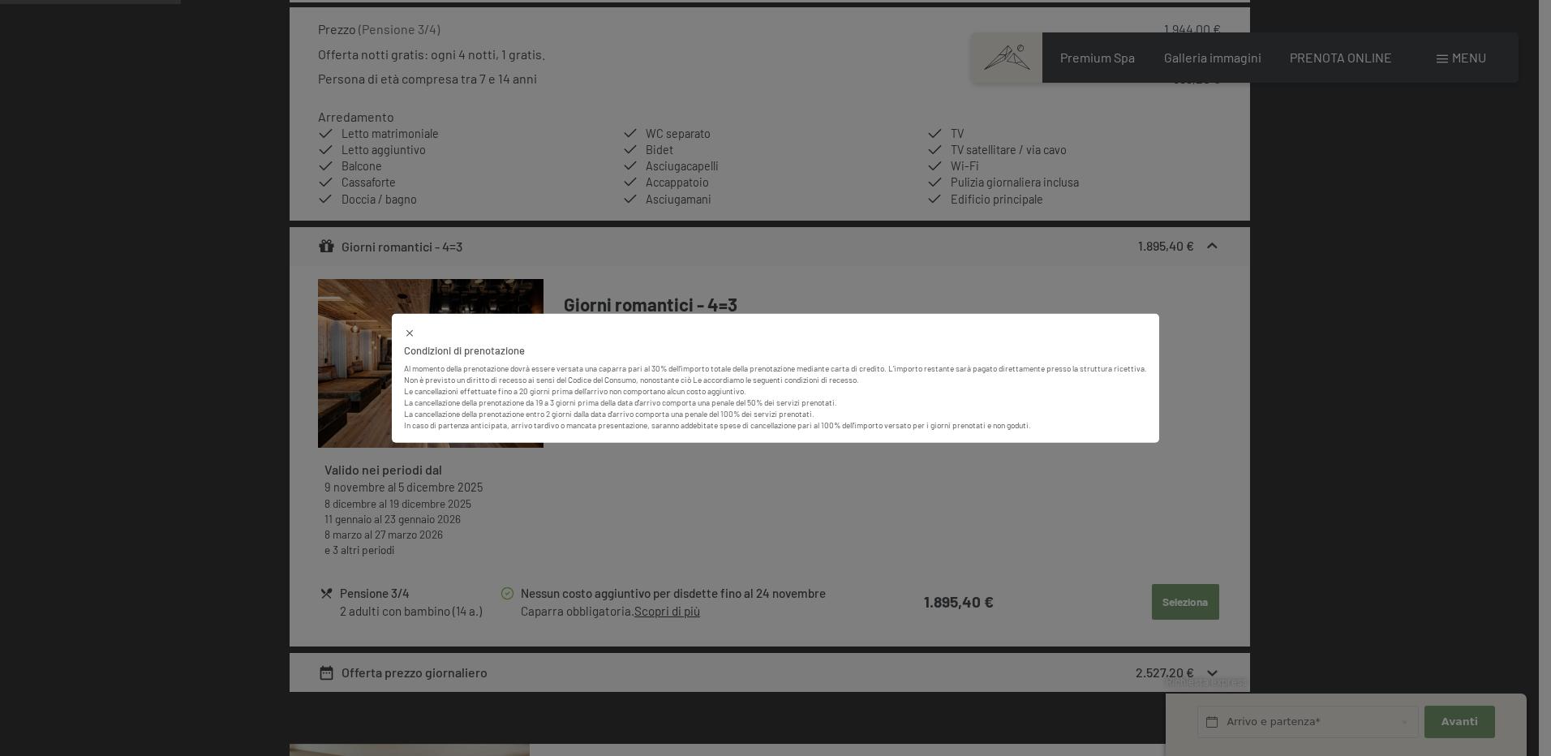
click at [1417, 376] on div "Condizioni di prenotazione Al momento della prenotazione dovrà essere versata u…" at bounding box center [775, 378] width 1551 height 756
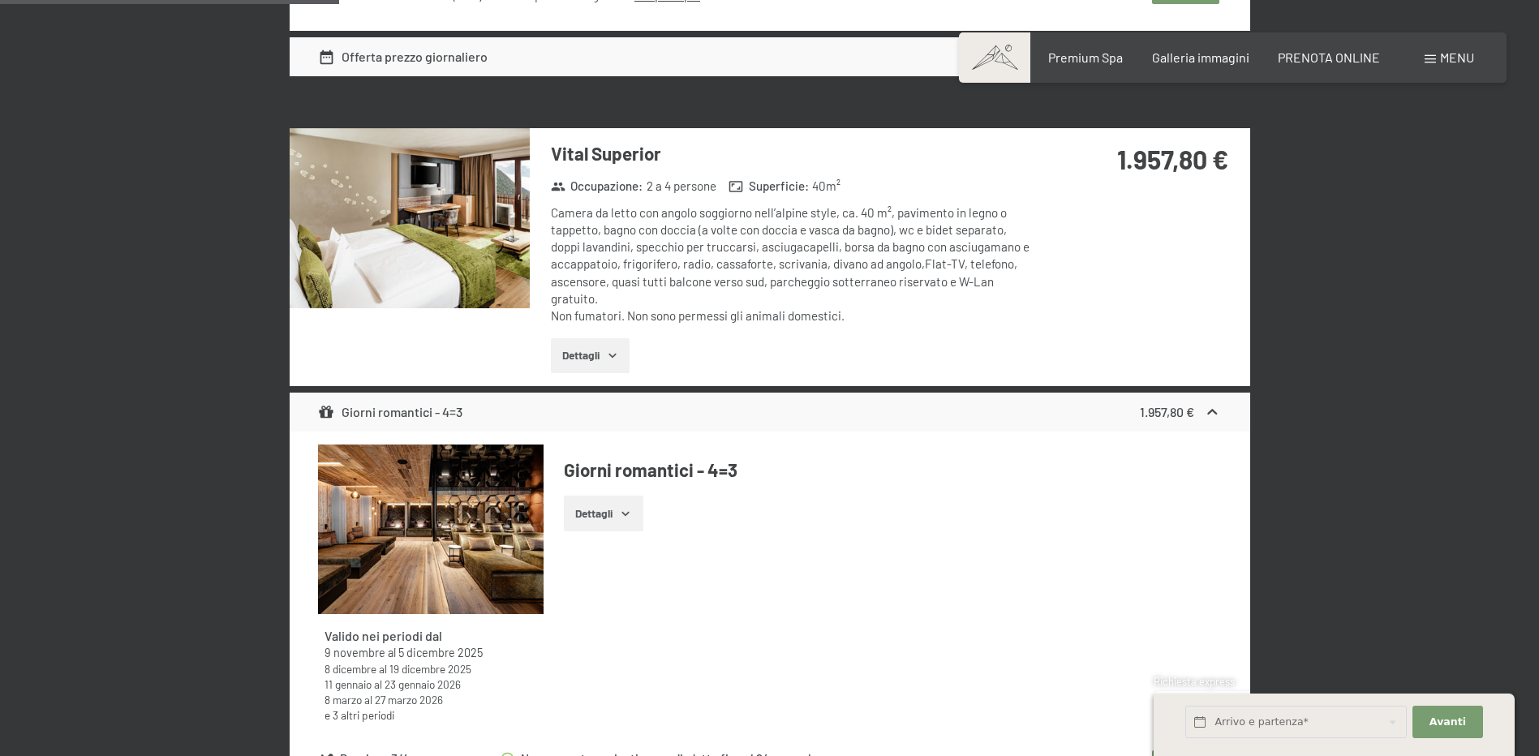
scroll to position [1217, 0]
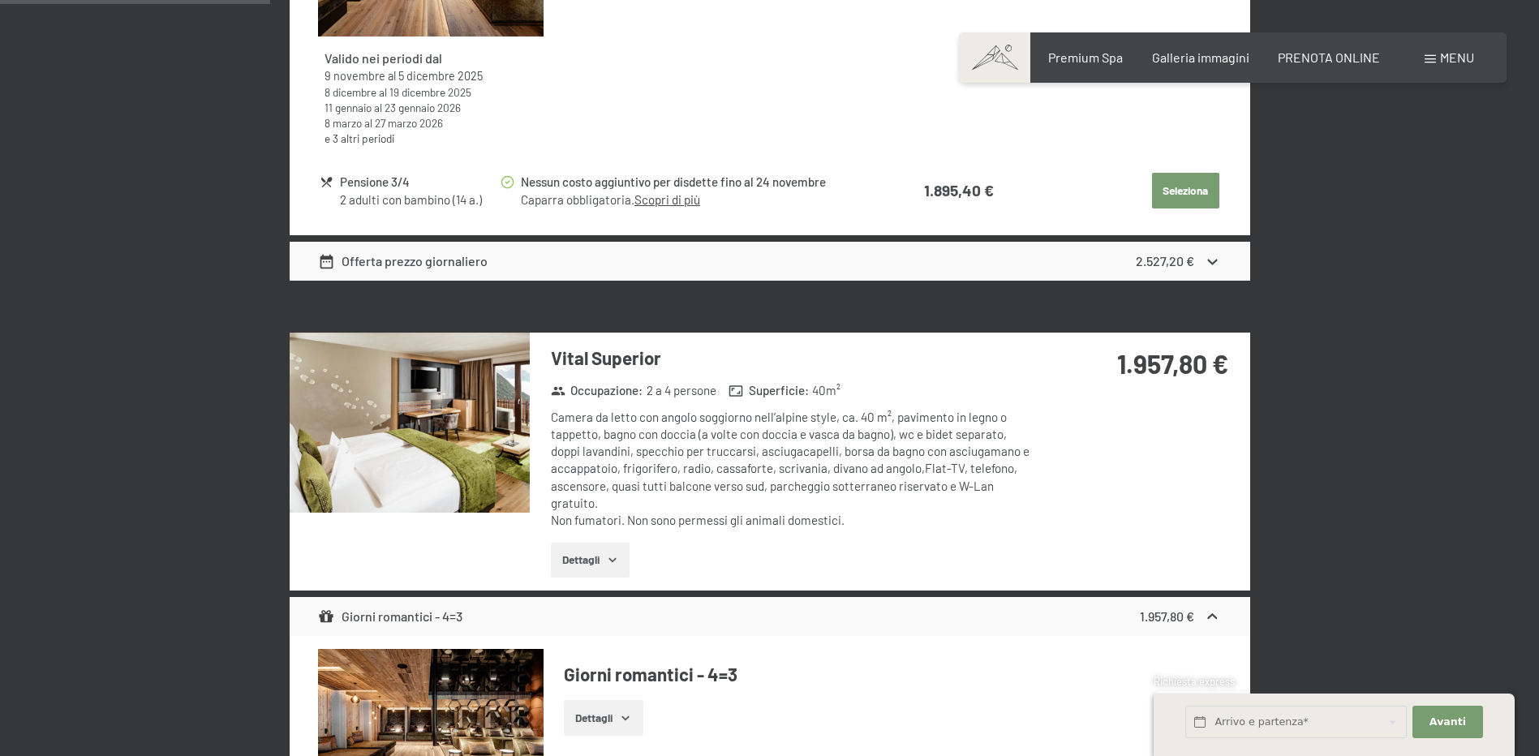
drag, startPoint x: 1179, startPoint y: 53, endPoint x: 1102, endPoint y: 45, distance: 77.4
click at [1179, 53] on span "Galleria immagini" at bounding box center [1200, 56] width 97 height 15
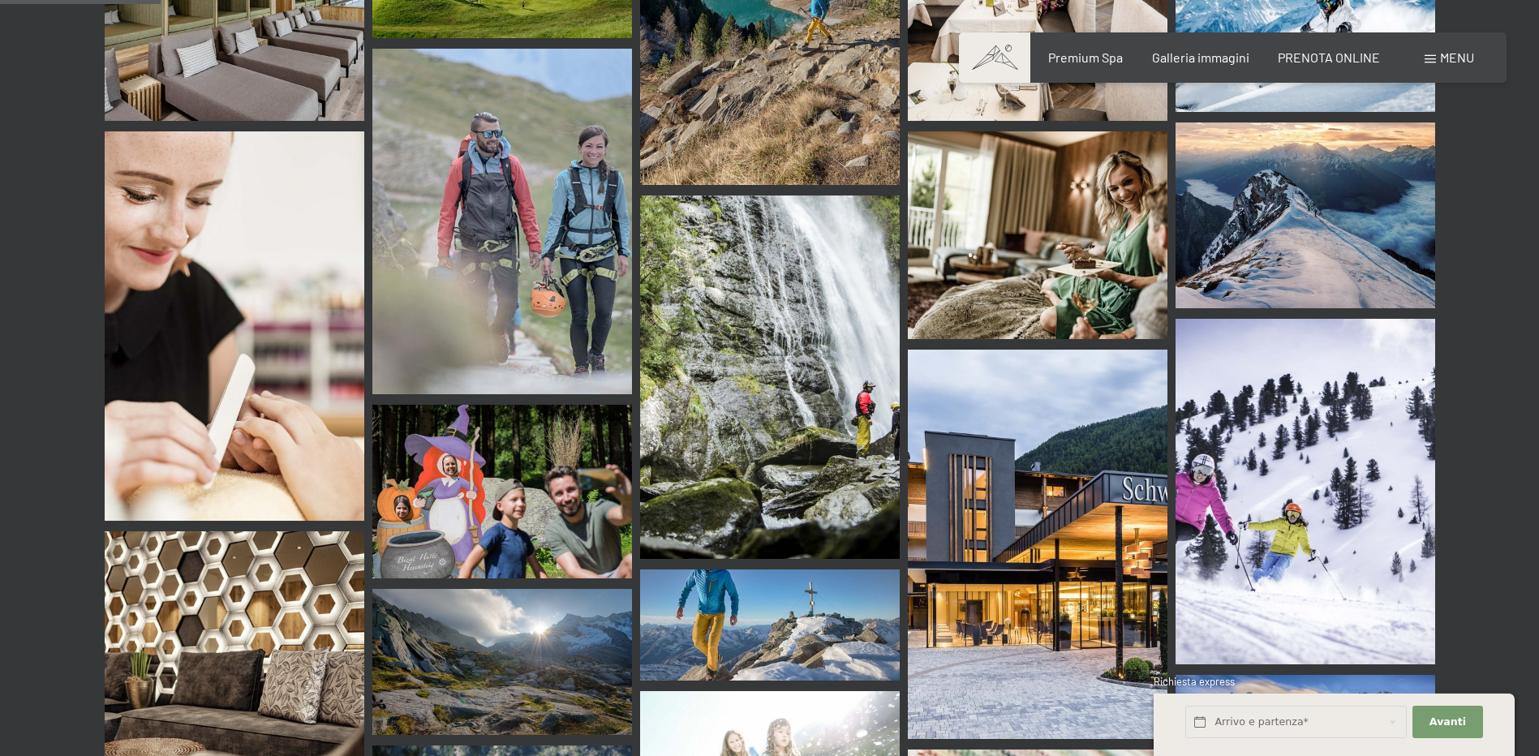
scroll to position [2352, 0]
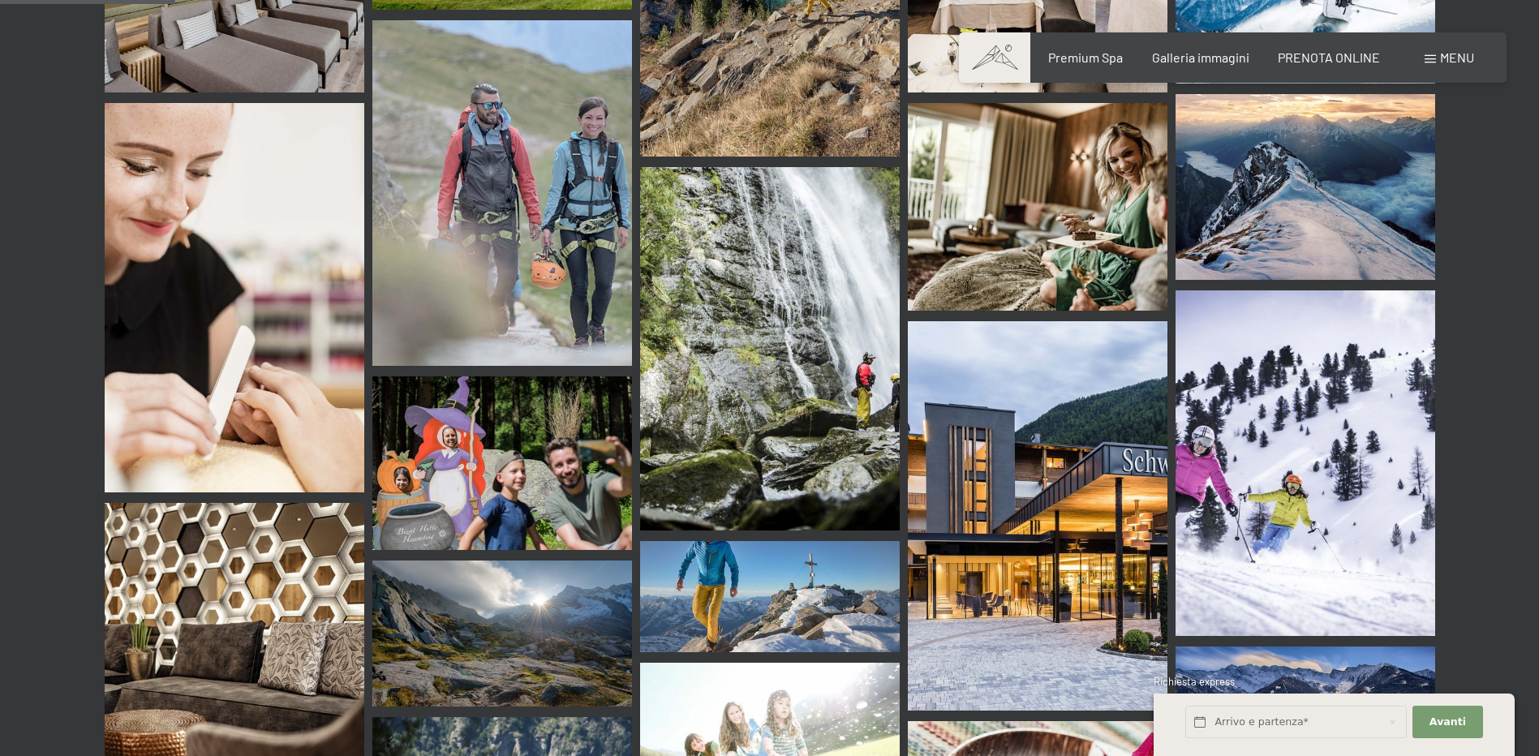
click at [1030, 459] on img at bounding box center [1038, 515] width 260 height 389
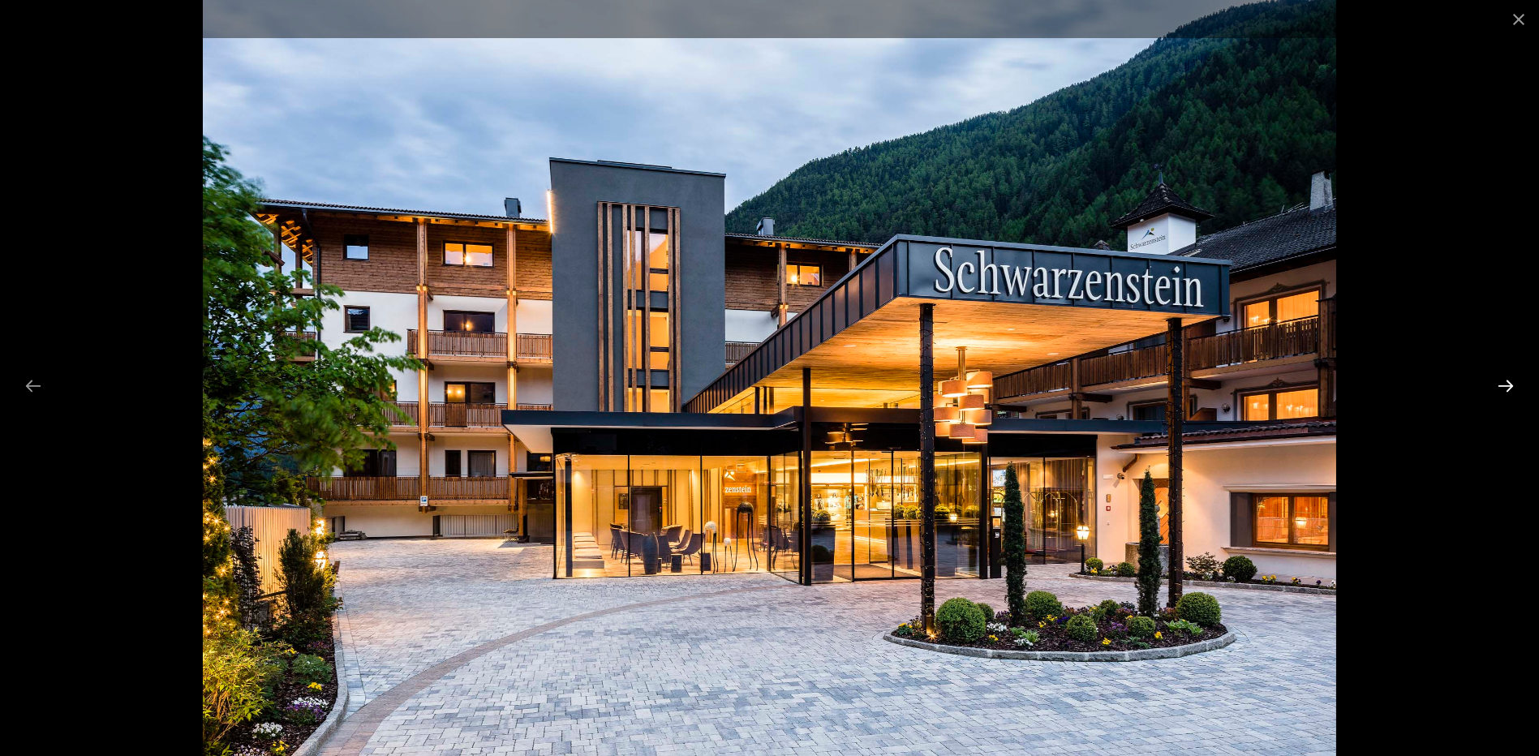
click at [1493, 387] on button "Next slide" at bounding box center [1505, 386] width 34 height 32
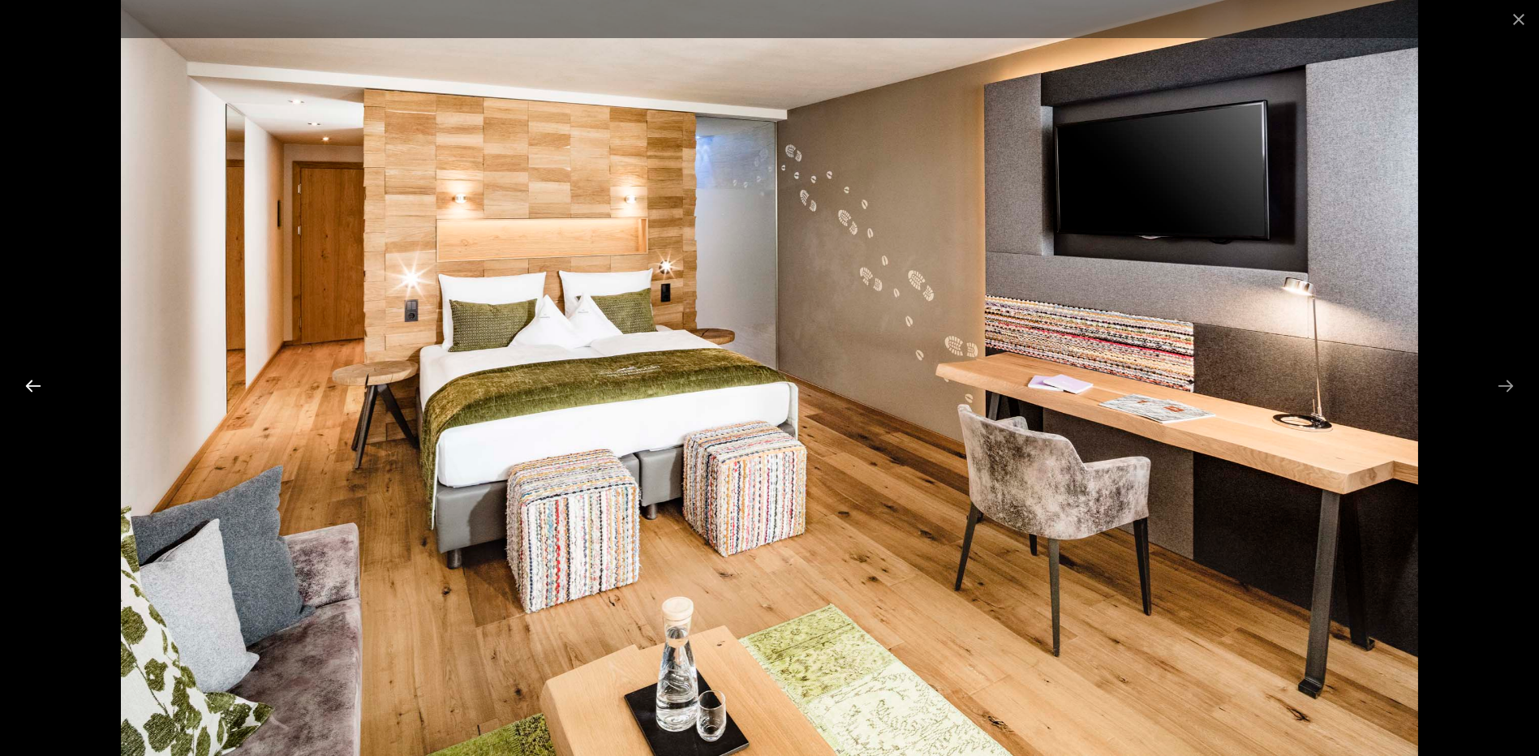
click at [37, 388] on button "Previous slide" at bounding box center [33, 386] width 34 height 32
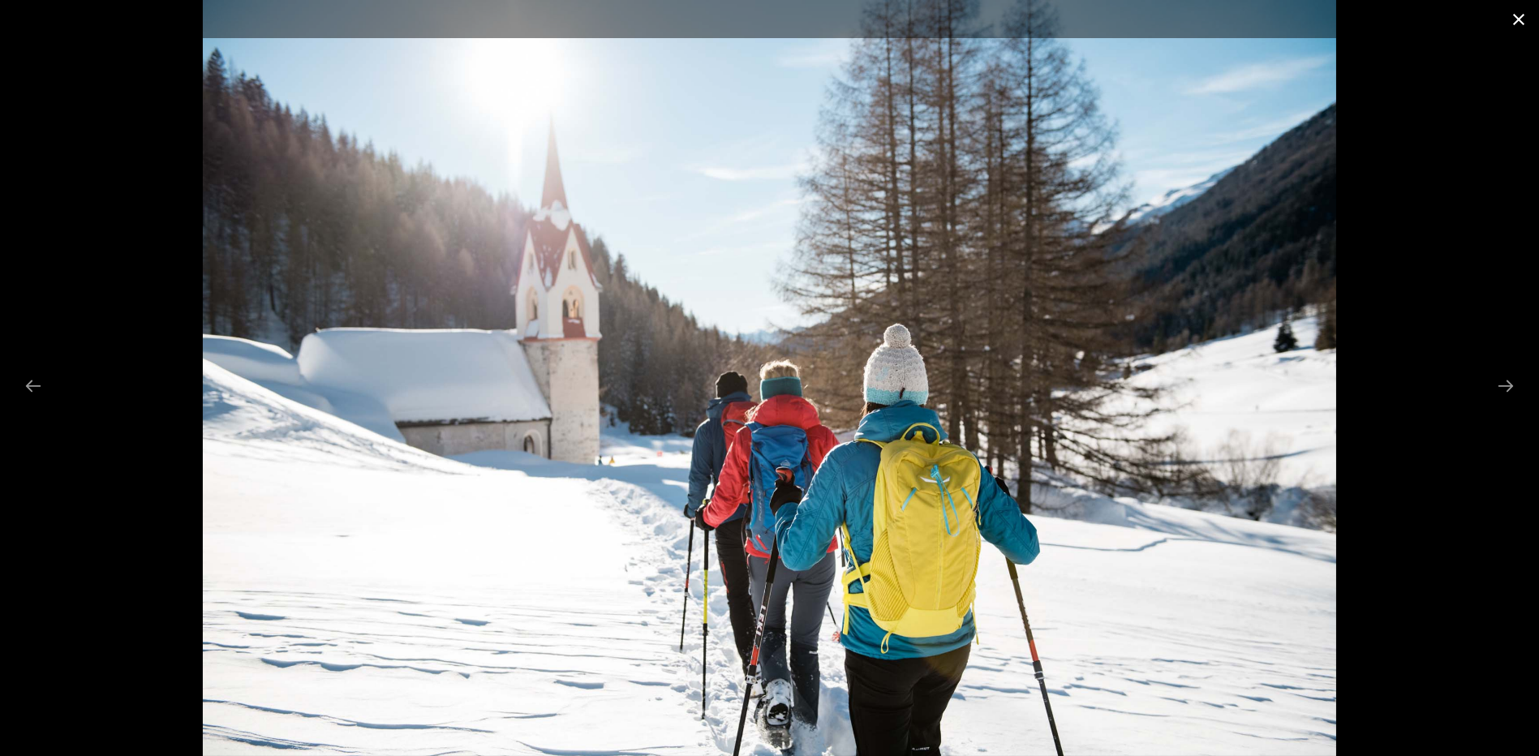
drag, startPoint x: 1523, startPoint y: 21, endPoint x: 1513, endPoint y: 19, distance: 10.7
click at [1522, 21] on button "Close gallery" at bounding box center [1518, 19] width 41 height 38
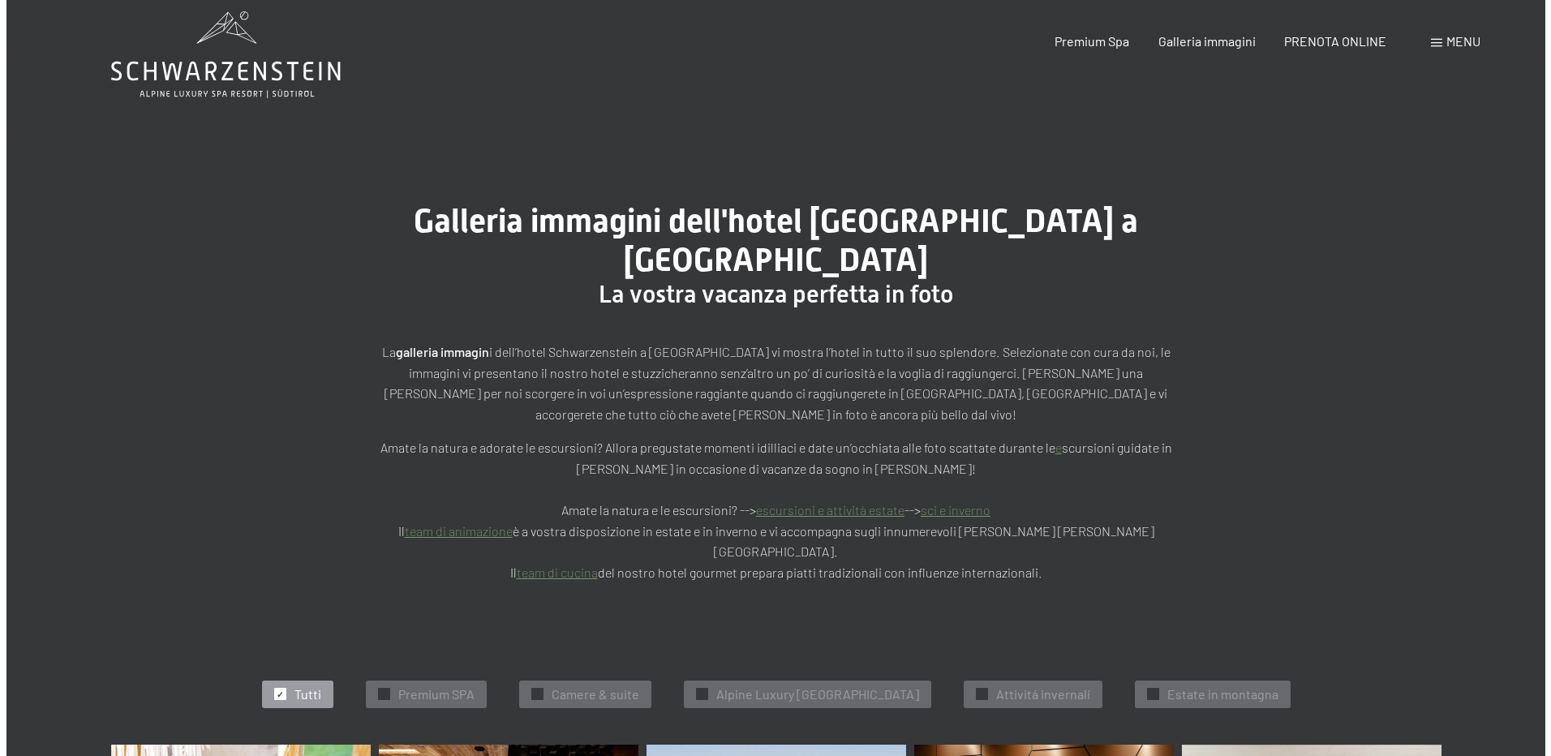
scroll to position [0, 0]
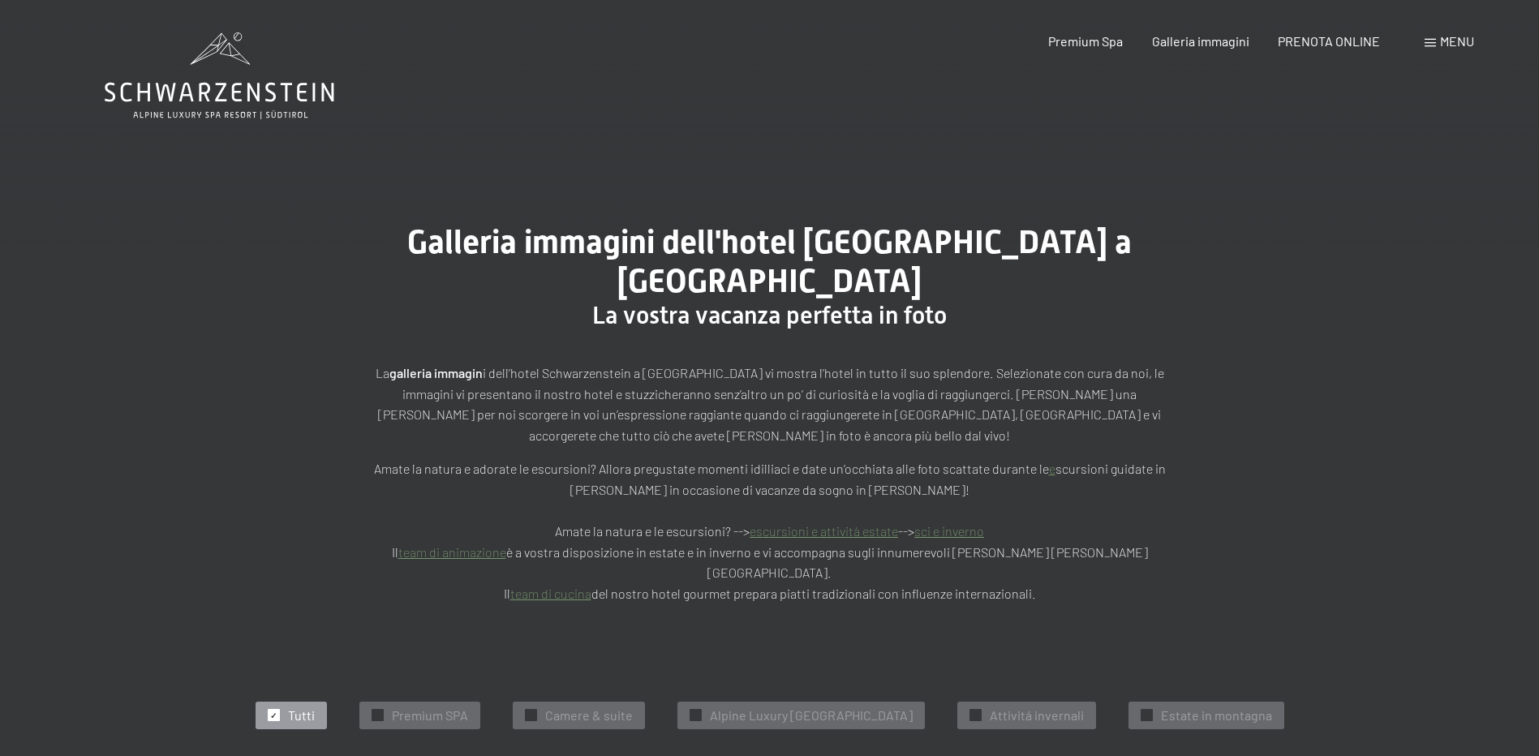
click at [1463, 38] on span "Menu" at bounding box center [1457, 40] width 34 height 15
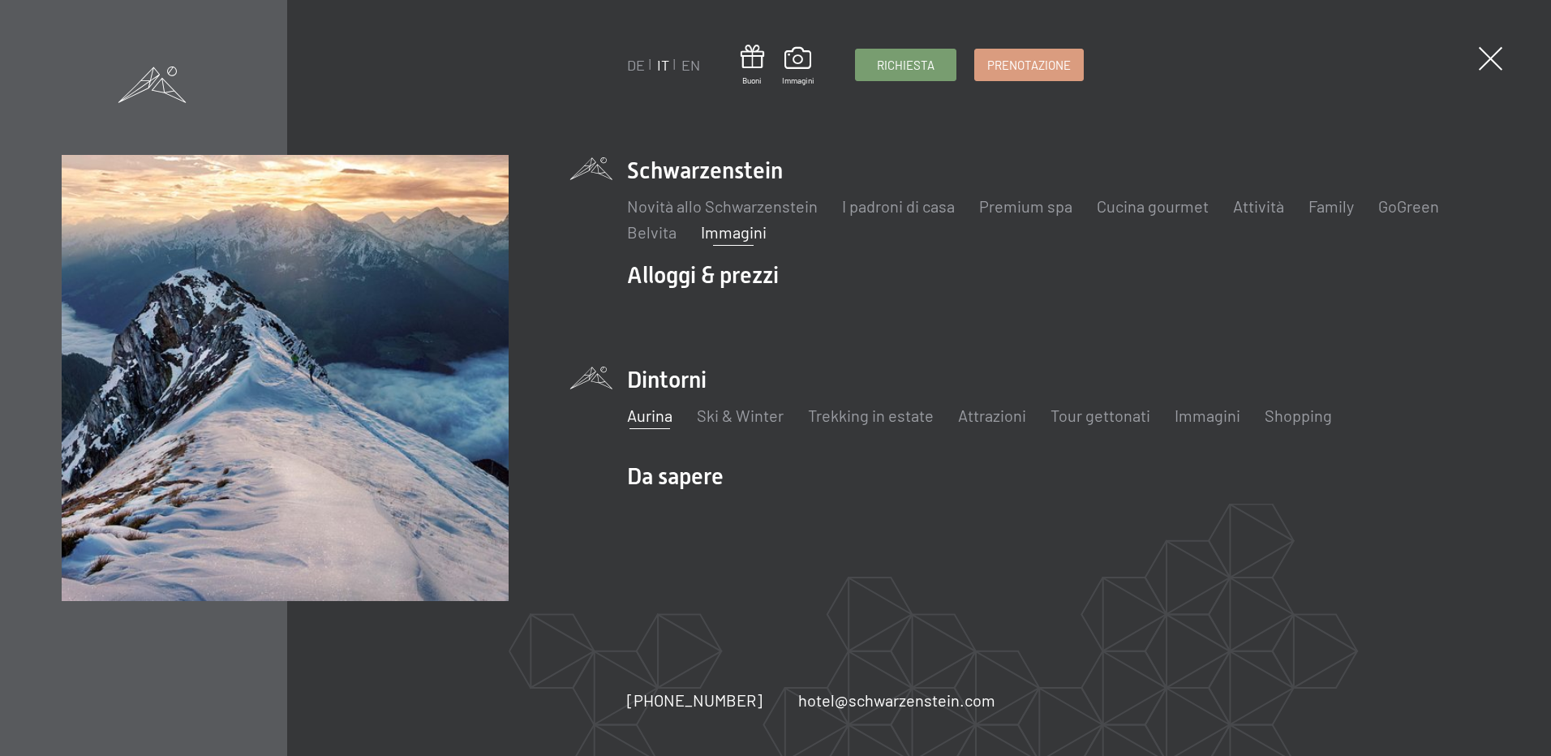
click at [652, 421] on link "Aurina" at bounding box center [649, 415] width 45 height 19
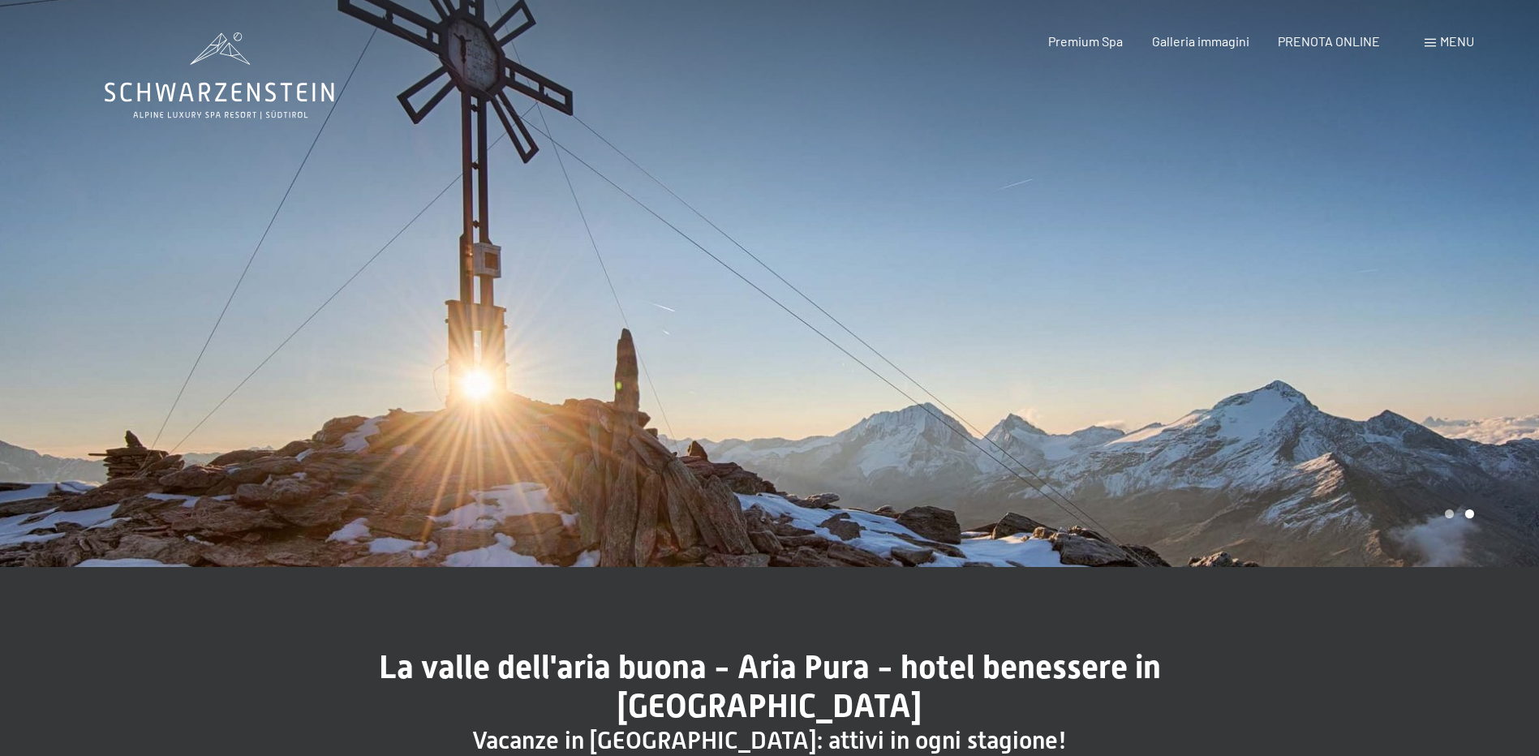
click at [1463, 41] on span "Menu" at bounding box center [1457, 40] width 34 height 15
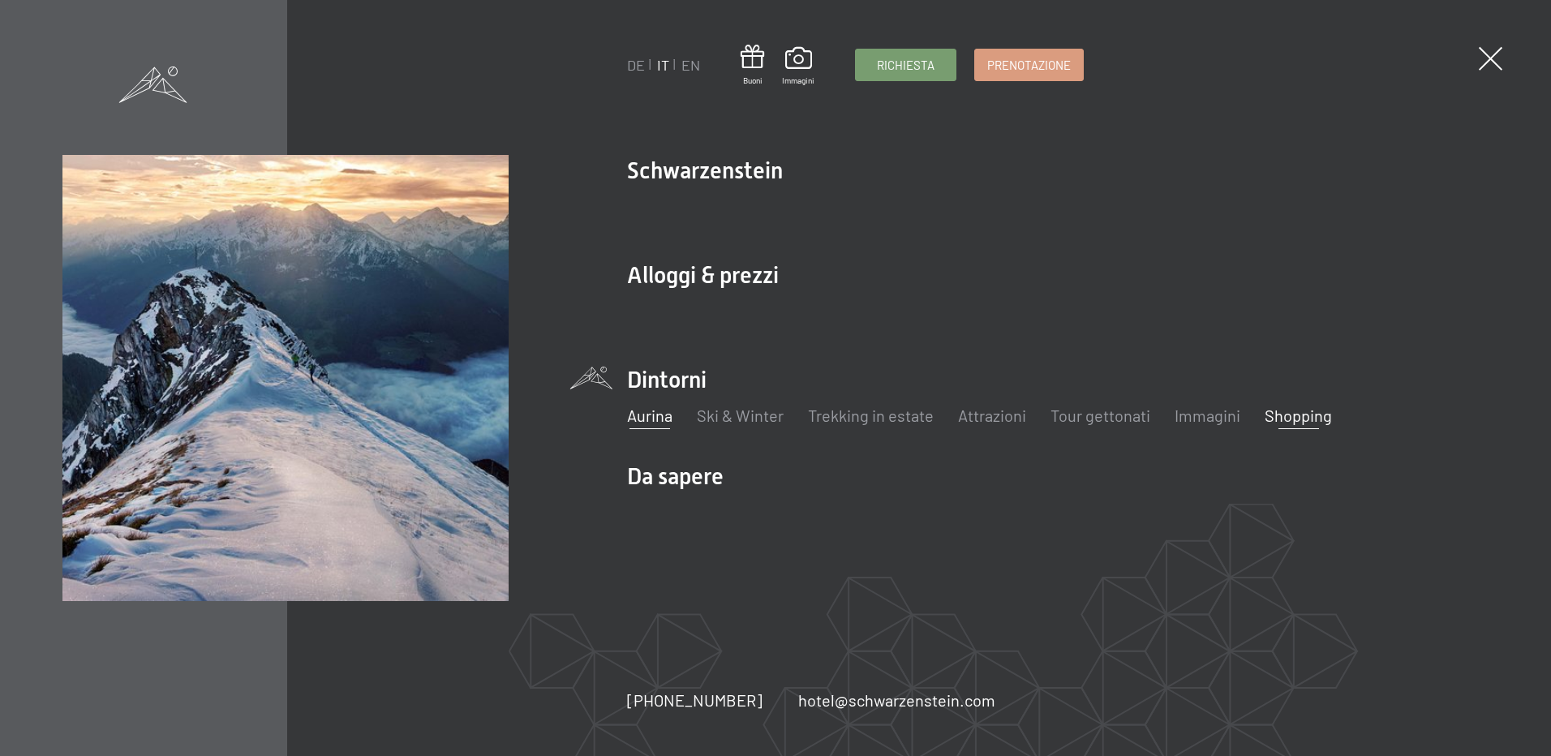
click at [1322, 413] on link "Shopping" at bounding box center [1298, 415] width 67 height 19
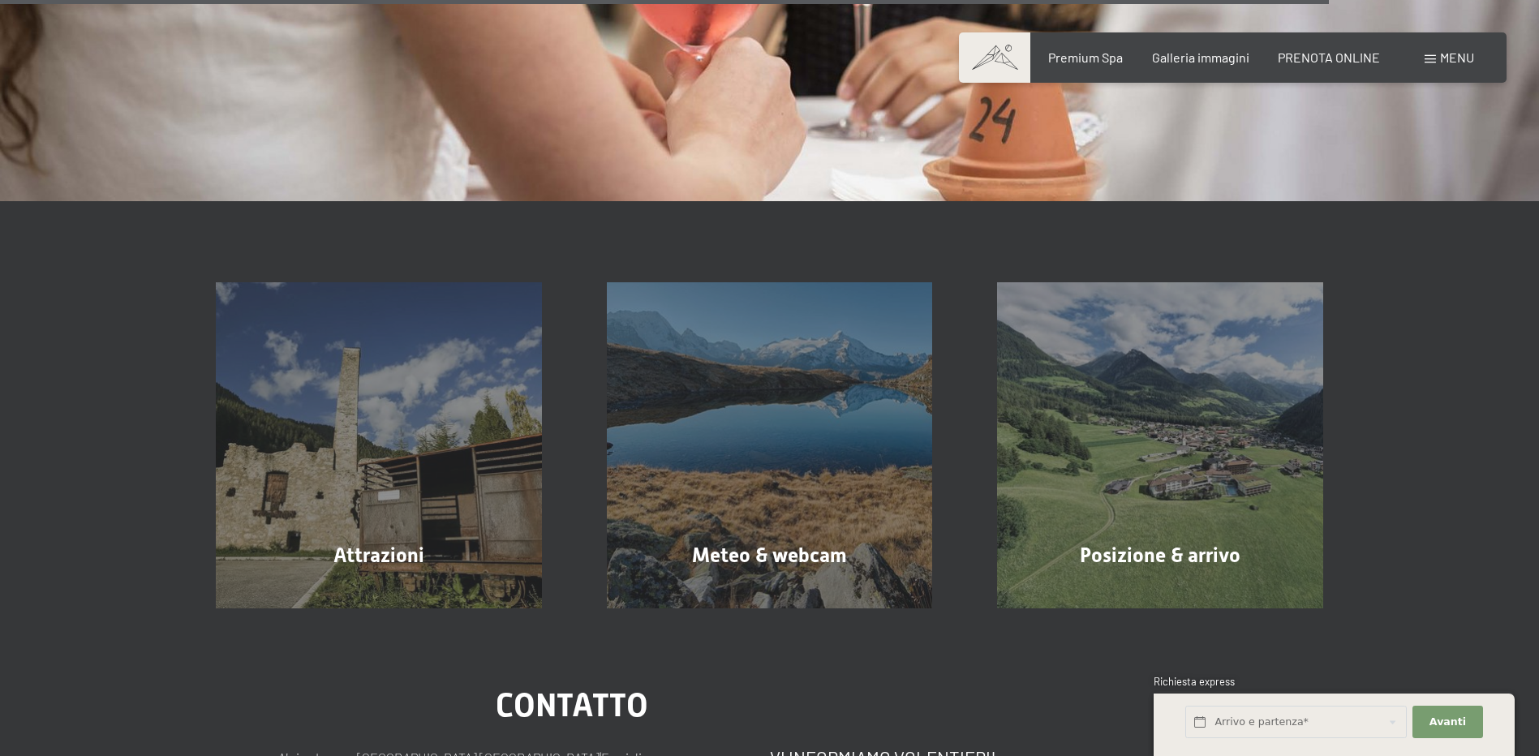
scroll to position [2920, 0]
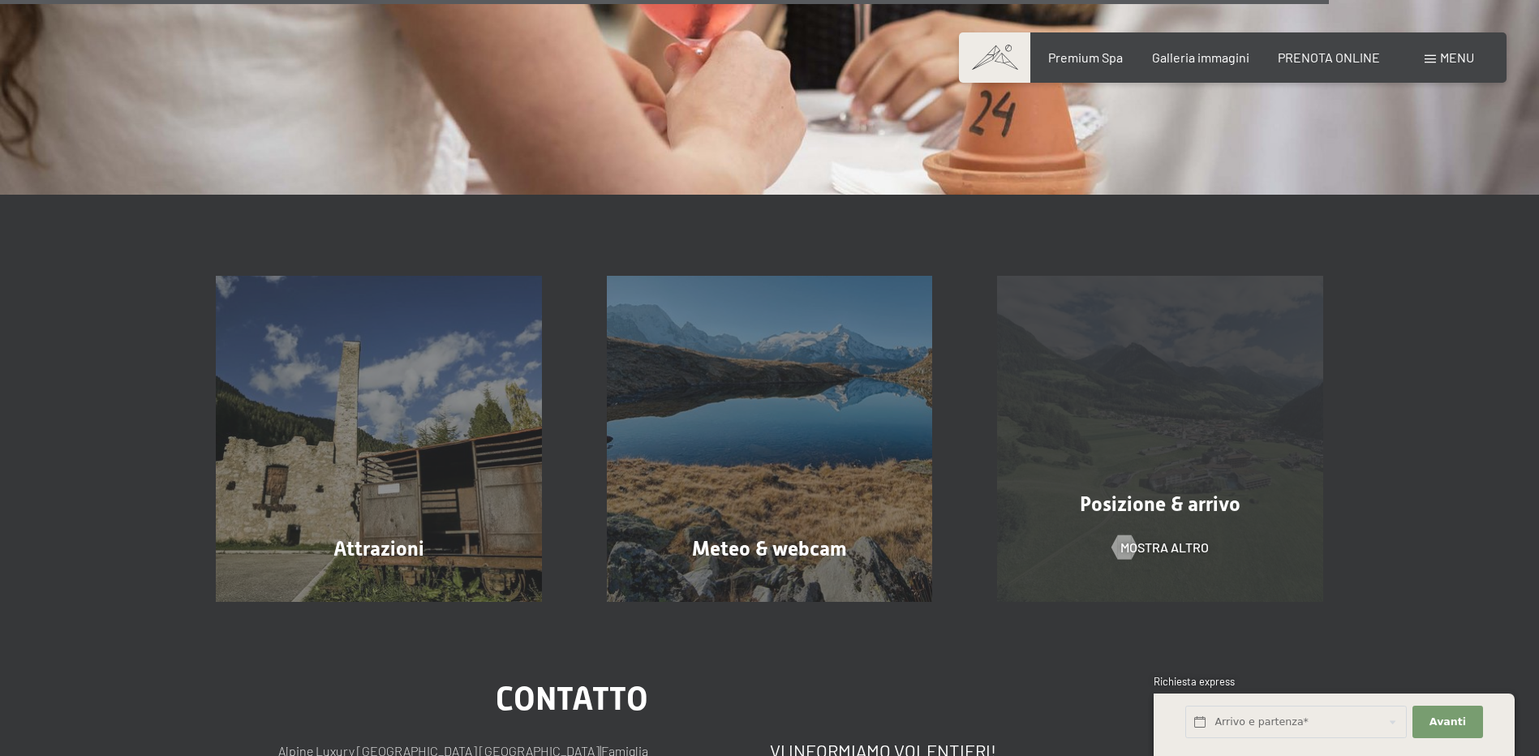
click at [1205, 492] on span "Posizione & arrivo" at bounding box center [1160, 504] width 161 height 24
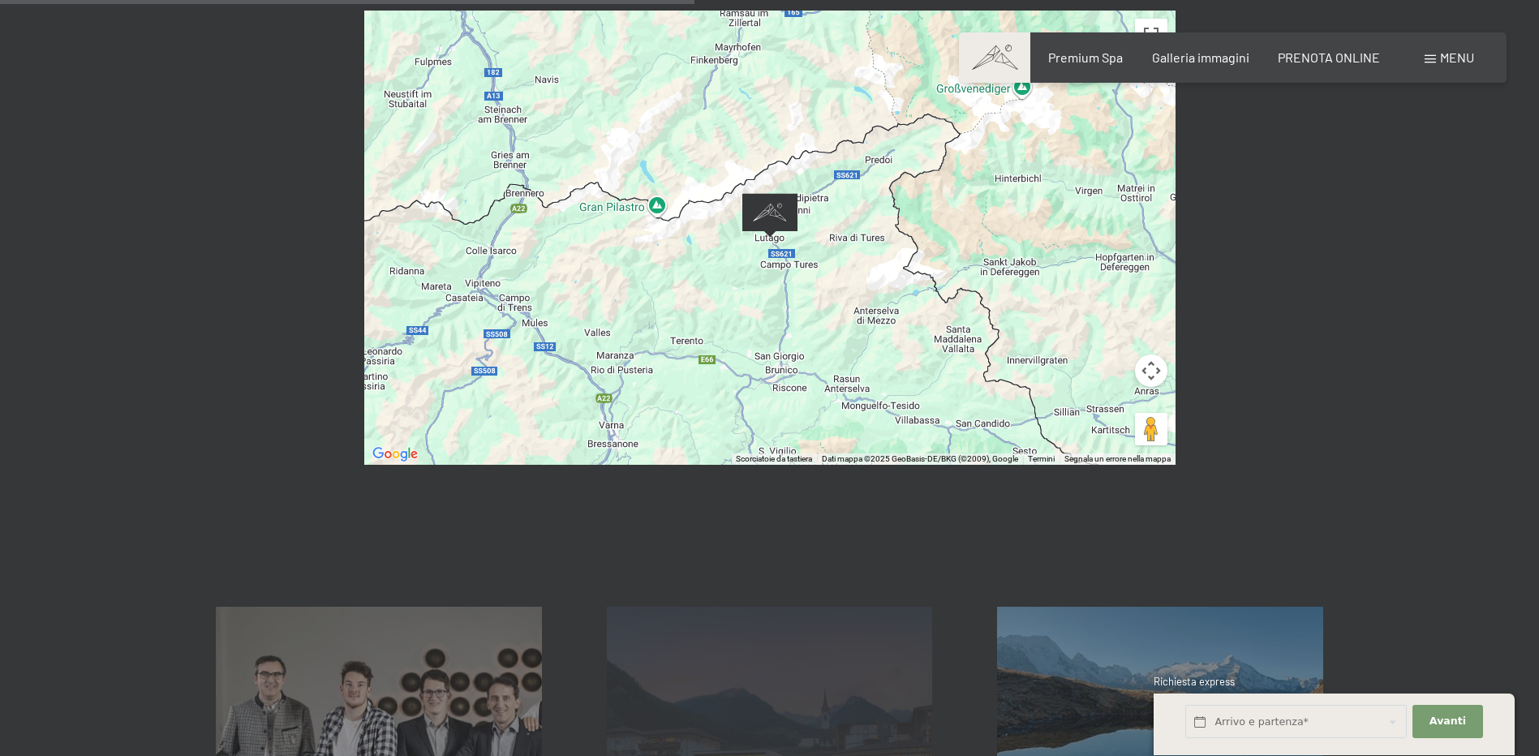
scroll to position [811, 0]
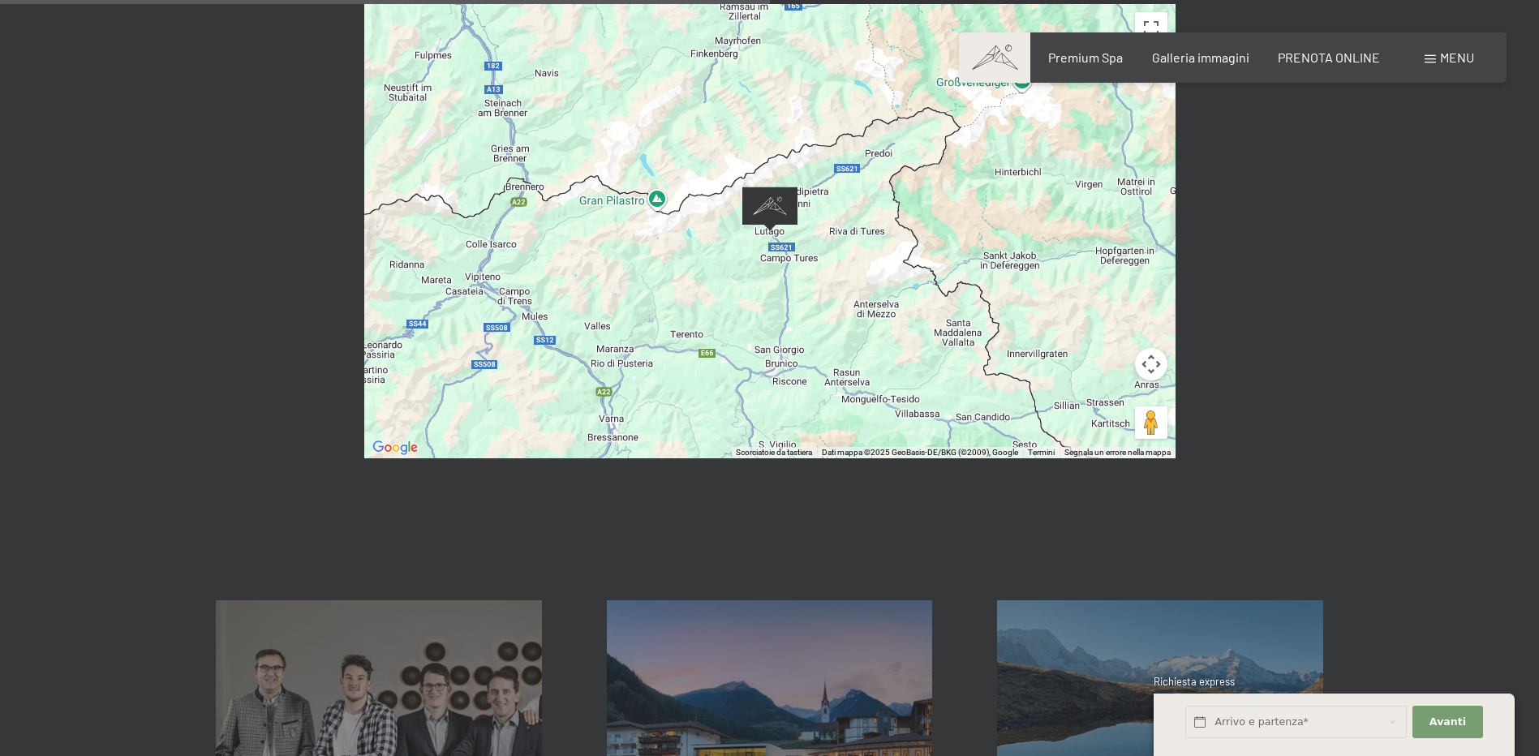
drag, startPoint x: 888, startPoint y: 312, endPoint x: 904, endPoint y: 238, distance: 75.4
click at [904, 238] on div at bounding box center [769, 231] width 811 height 454
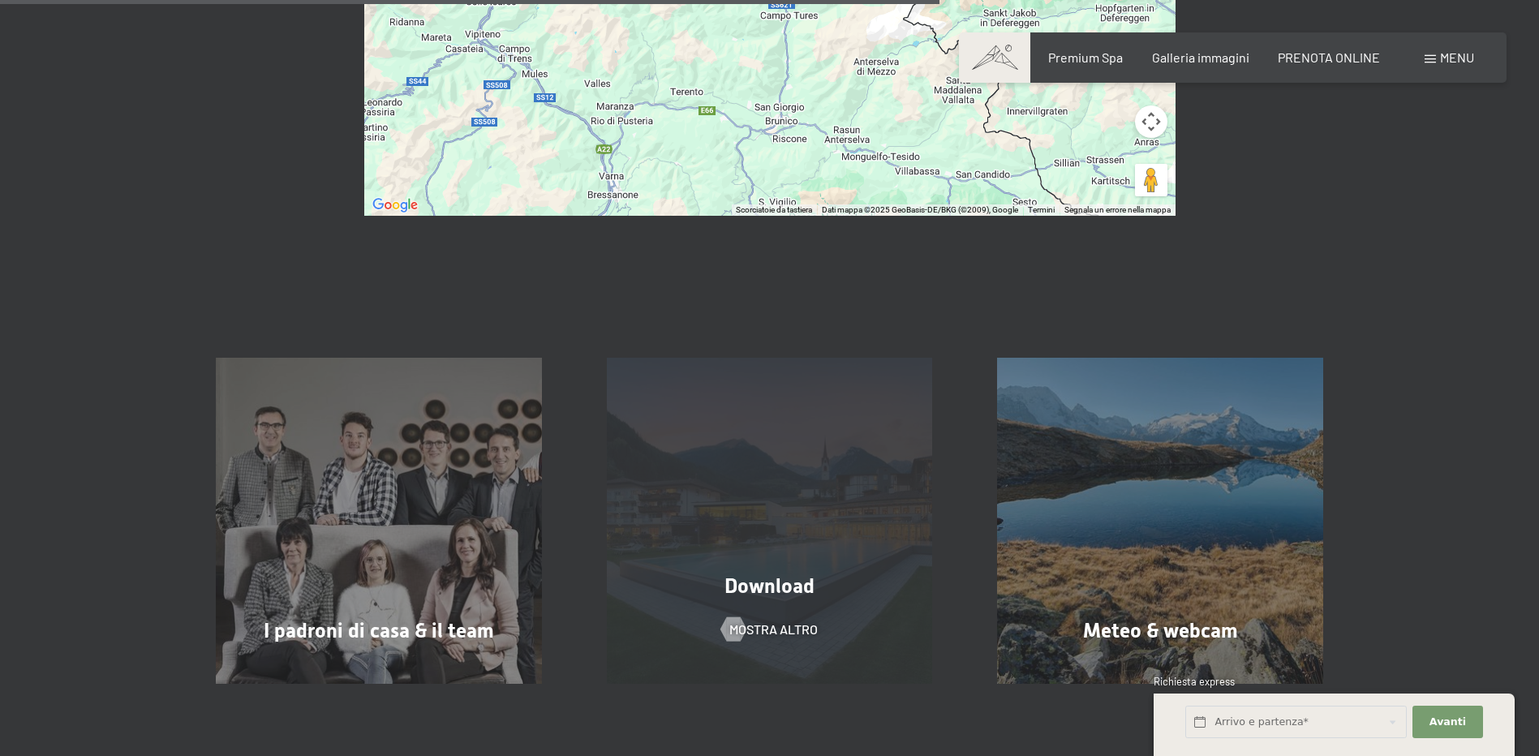
scroll to position [1054, 0]
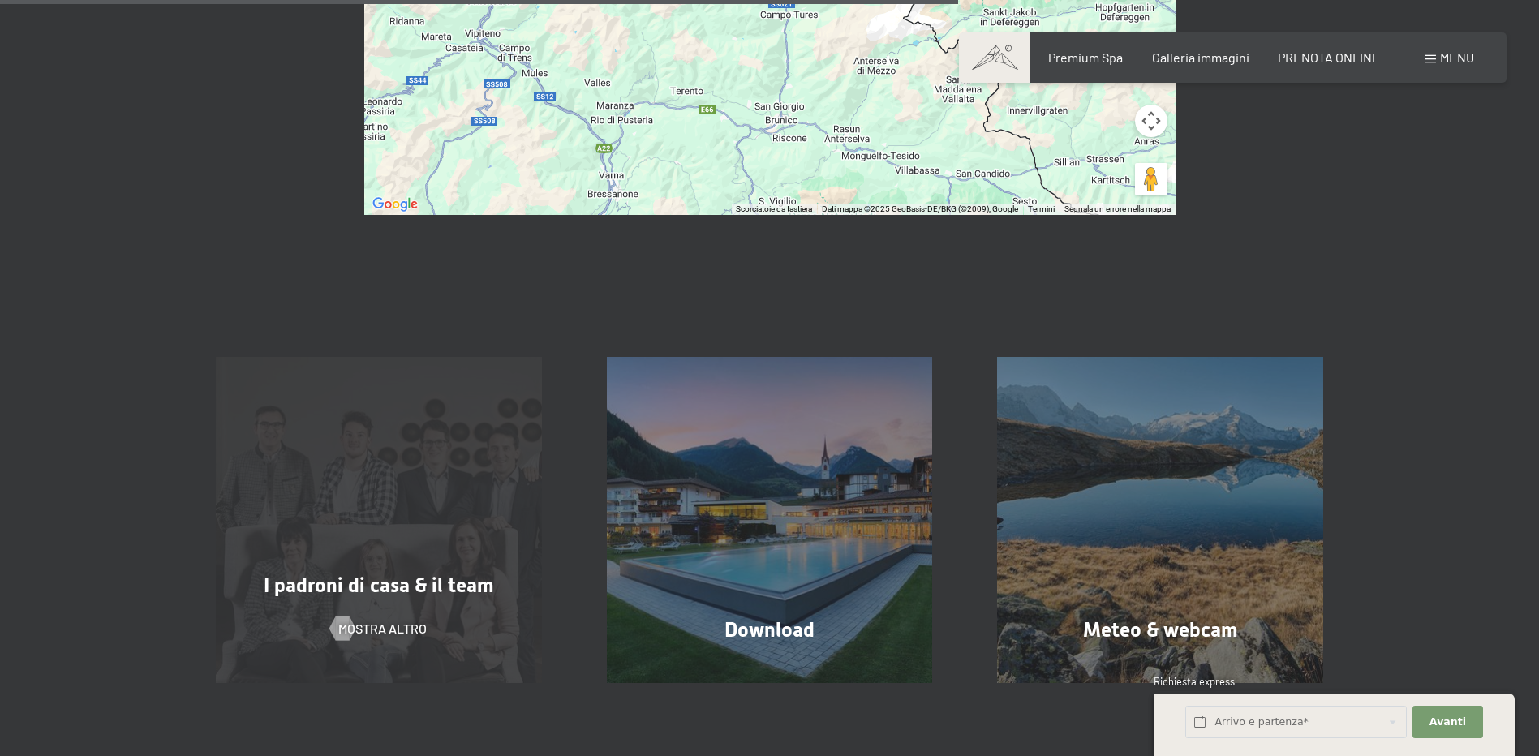
click at [432, 421] on div "I padroni di casa & il team mostra altro" at bounding box center [378, 520] width 391 height 326
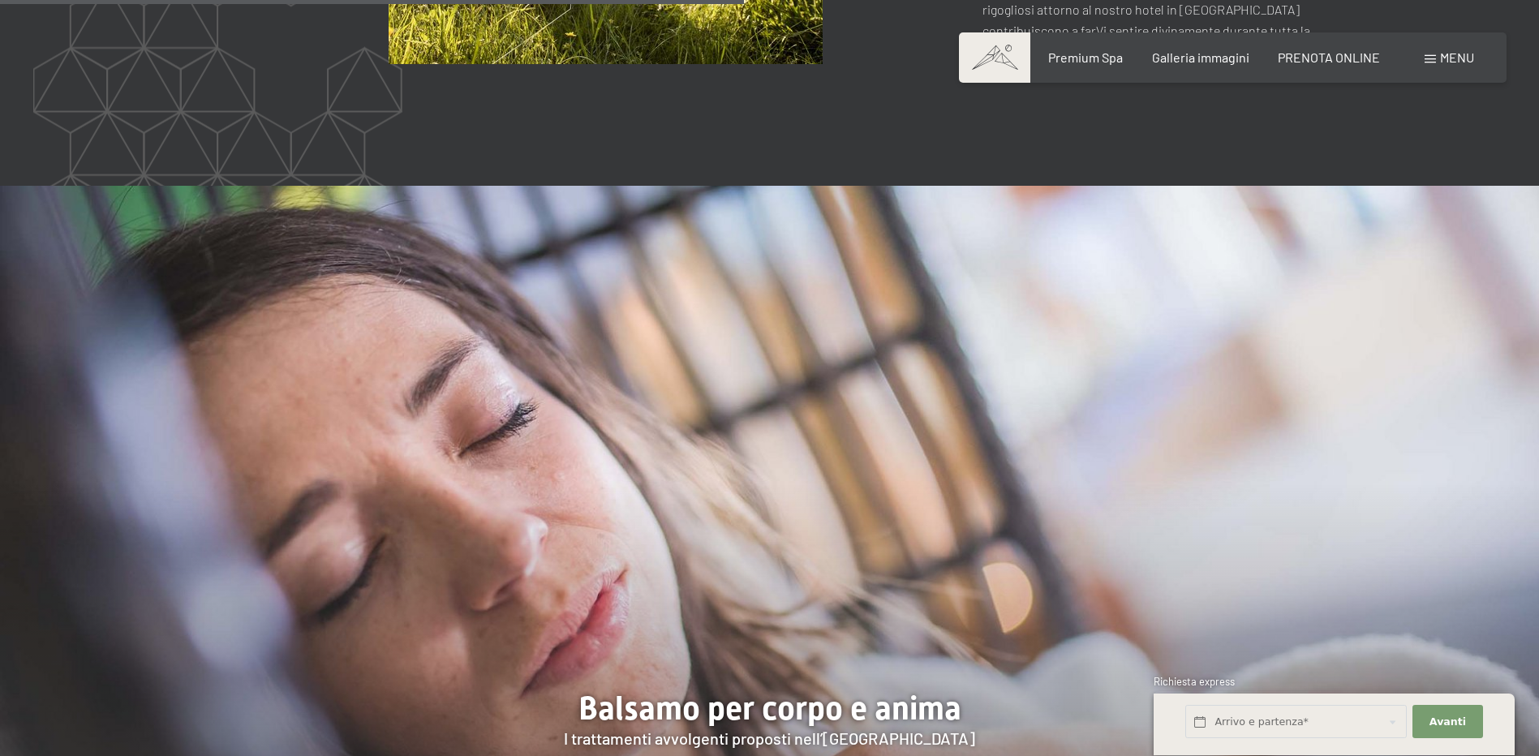
scroll to position [2677, 0]
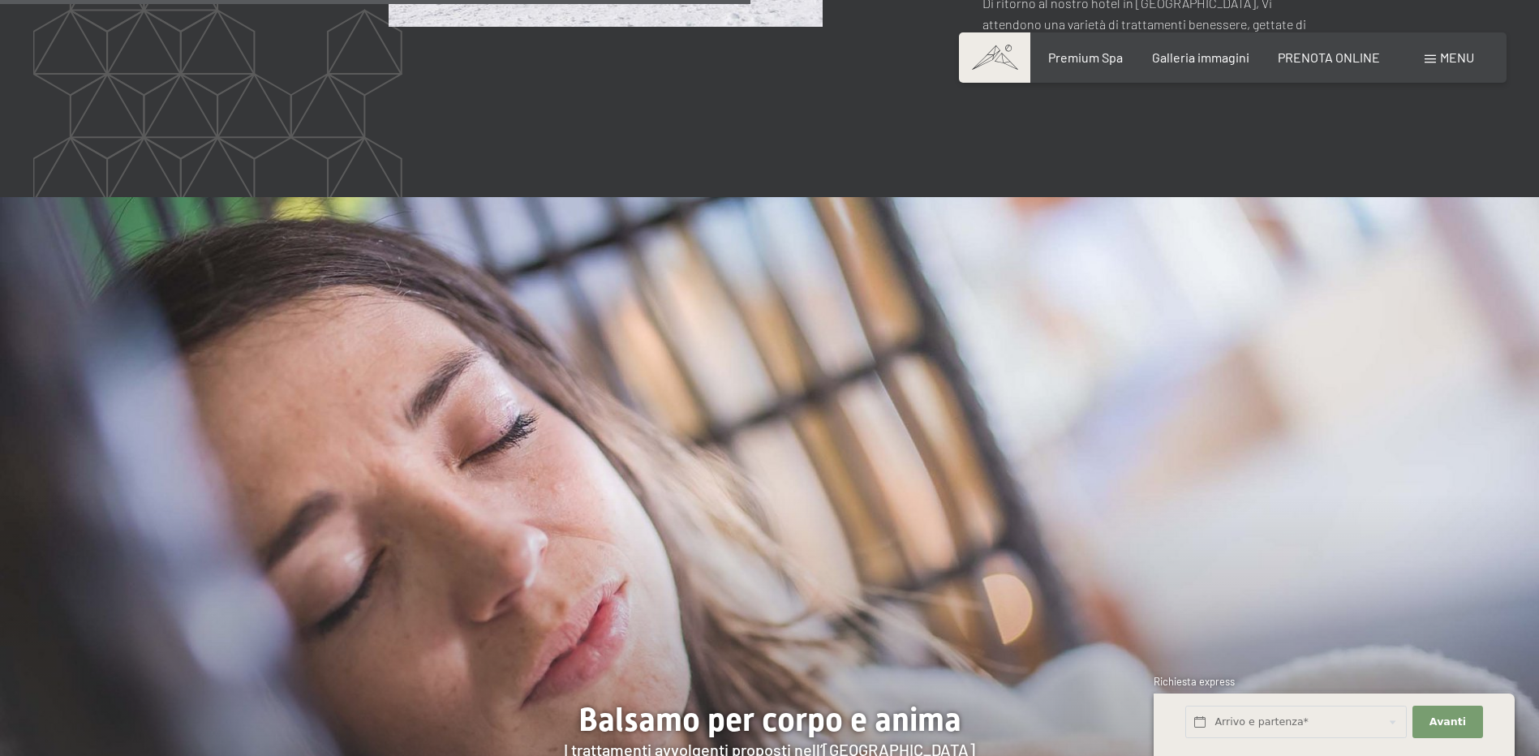
click at [1454, 60] on span "Menu" at bounding box center [1457, 56] width 34 height 15
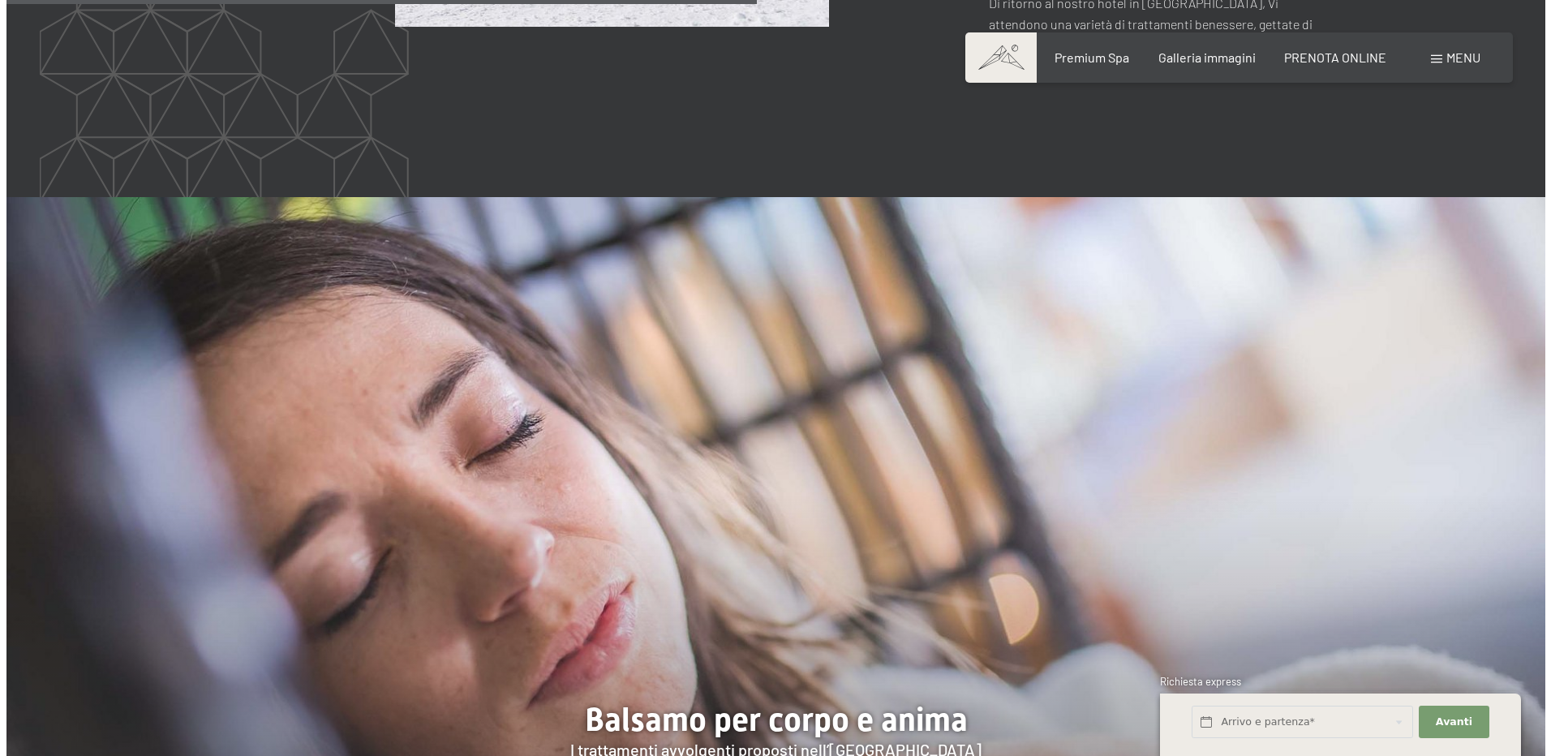
scroll to position [2681, 0]
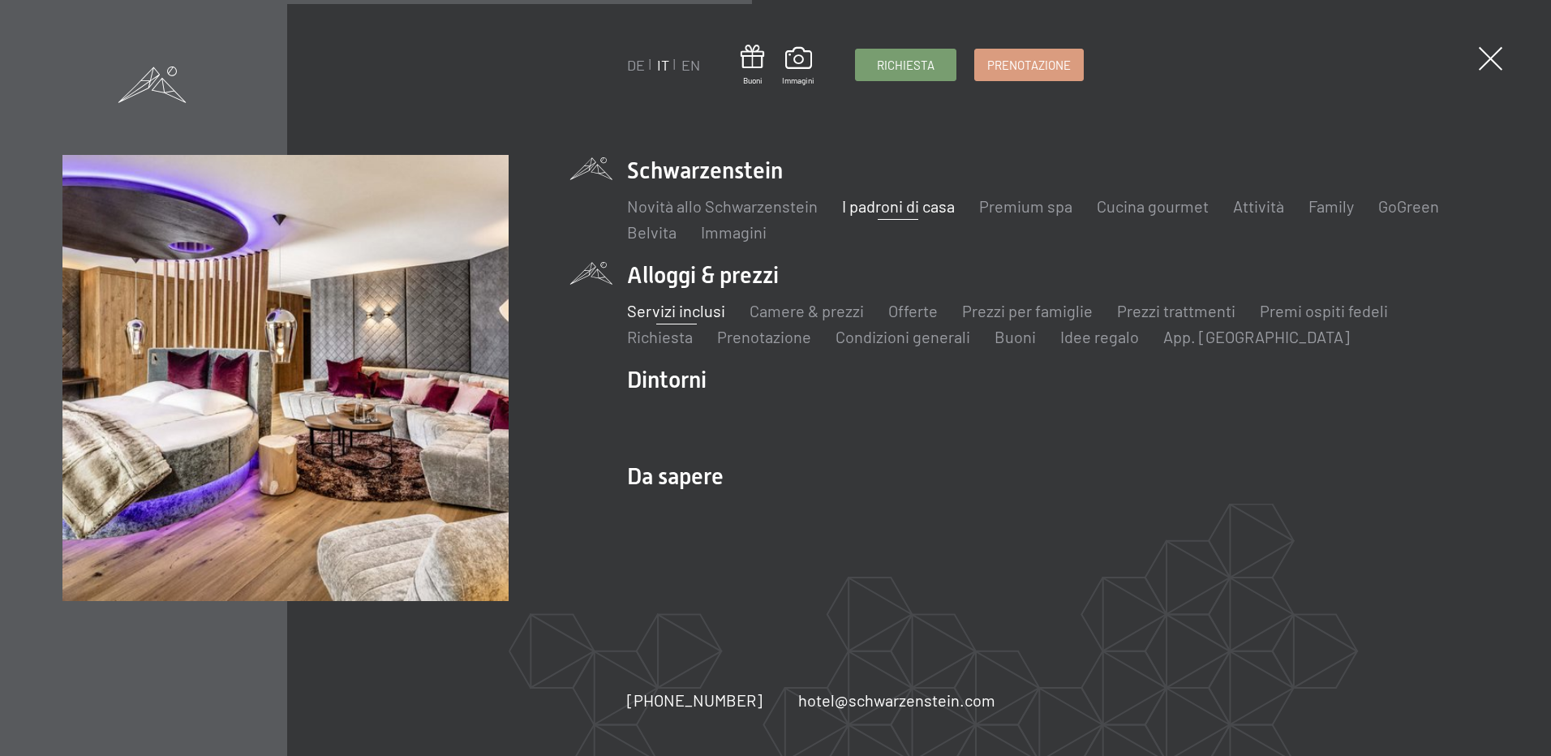
click at [689, 312] on link "Servizi inclusi" at bounding box center [676, 310] width 98 height 19
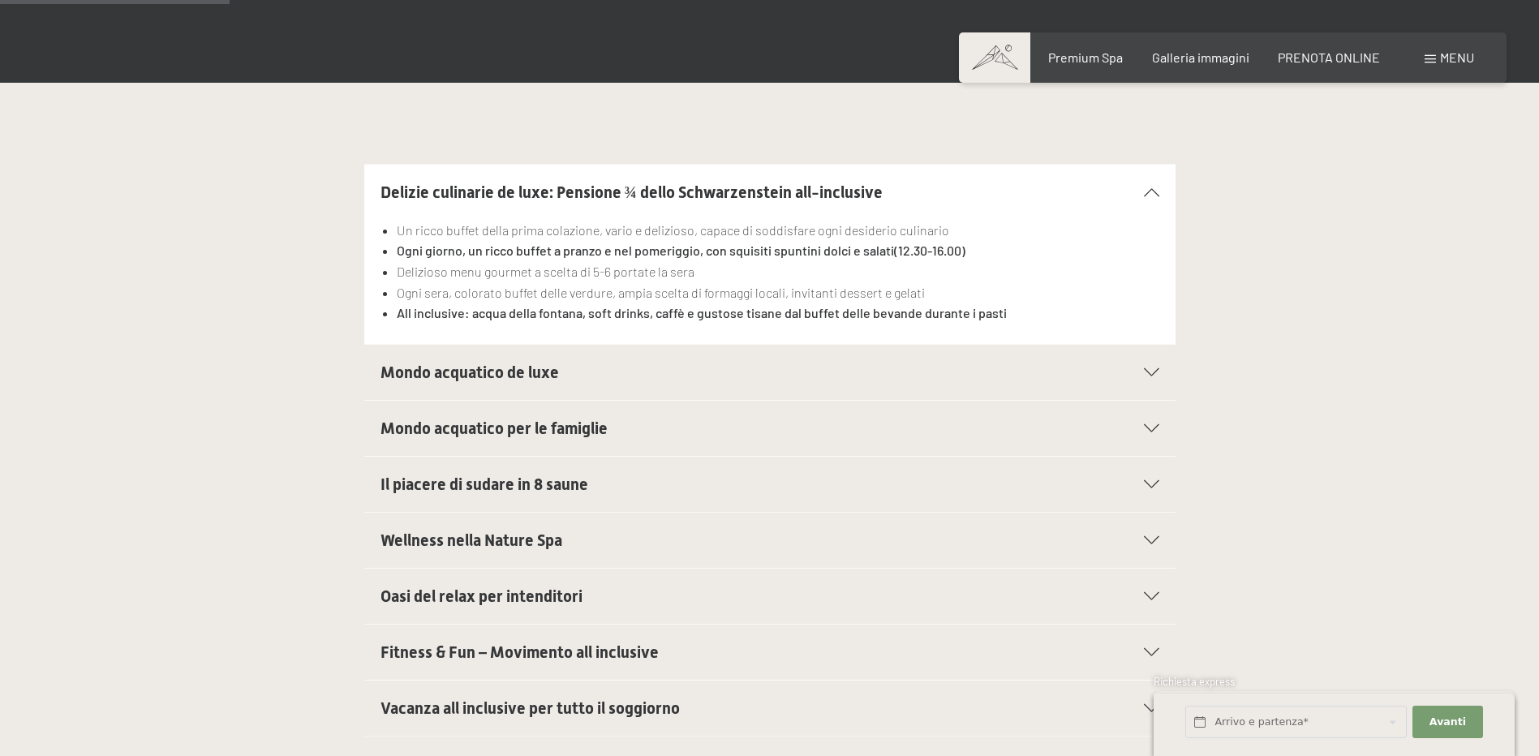
scroll to position [487, 0]
click at [1158, 372] on icon at bounding box center [1151, 371] width 15 height 8
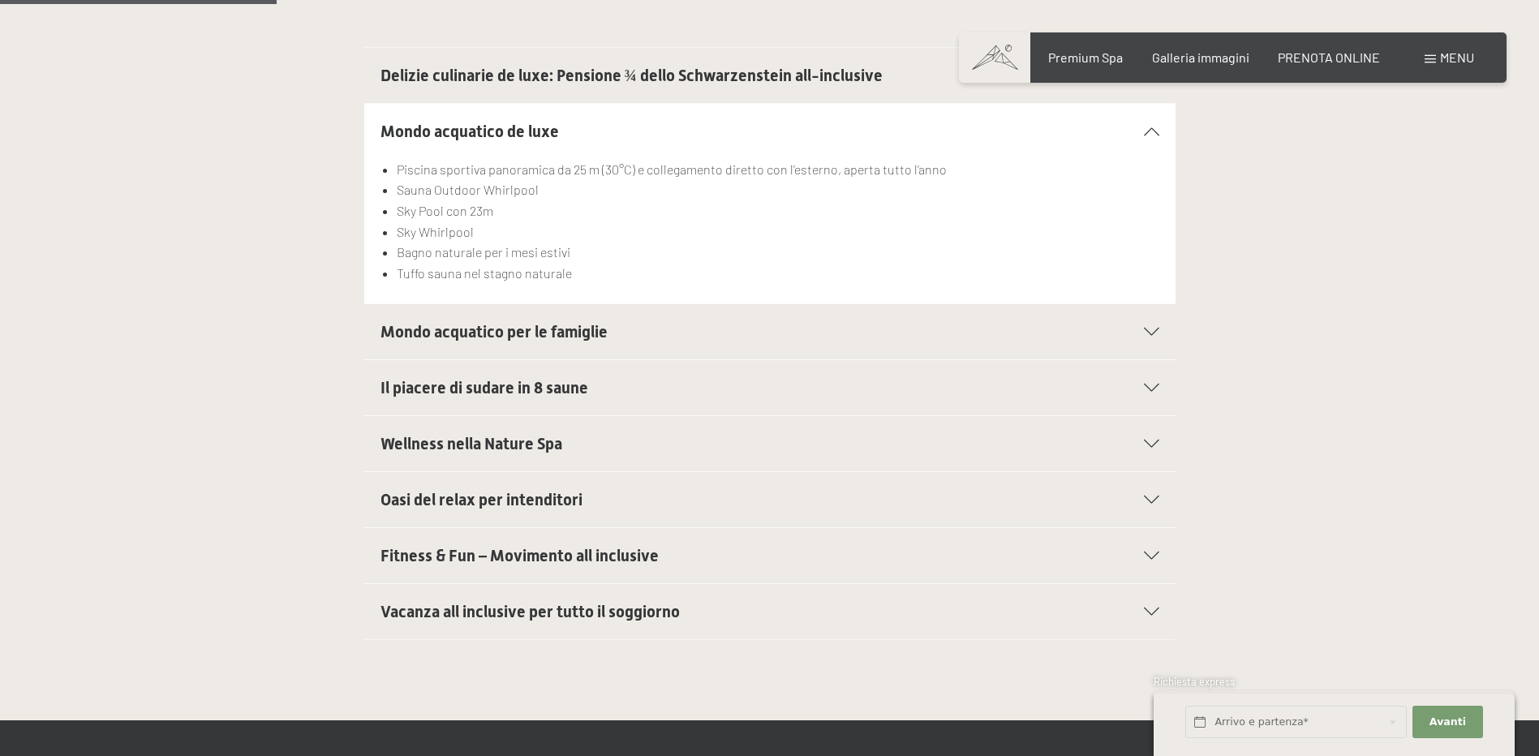
scroll to position [649, 0]
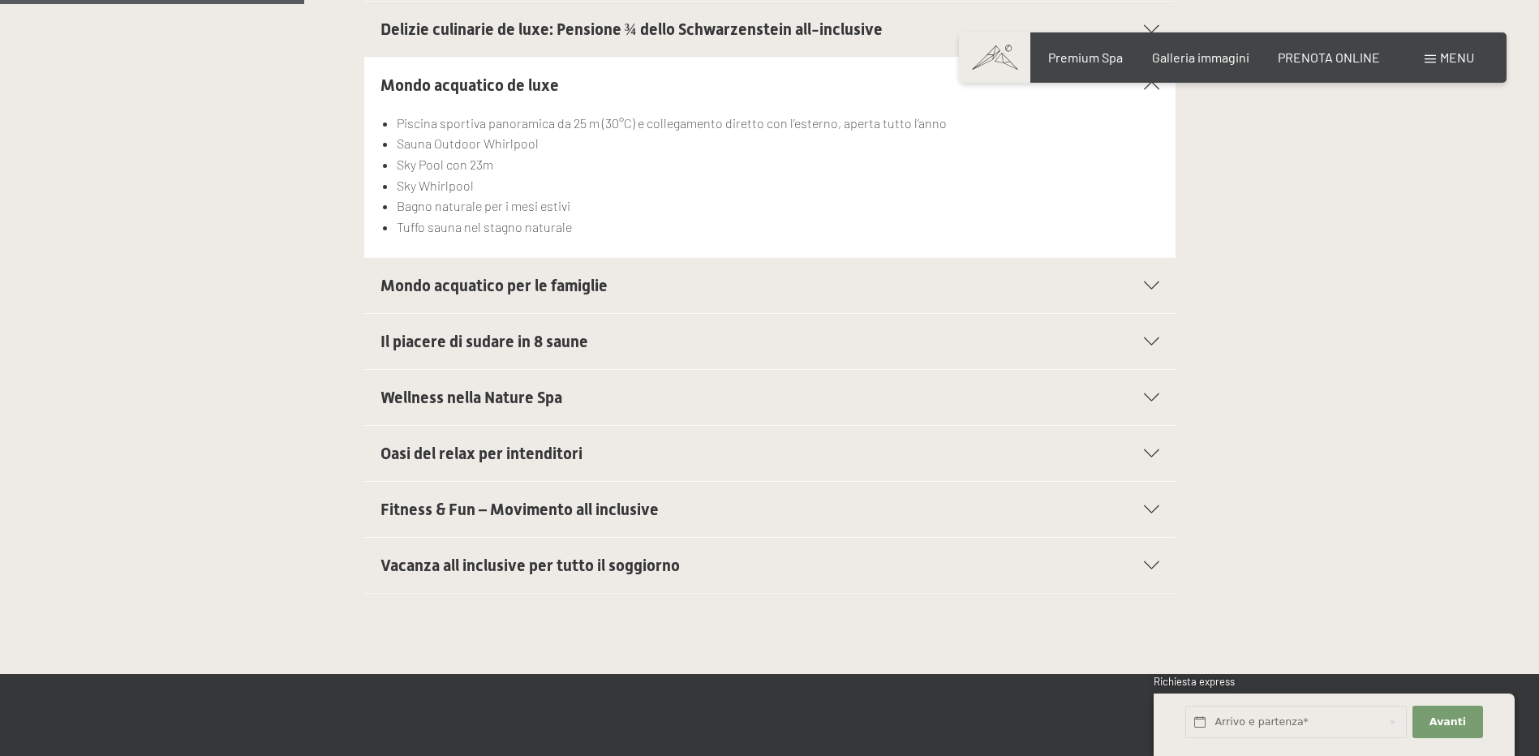
click at [1151, 282] on icon at bounding box center [1151, 285] width 15 height 8
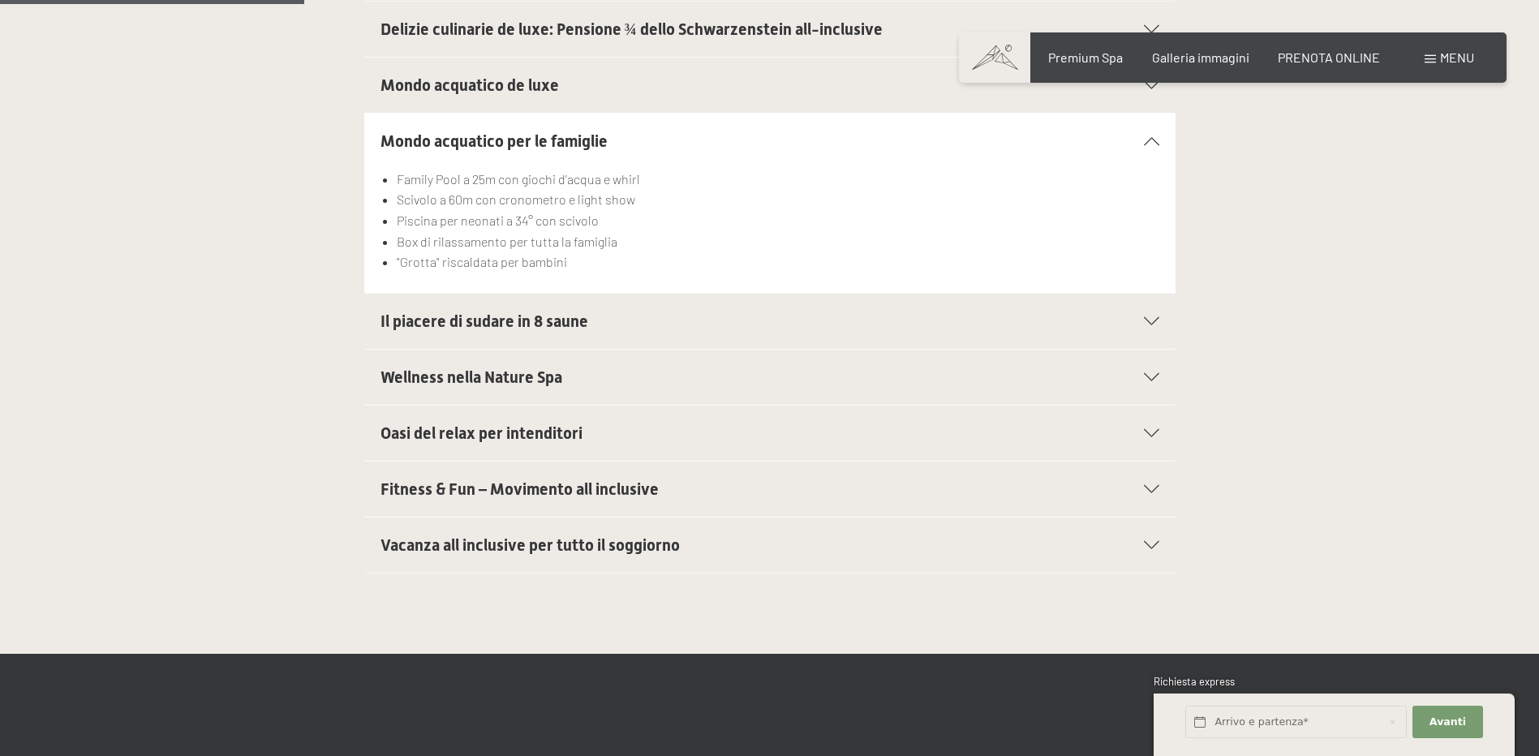
click at [1150, 320] on icon at bounding box center [1151, 321] width 15 height 8
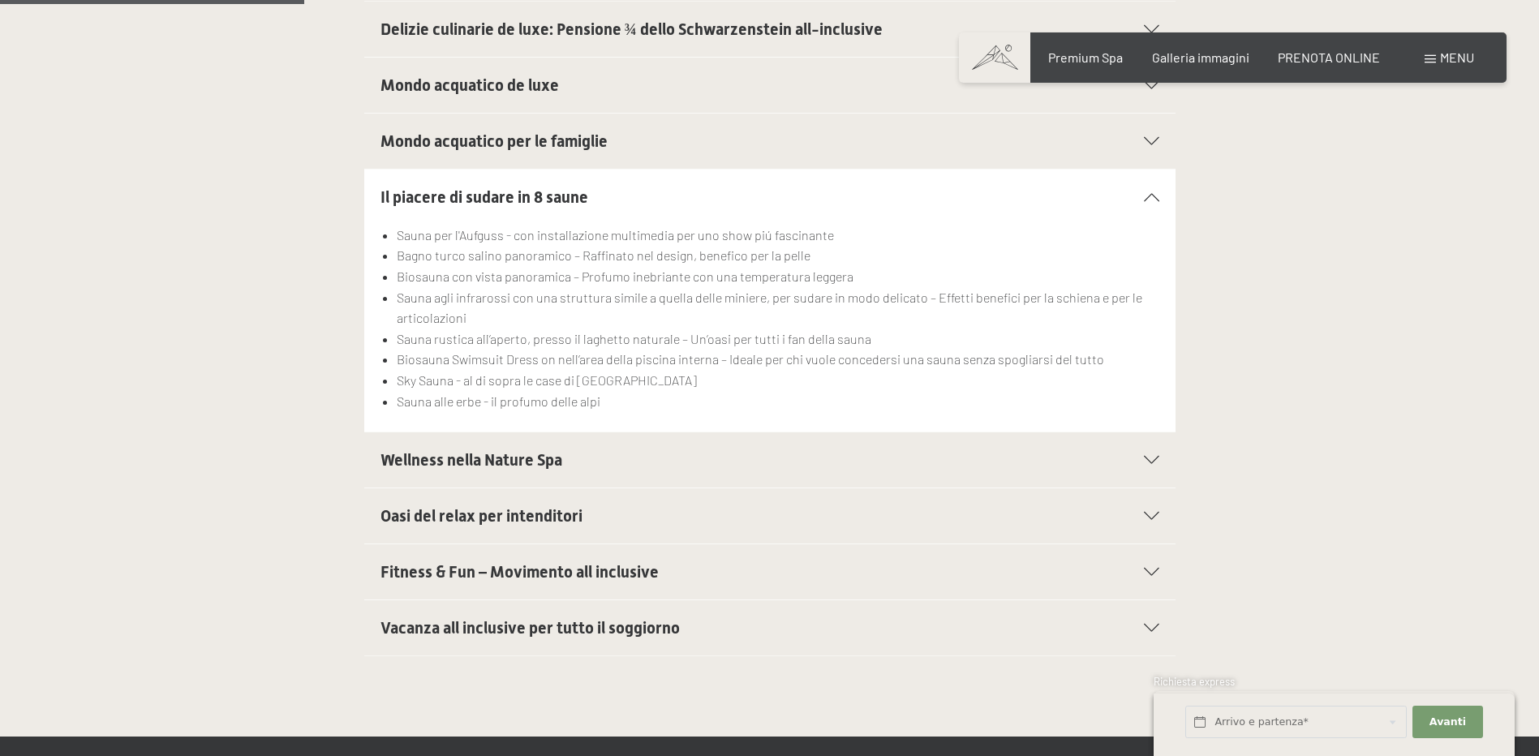
click at [1146, 460] on icon at bounding box center [1151, 460] width 15 height 8
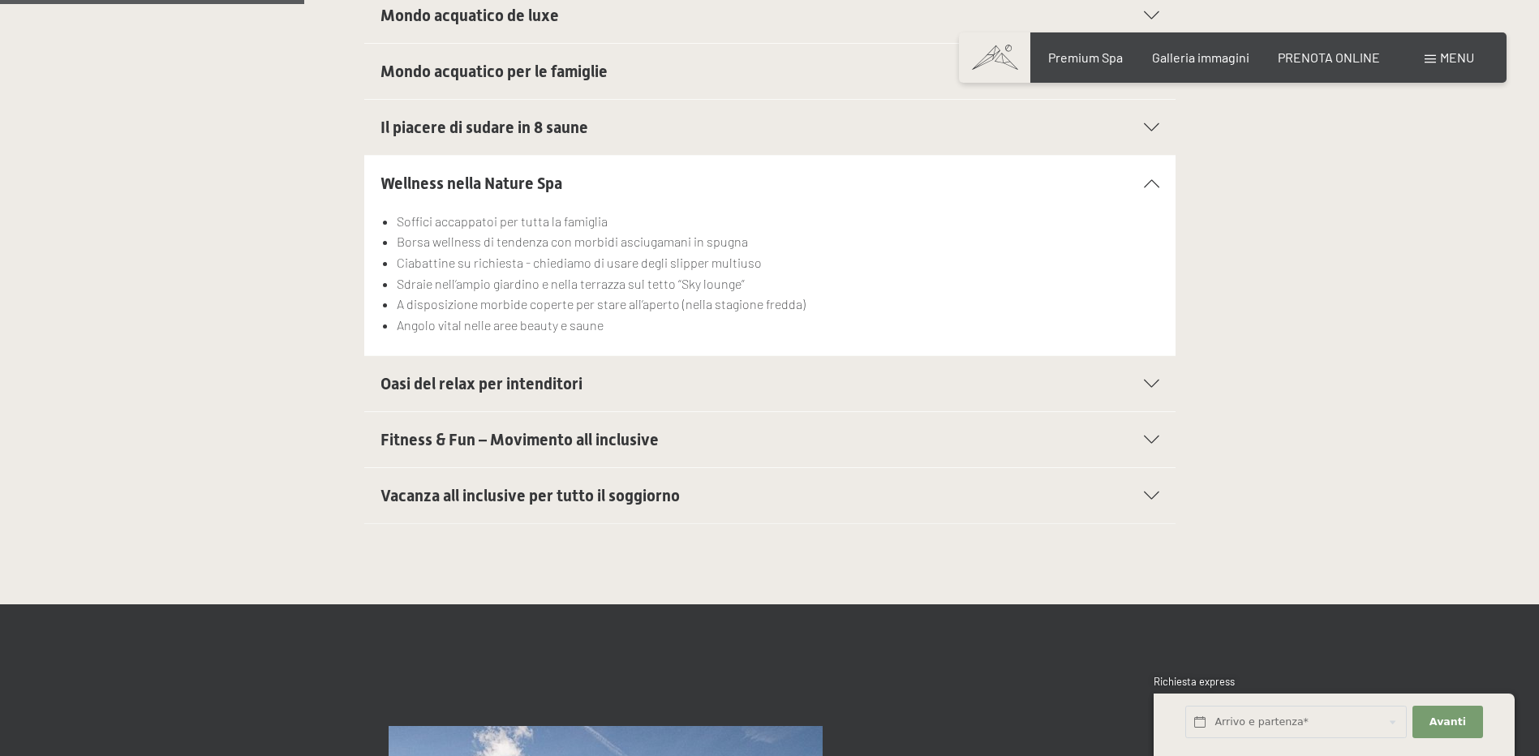
scroll to position [811, 0]
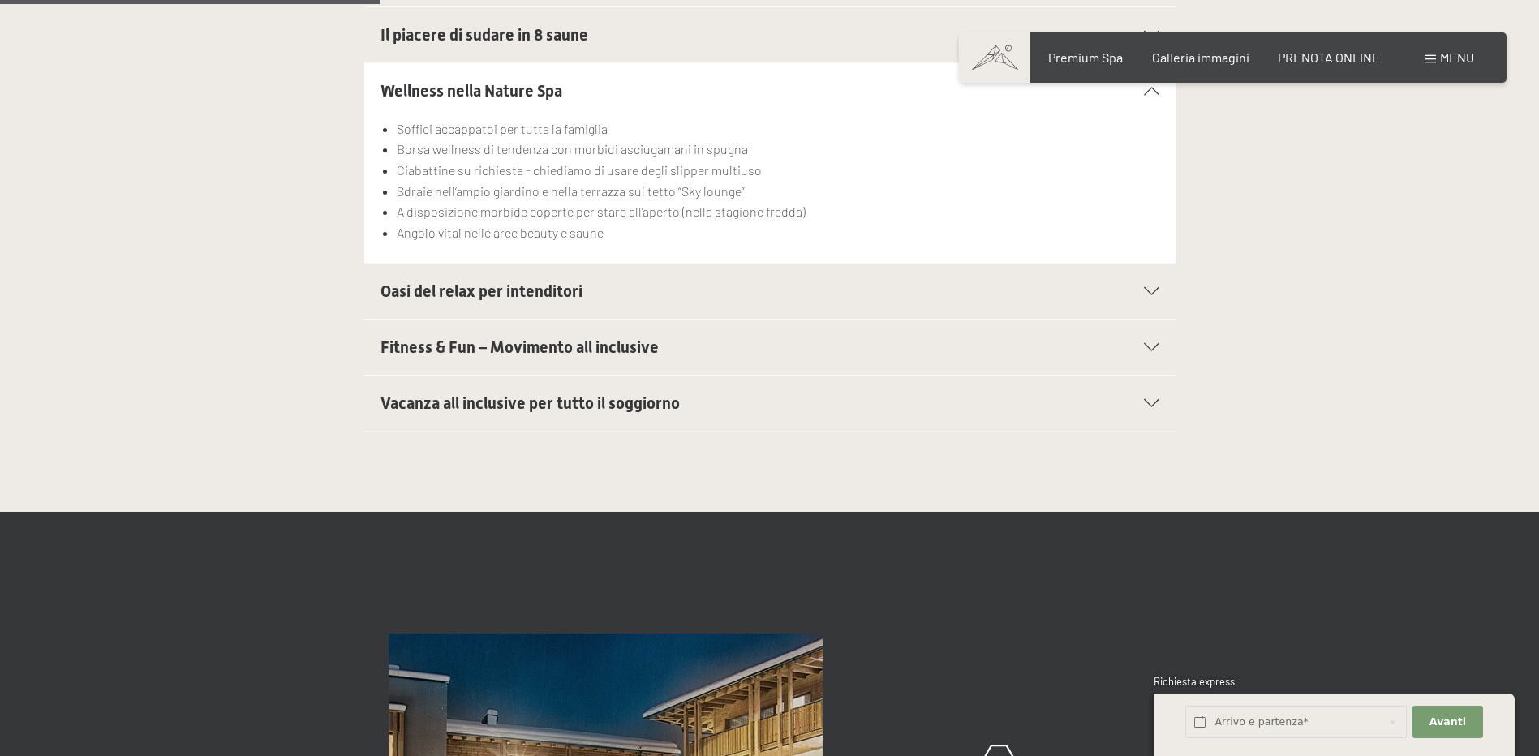
click at [1156, 287] on icon at bounding box center [1151, 291] width 15 height 8
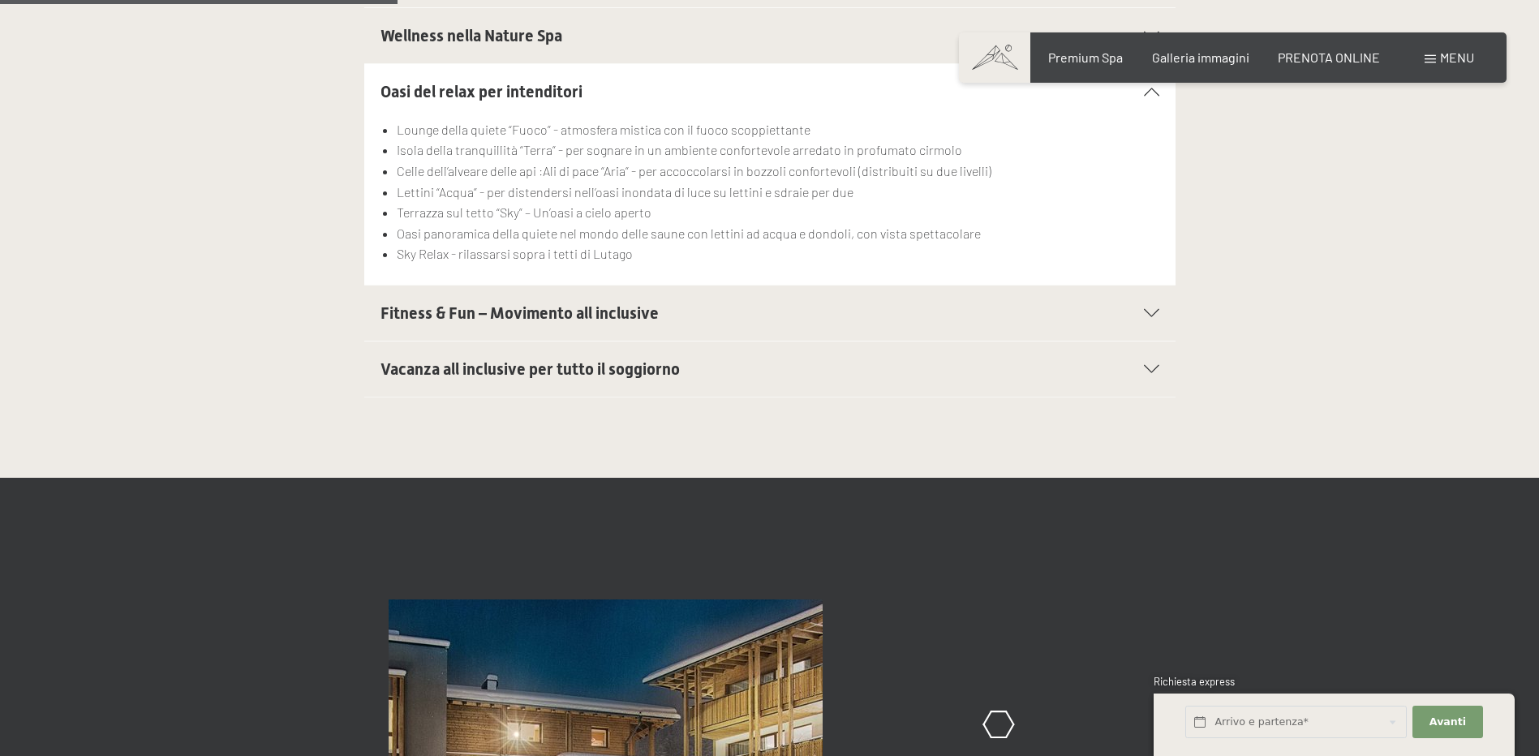
scroll to position [973, 0]
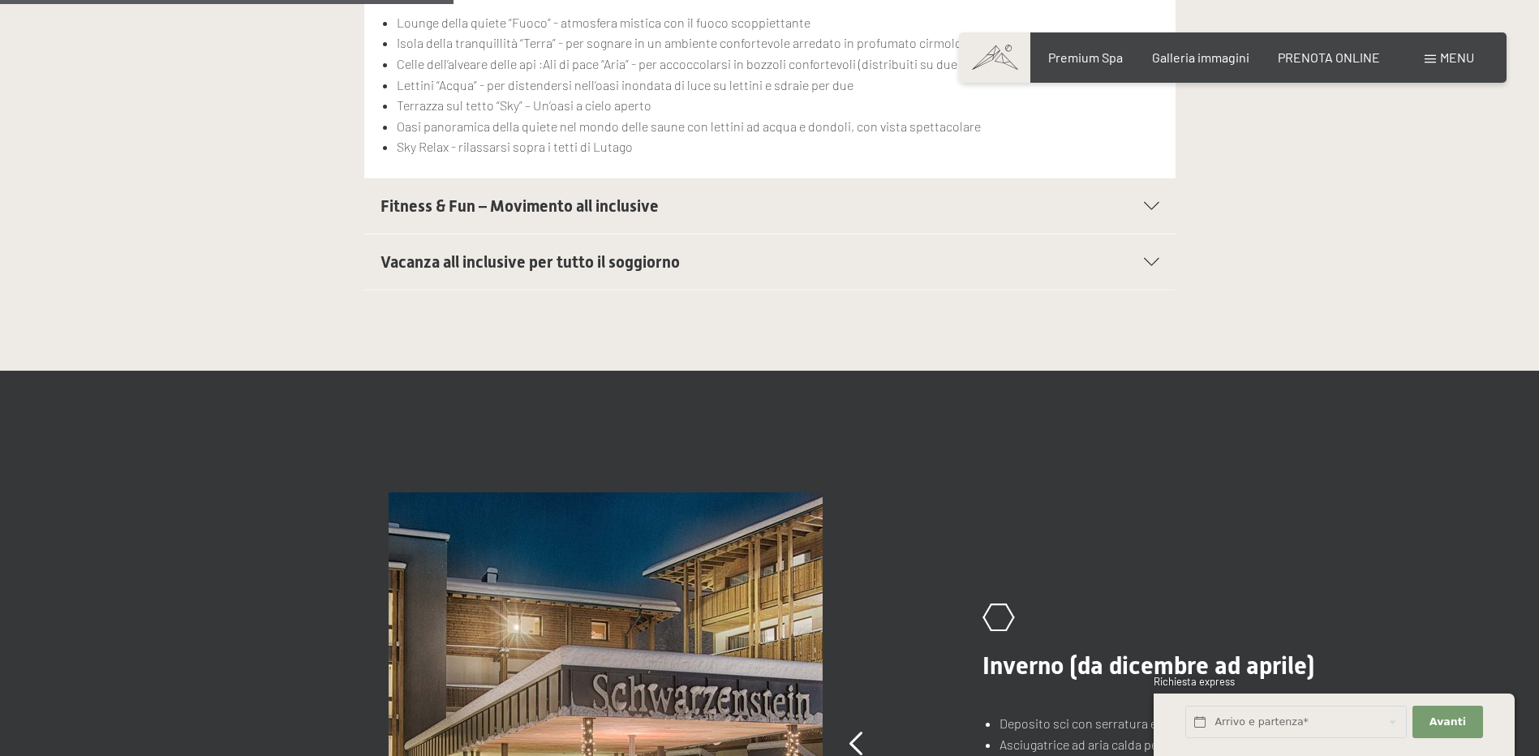
click at [1145, 207] on icon at bounding box center [1151, 206] width 15 height 8
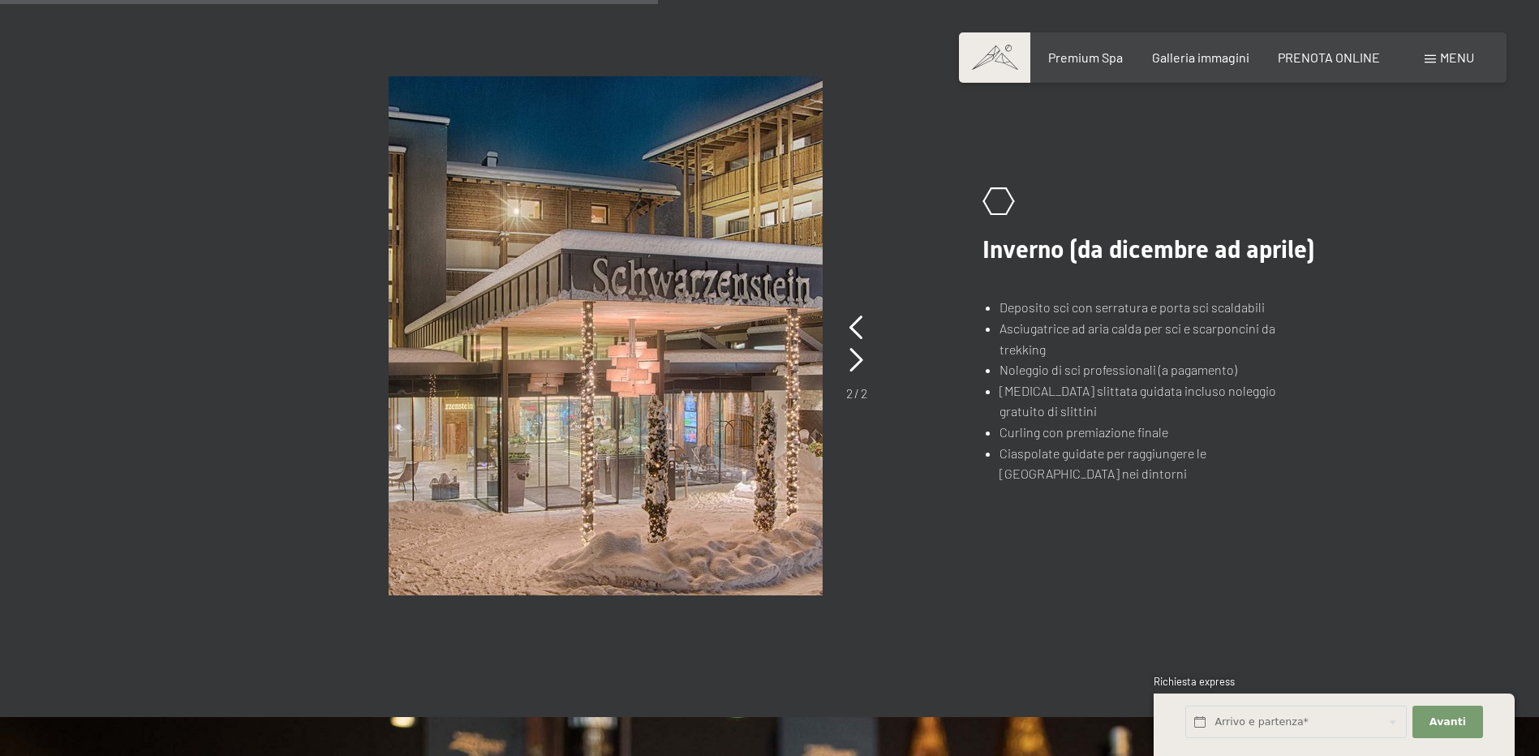
scroll to position [1460, 0]
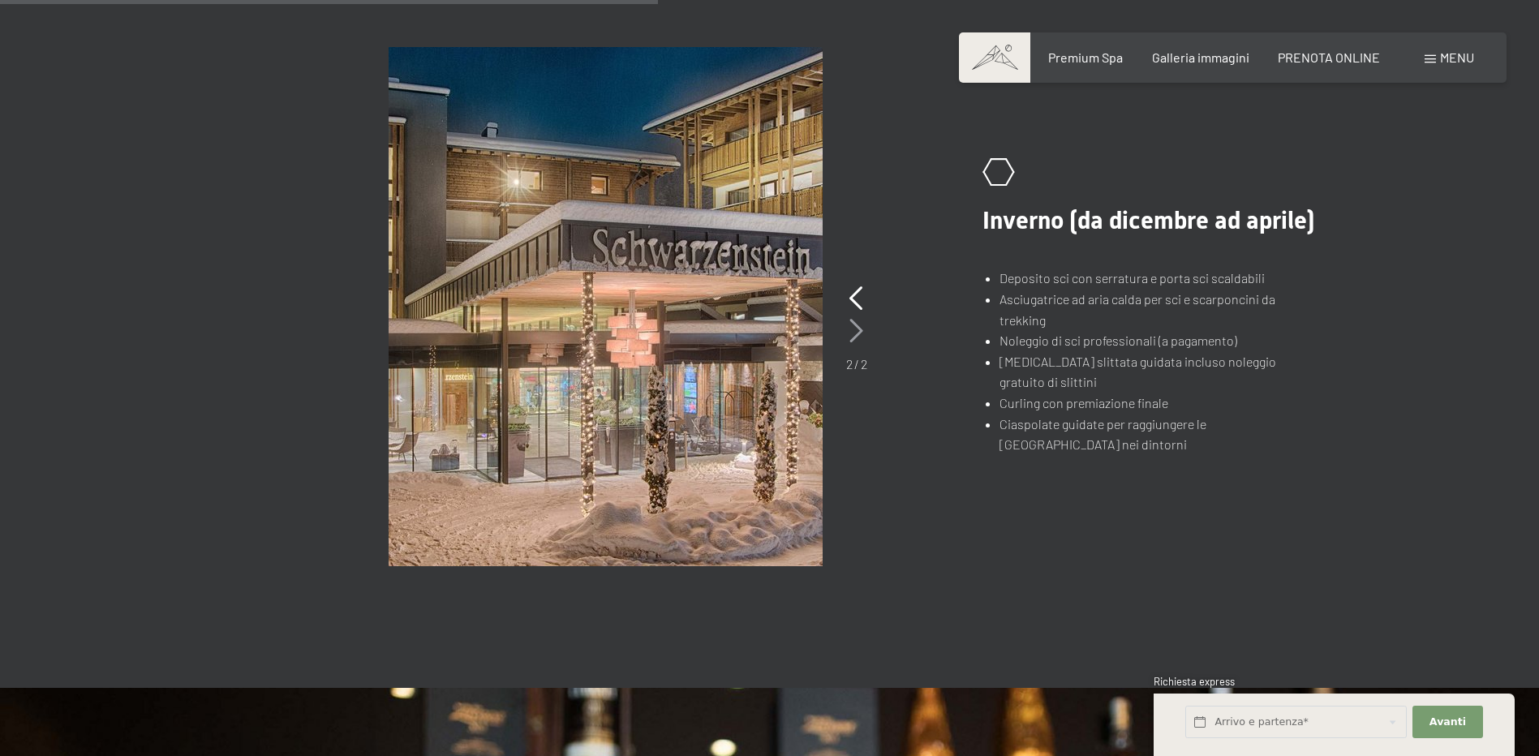
click at [857, 330] on icon at bounding box center [856, 331] width 14 height 24
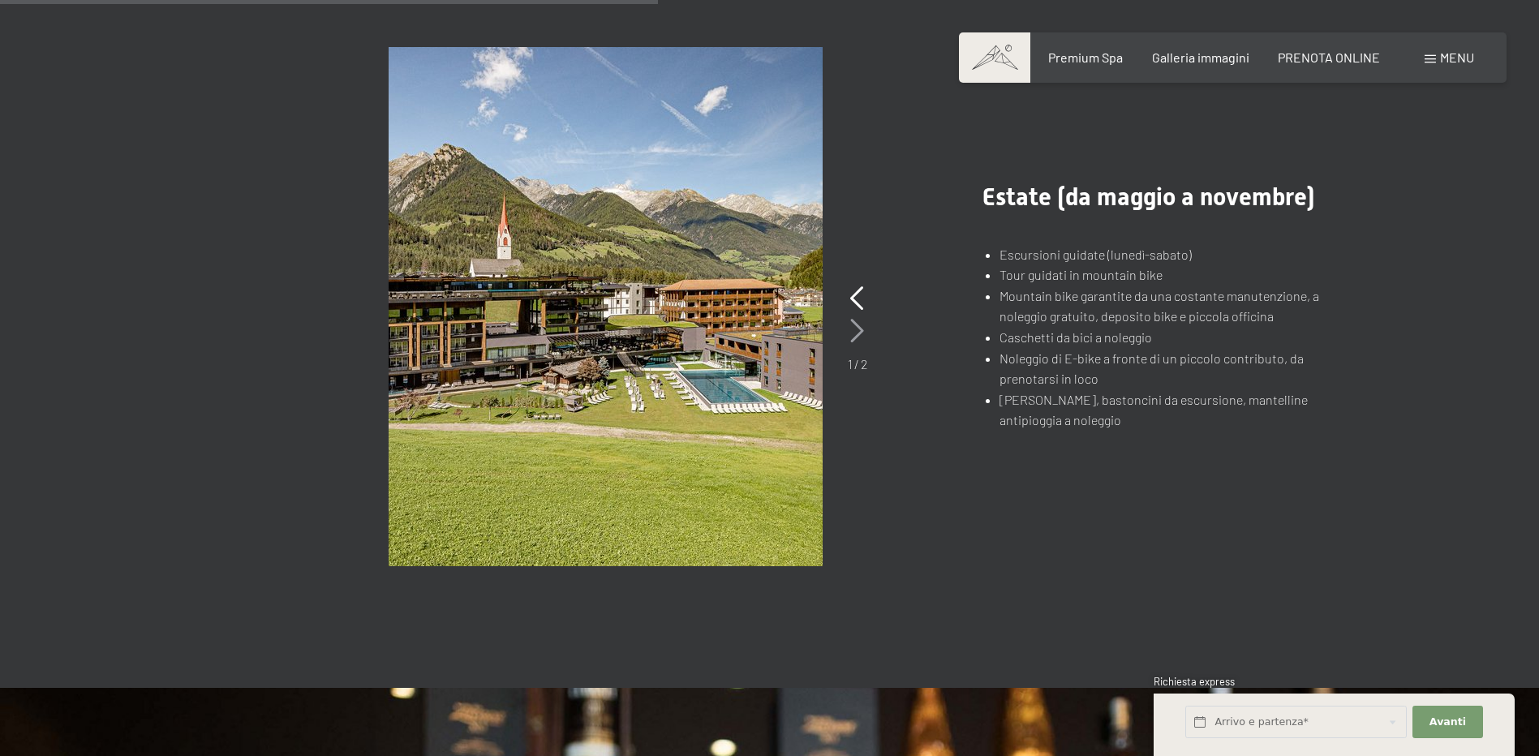
click at [857, 330] on icon at bounding box center [857, 331] width 14 height 24
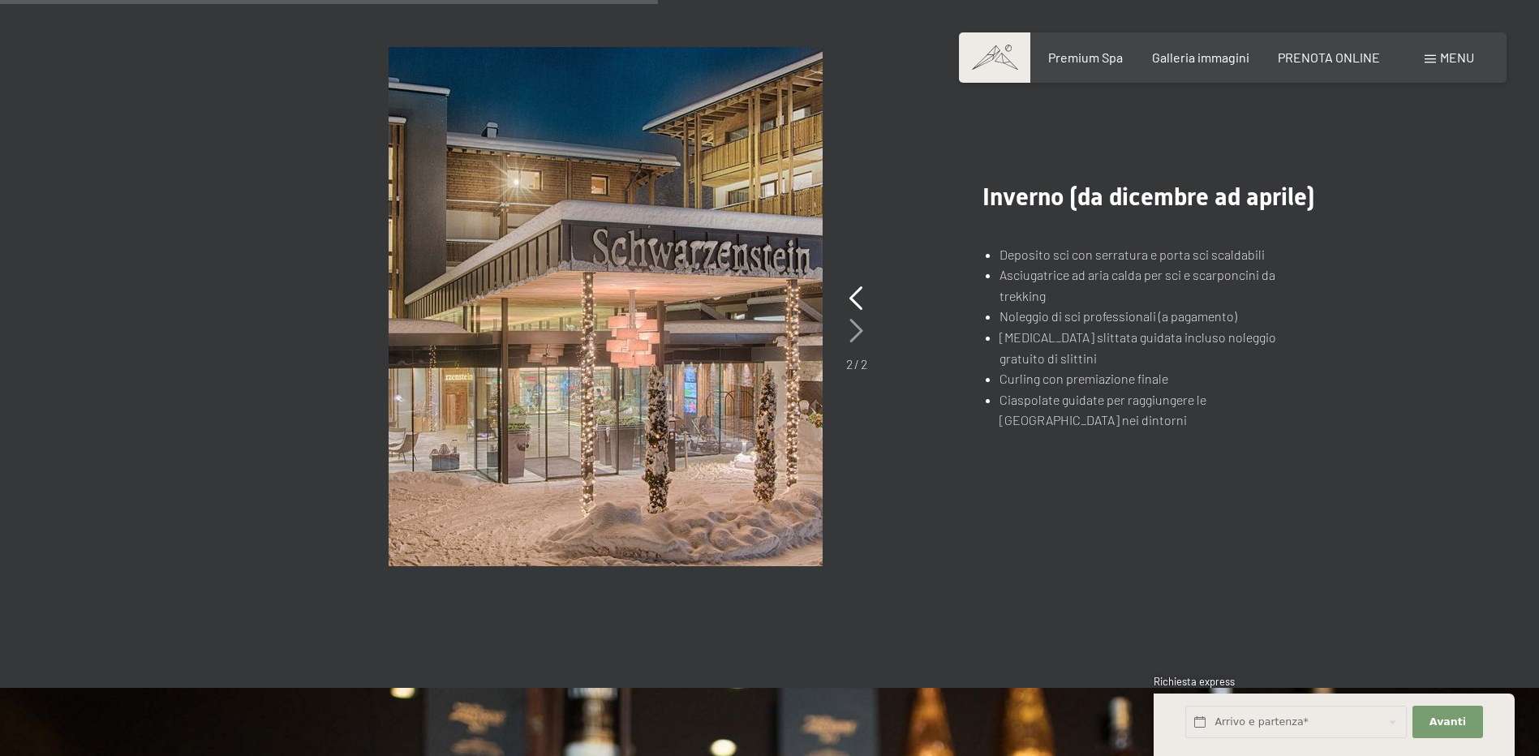
click at [857, 330] on icon at bounding box center [856, 331] width 14 height 24
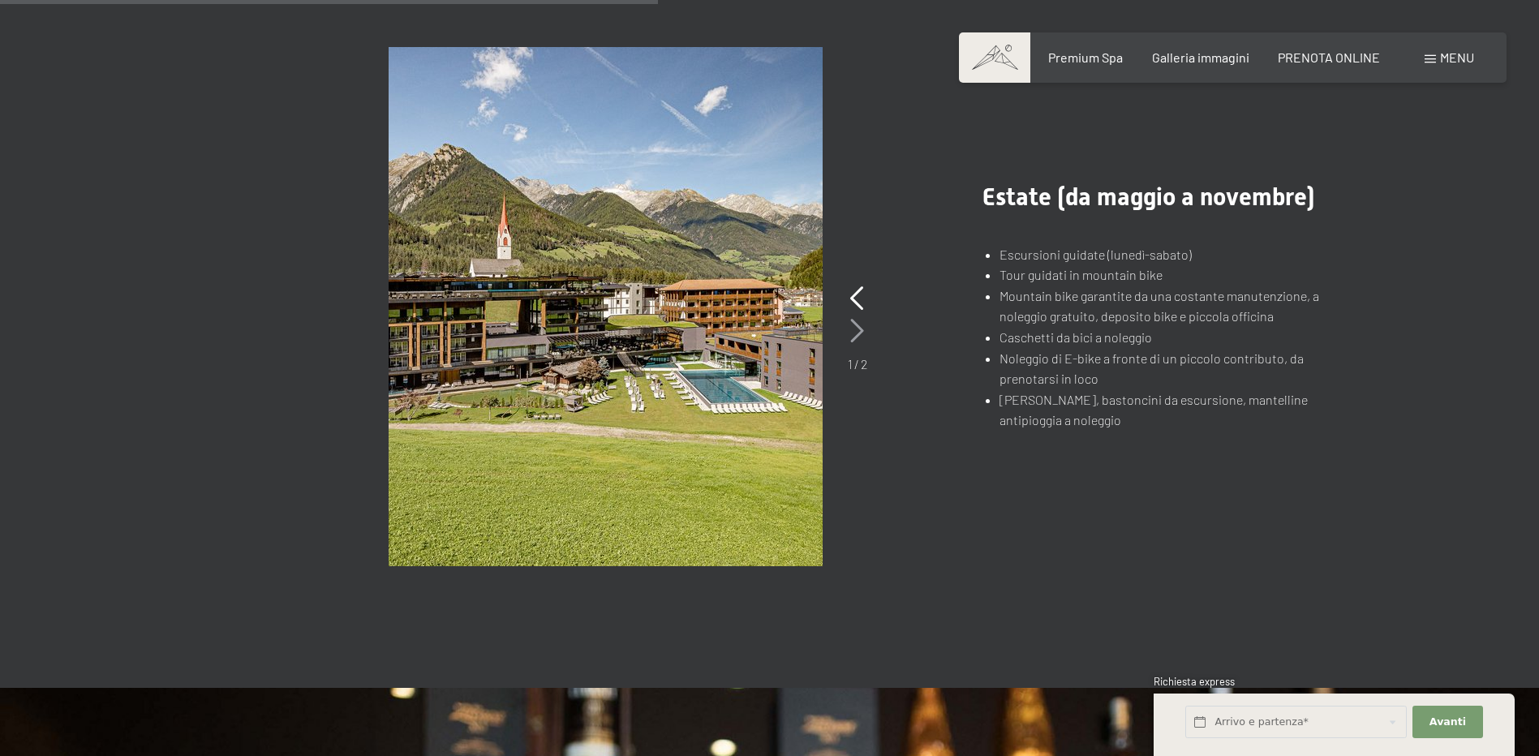
click at [857, 330] on icon at bounding box center [857, 331] width 14 height 24
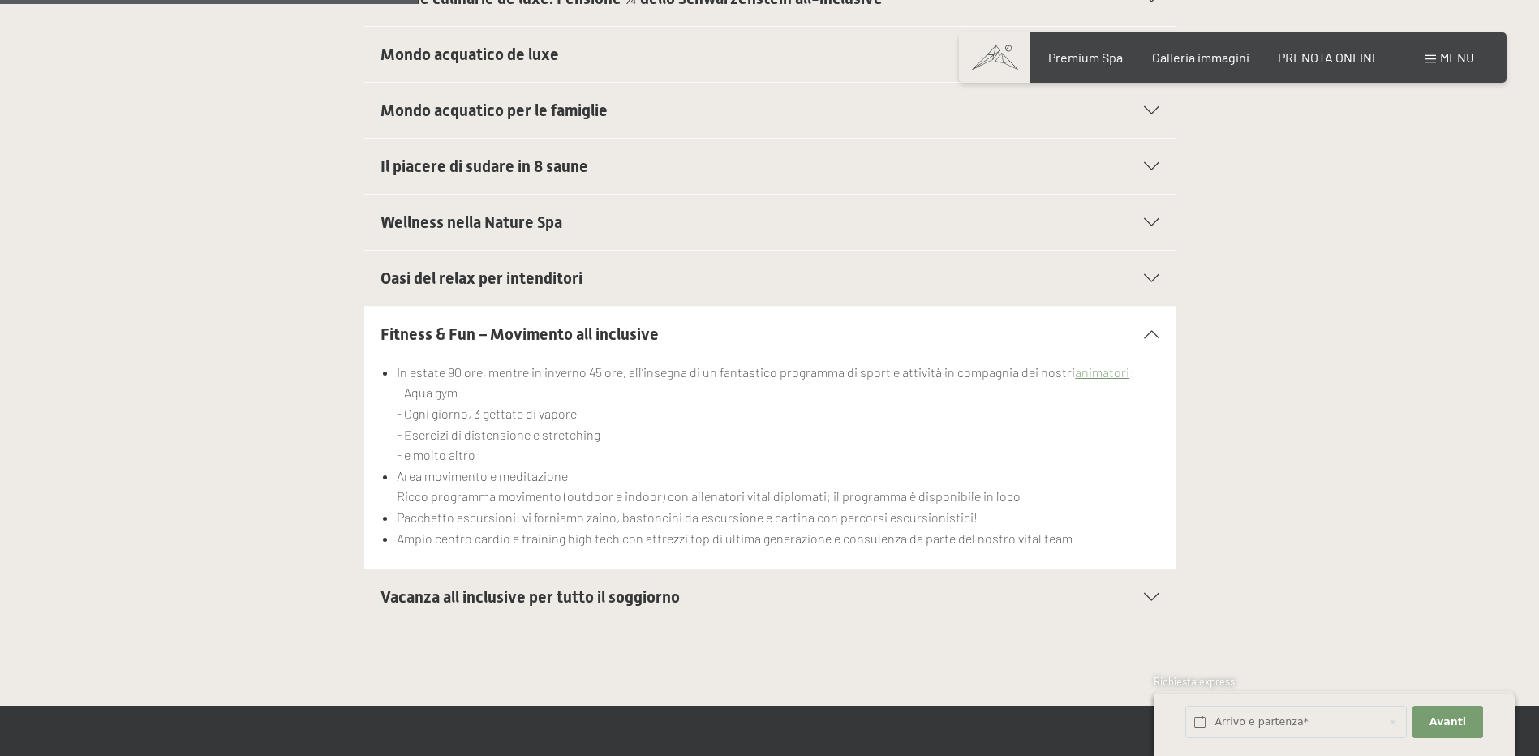
scroll to position [658, 0]
